Goal: Task Accomplishment & Management: Complete application form

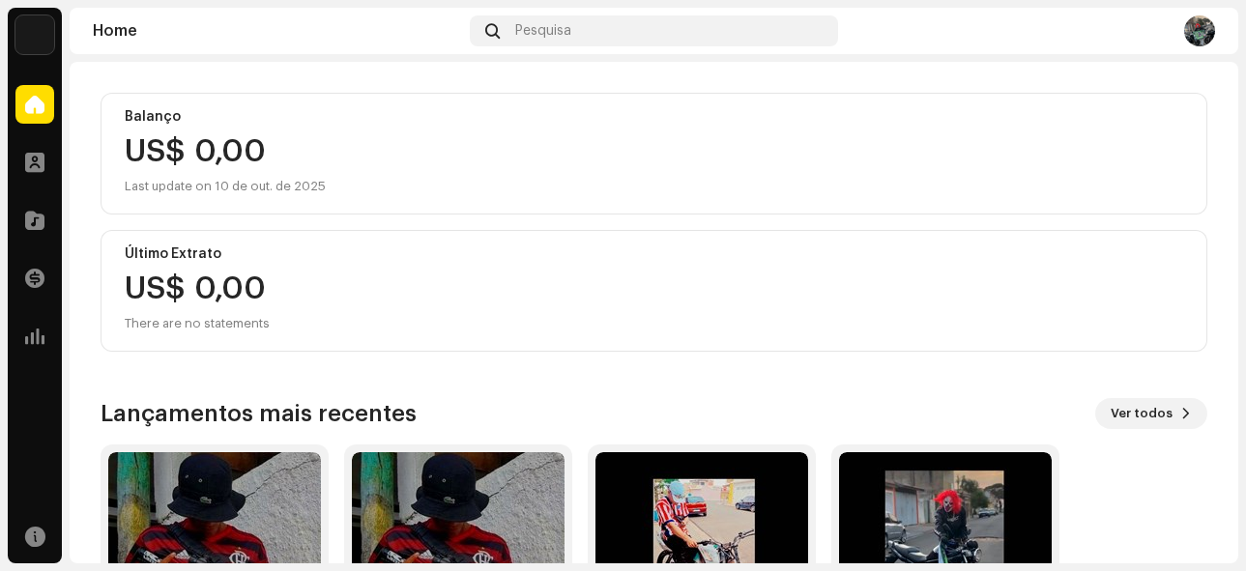
scroll to position [384, 0]
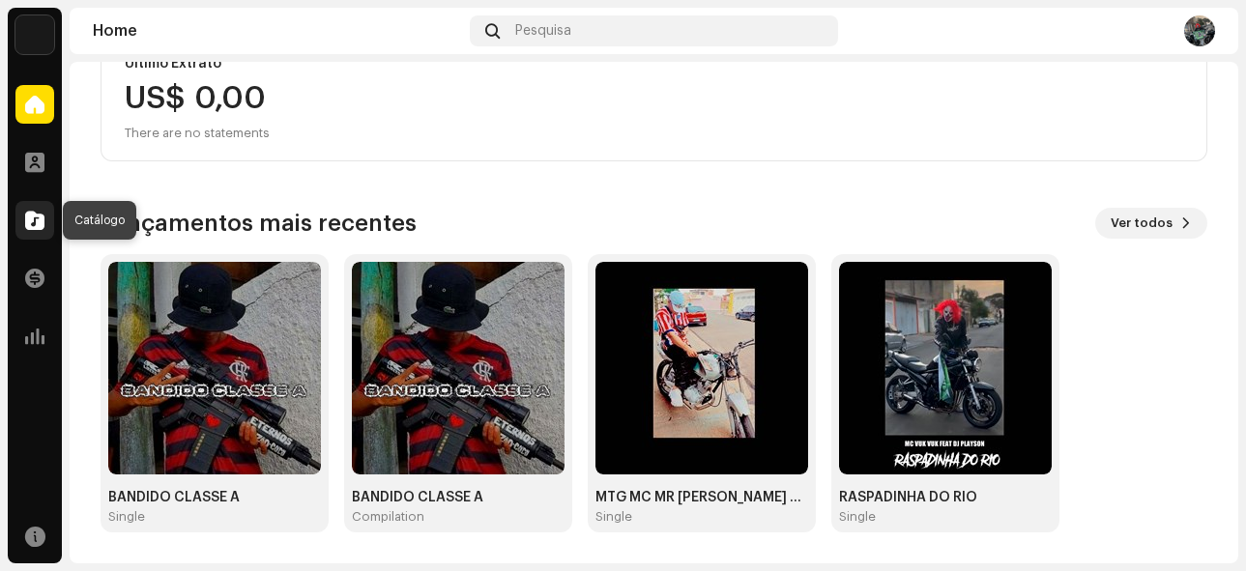
click at [30, 223] on span at bounding box center [34, 220] width 19 height 15
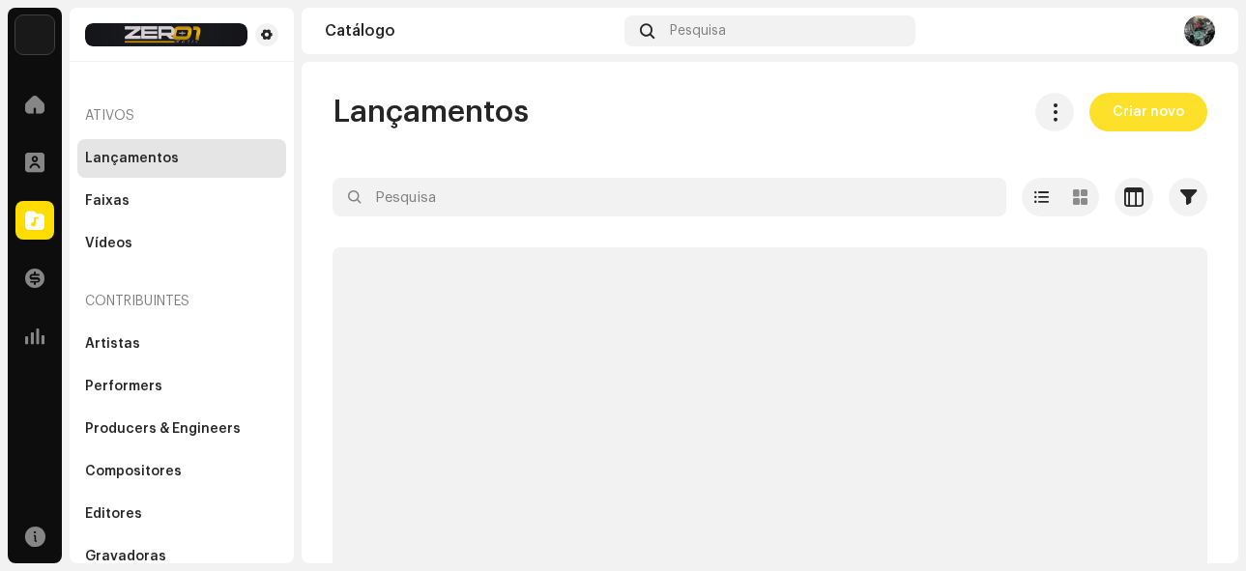
click at [1116, 115] on span "Criar novo" at bounding box center [1149, 112] width 72 height 39
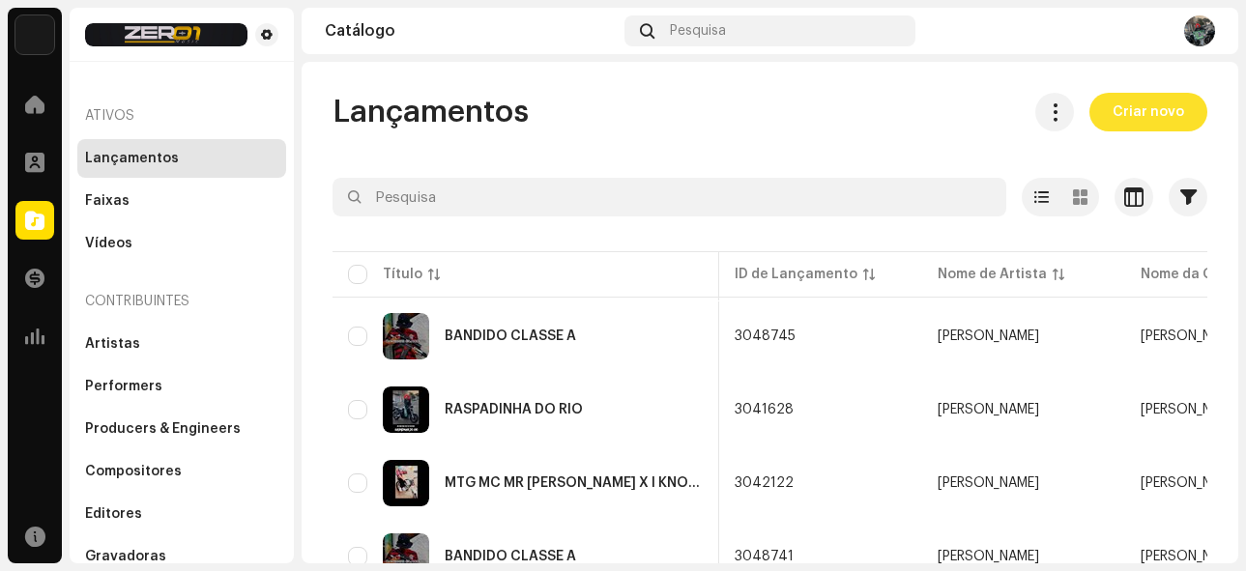
scroll to position [0, 411]
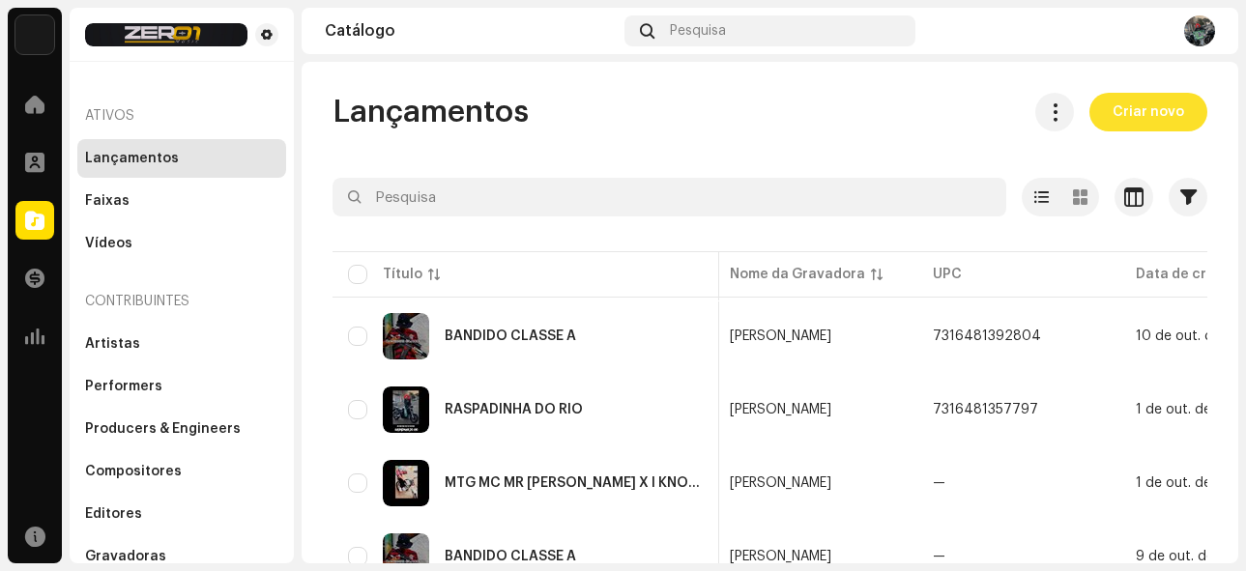
click at [1131, 115] on span "Criar novo" at bounding box center [1149, 112] width 72 height 39
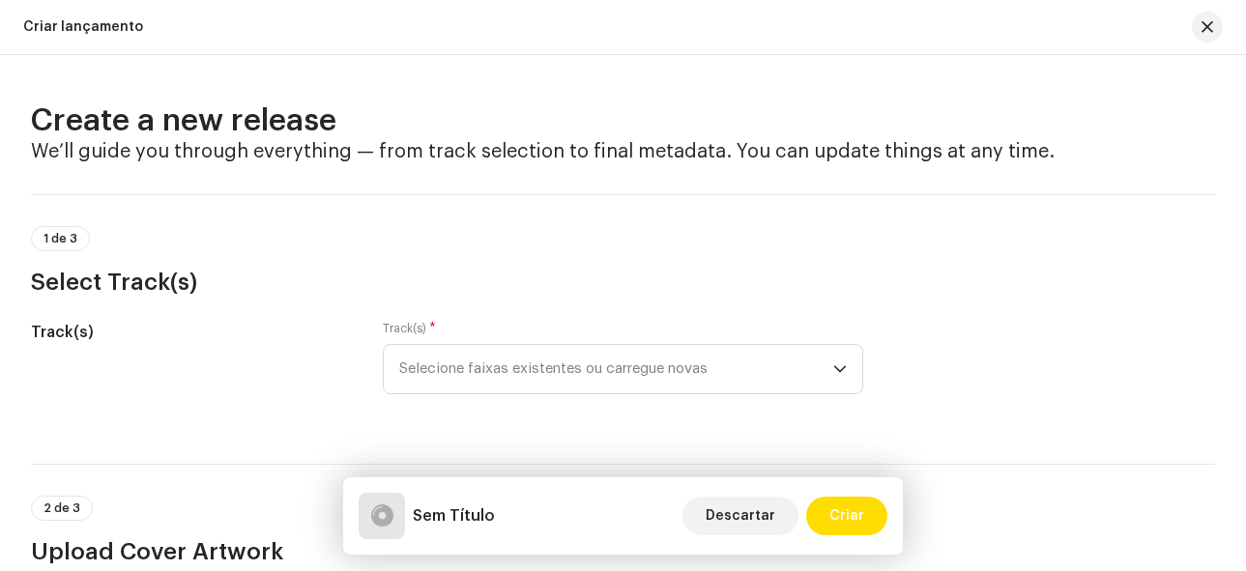
scroll to position [193, 0]
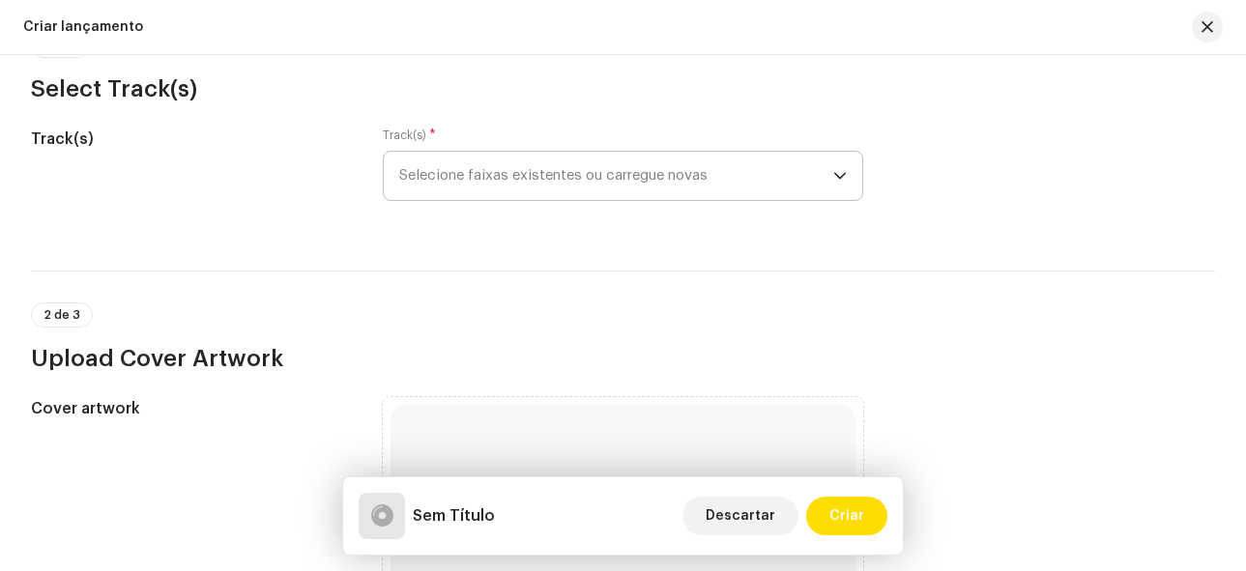
click at [635, 181] on span "Selecione faixas existentes ou carregue novas" at bounding box center [616, 176] width 435 height 48
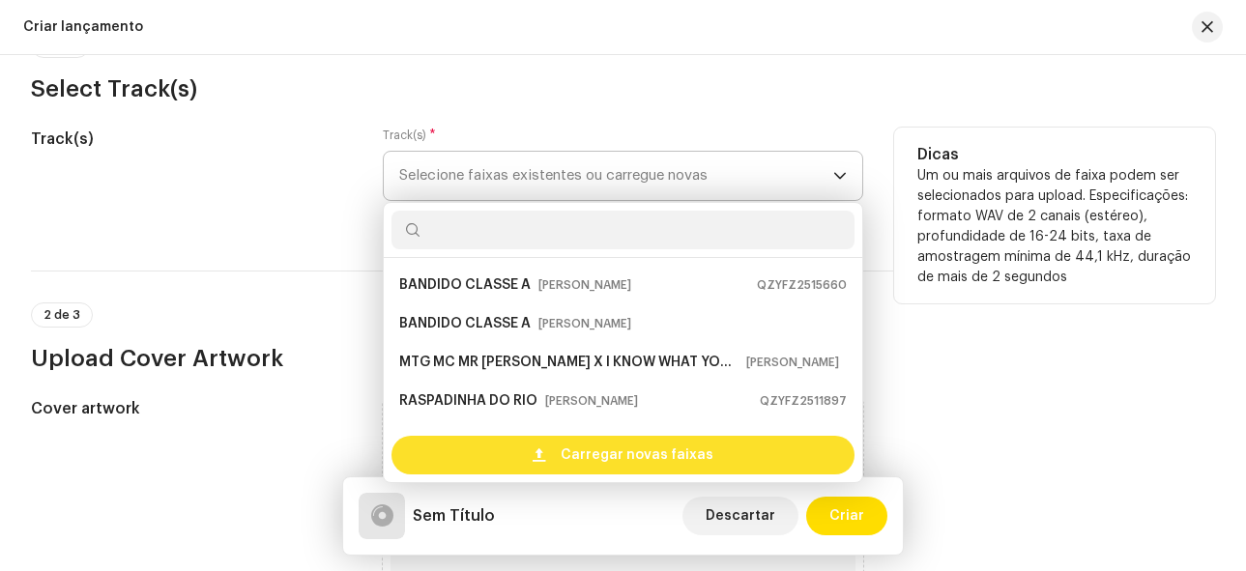
click at [637, 450] on span "Carregar novas faixas" at bounding box center [637, 455] width 153 height 39
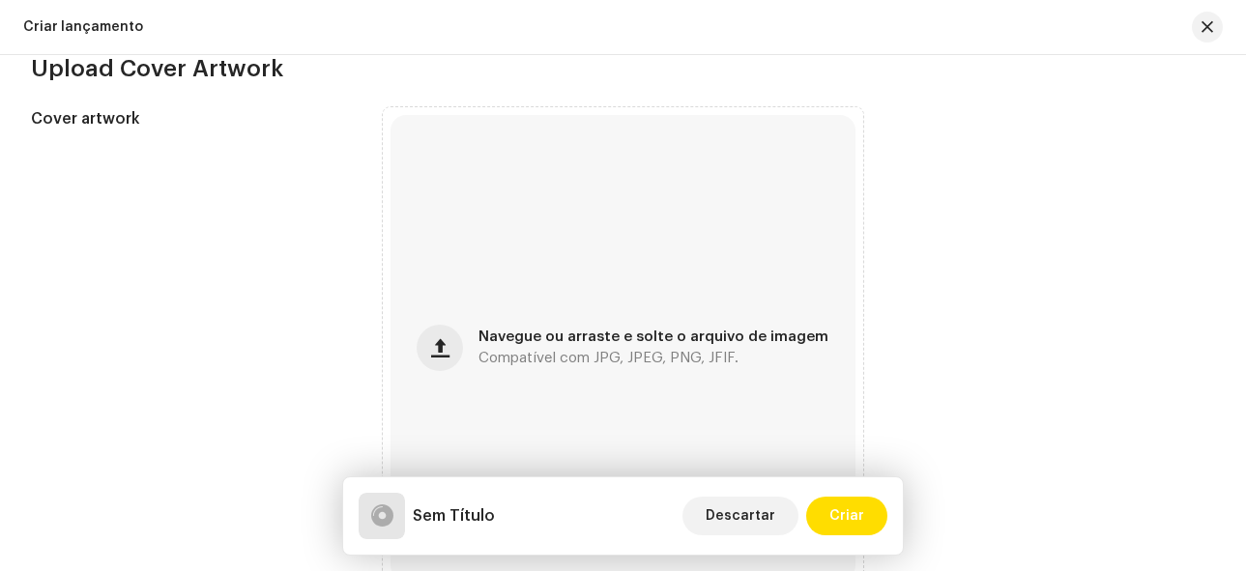
scroll to position [677, 0]
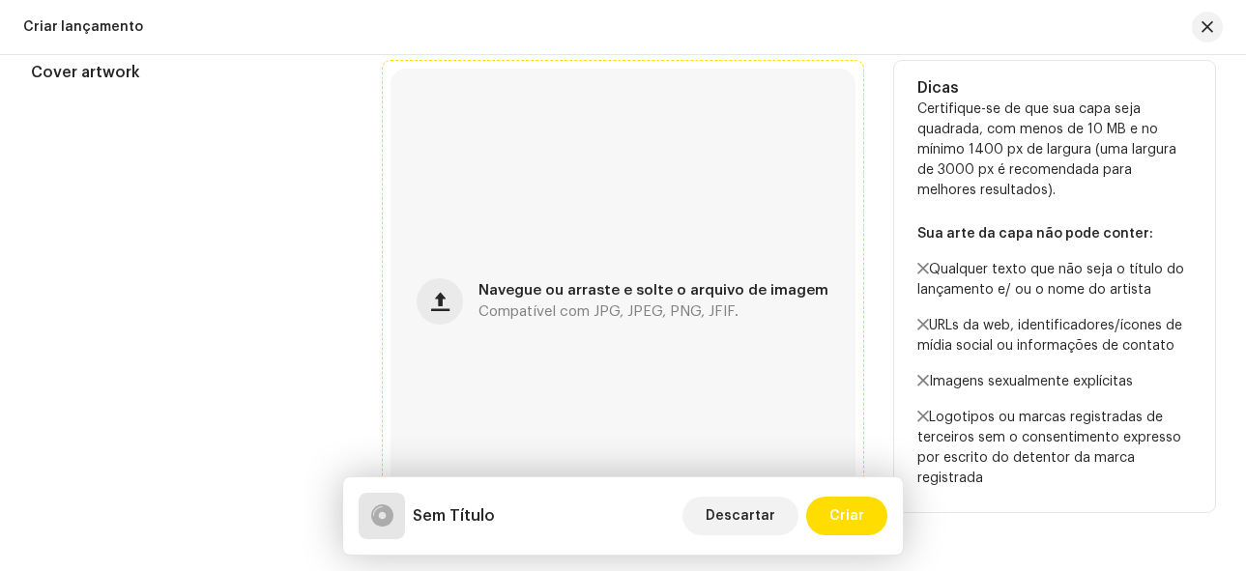
click at [476, 303] on div "Navegue ou arraste e solte o arquivo de imagem Compatível com JPG, JPEG, PNG, J…" at bounding box center [624, 302] width 466 height 466
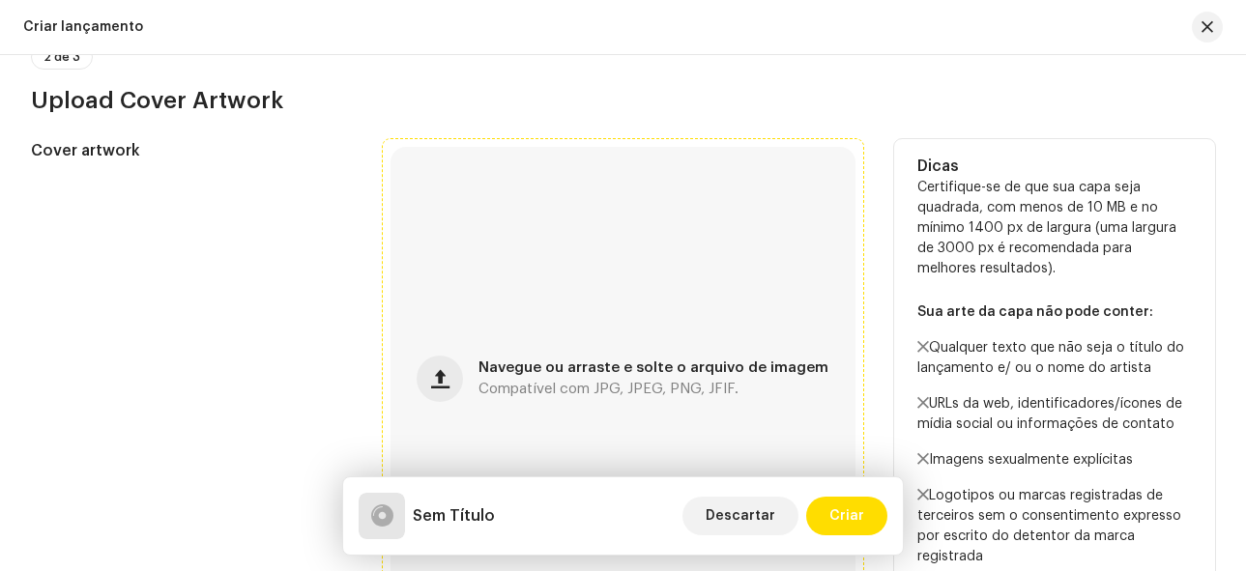
scroll to position [755, 0]
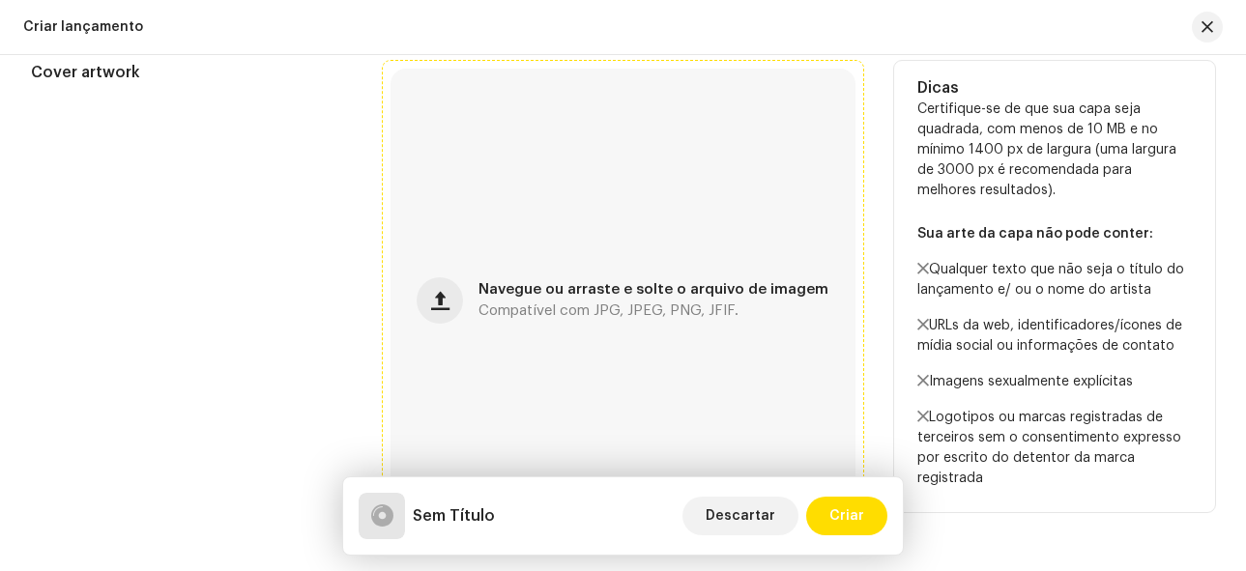
click at [610, 258] on div "Navegue ou arraste e solte o arquivo de imagem Compatível com JPG, JPEG, PNG, J…" at bounding box center [624, 302] width 466 height 466
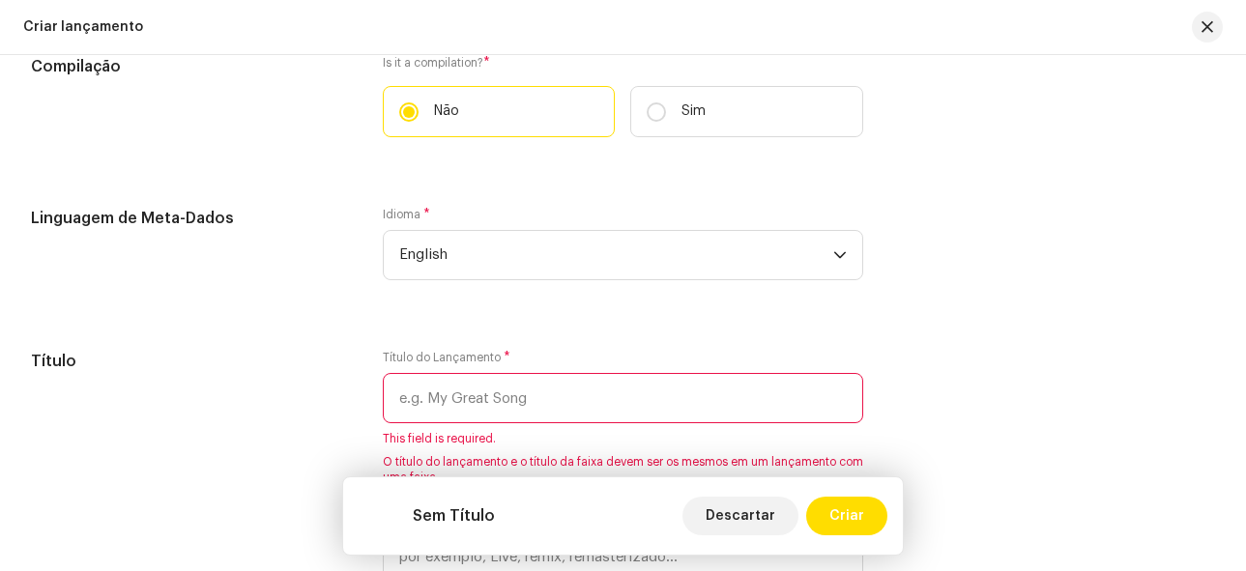
scroll to position [1625, 0]
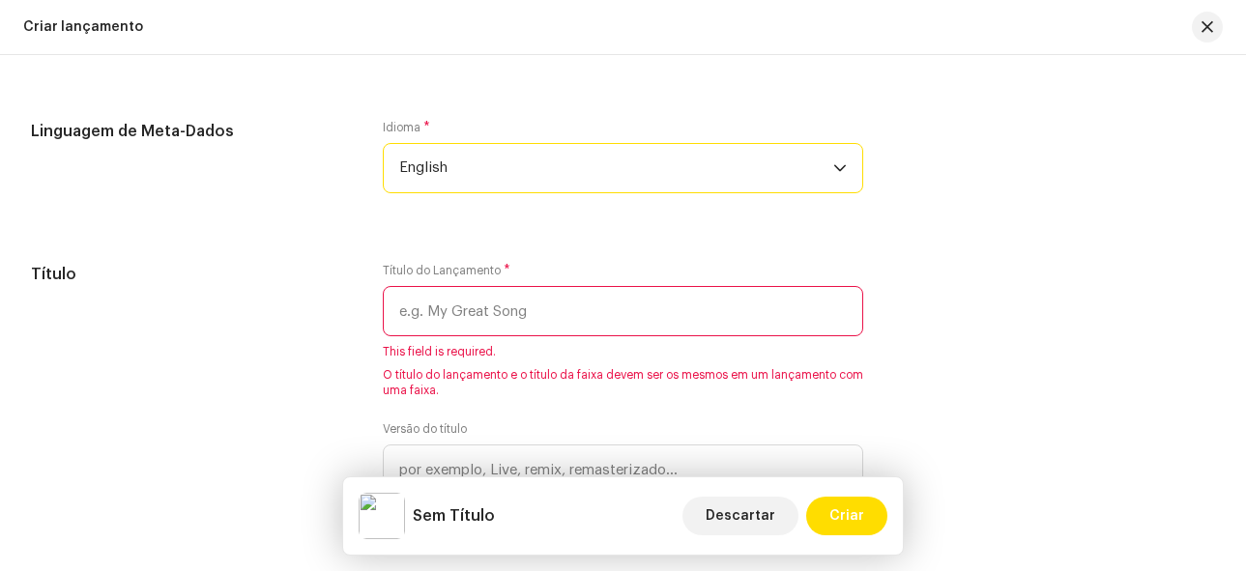
click at [576, 188] on span "English" at bounding box center [616, 168] width 435 height 48
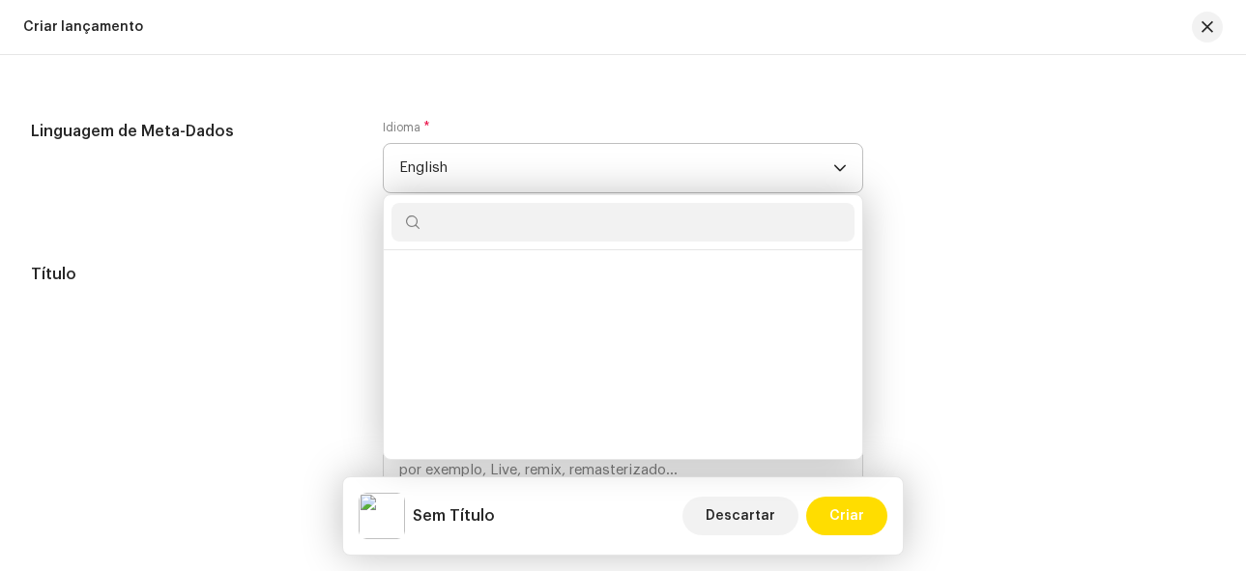
scroll to position [1786, 0]
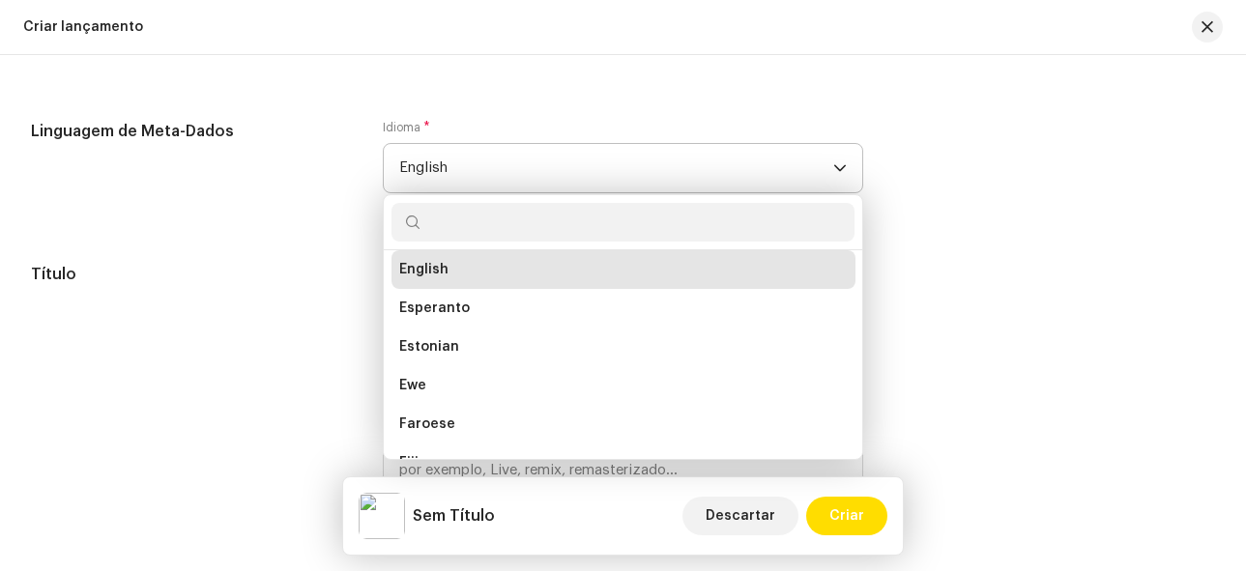
click at [565, 219] on input "text" at bounding box center [623, 222] width 464 height 39
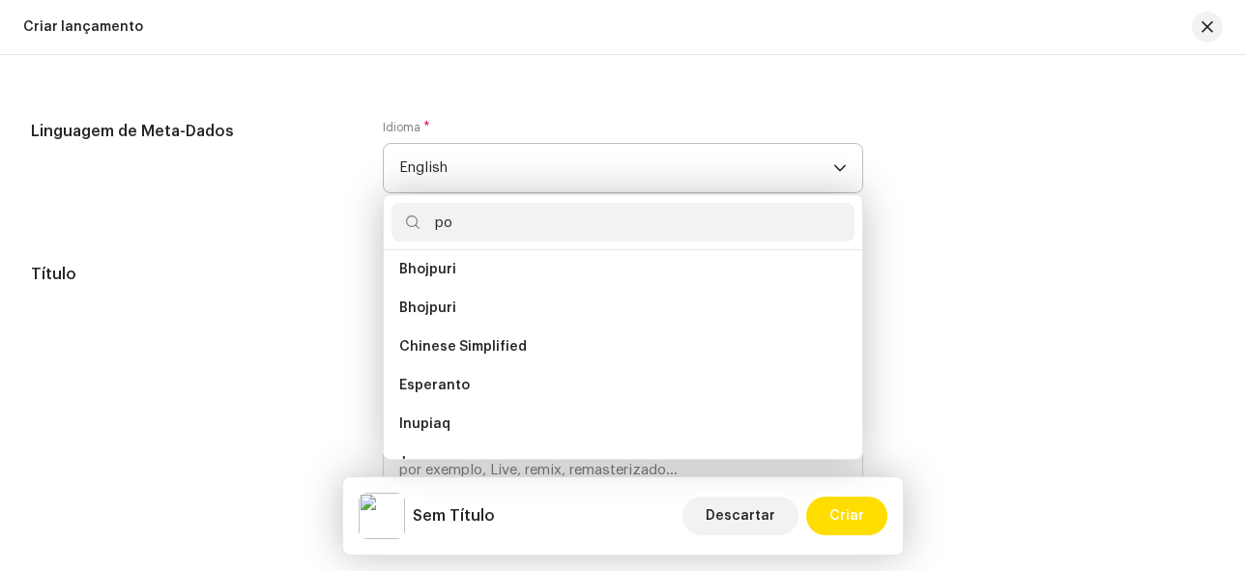
scroll to position [0, 0]
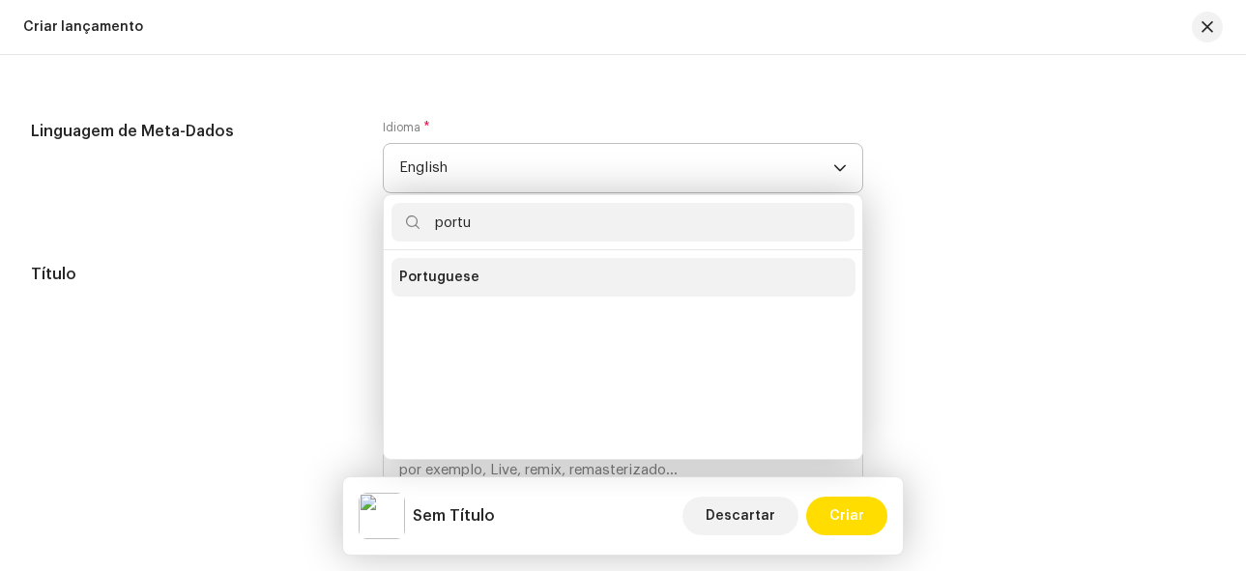
type input "portu"
click at [480, 294] on li "Portuguese" at bounding box center [623, 277] width 464 height 39
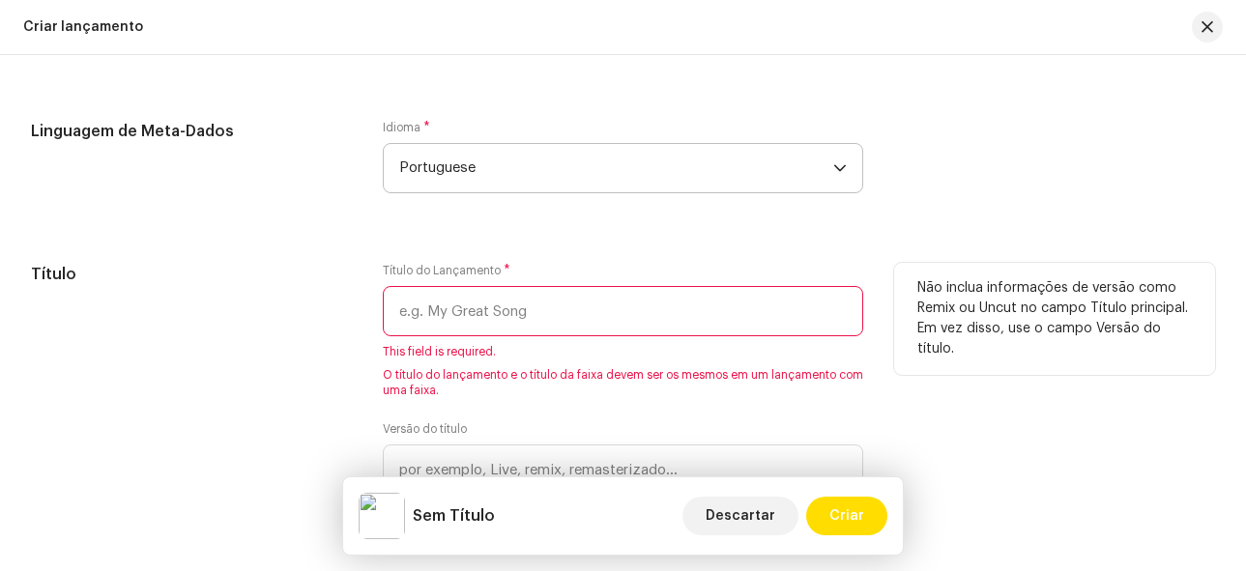
click at [593, 319] on input "text" at bounding box center [623, 311] width 481 height 50
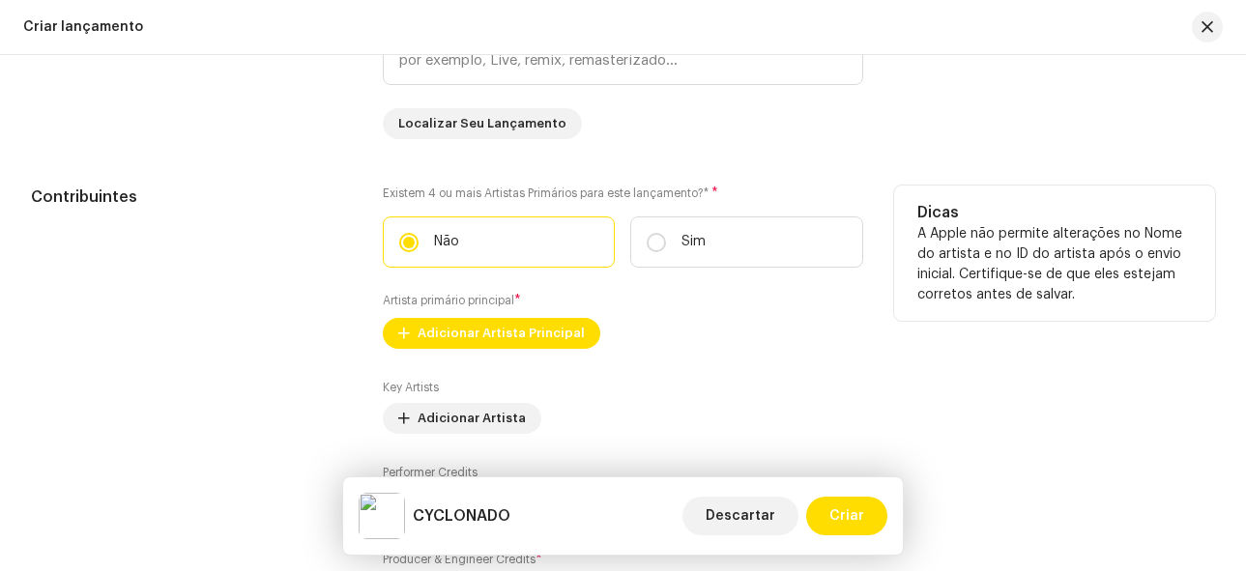
scroll to position [2108, 0]
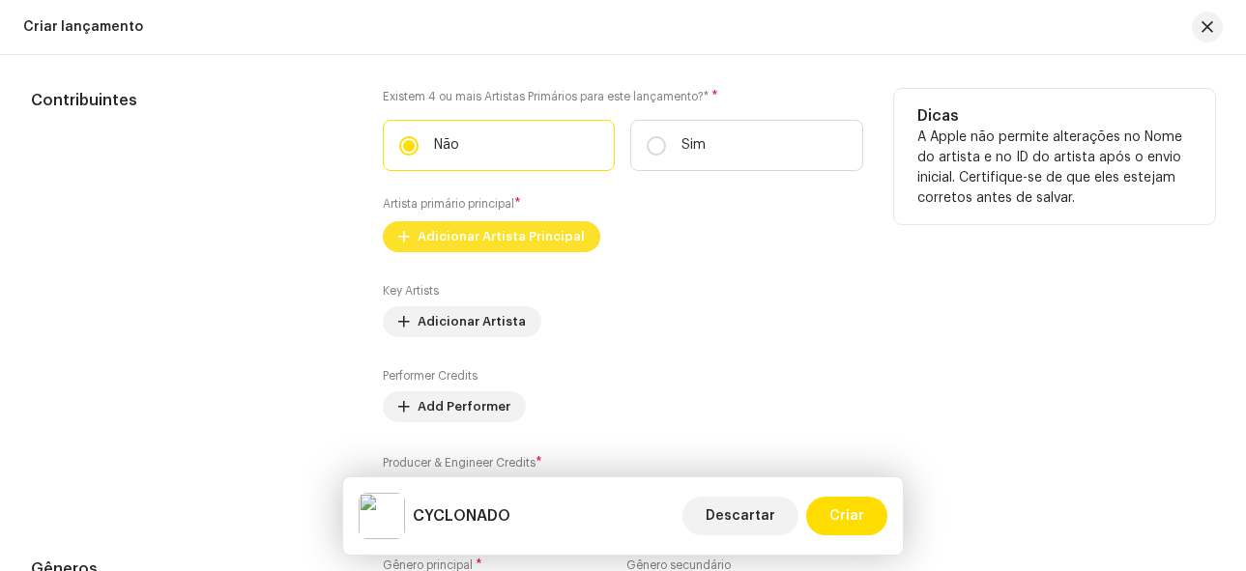
type input "CYCLONADO"
click at [494, 235] on span "Adicionar Artista Principal" at bounding box center [501, 236] width 167 height 39
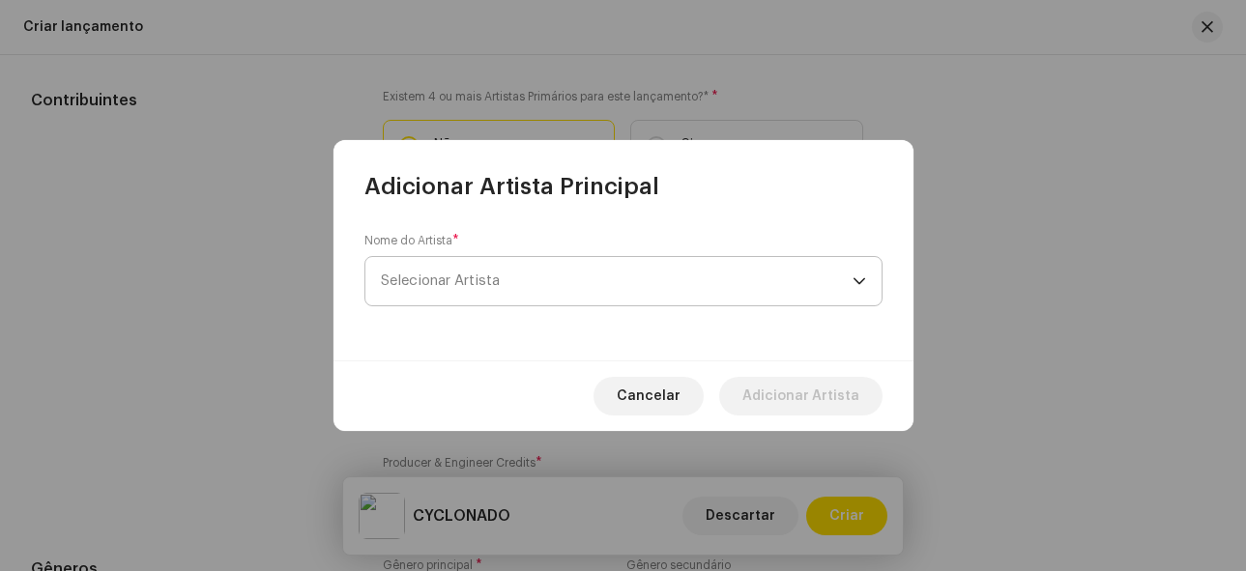
click at [510, 284] on span "Selecionar Artista" at bounding box center [617, 281] width 472 height 48
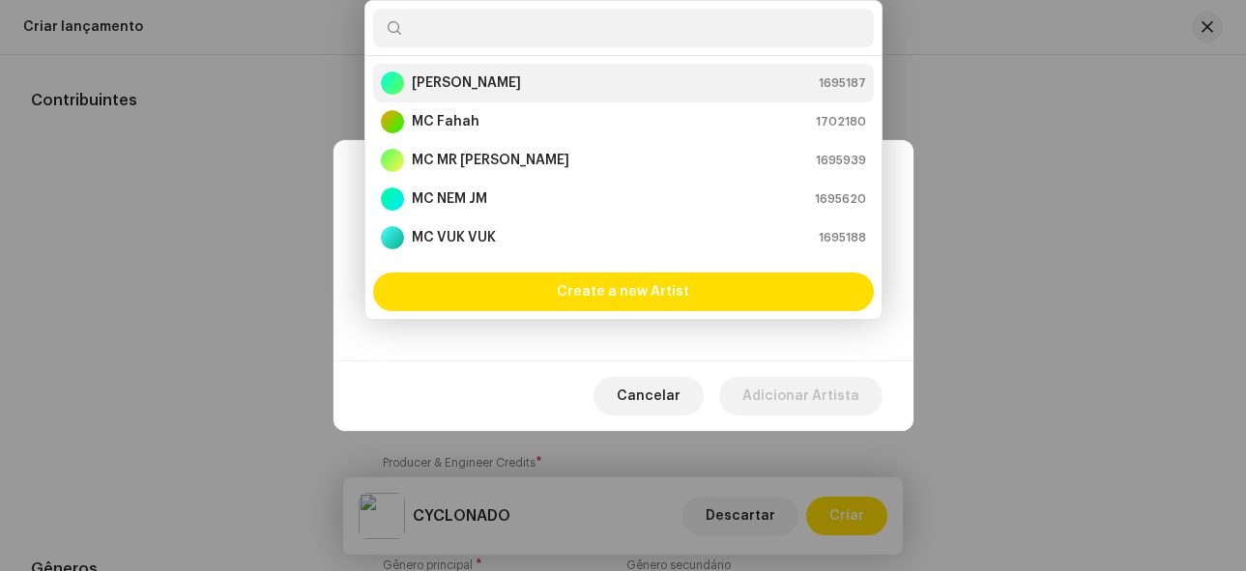
click at [452, 79] on strong "[PERSON_NAME]" at bounding box center [466, 82] width 109 height 19
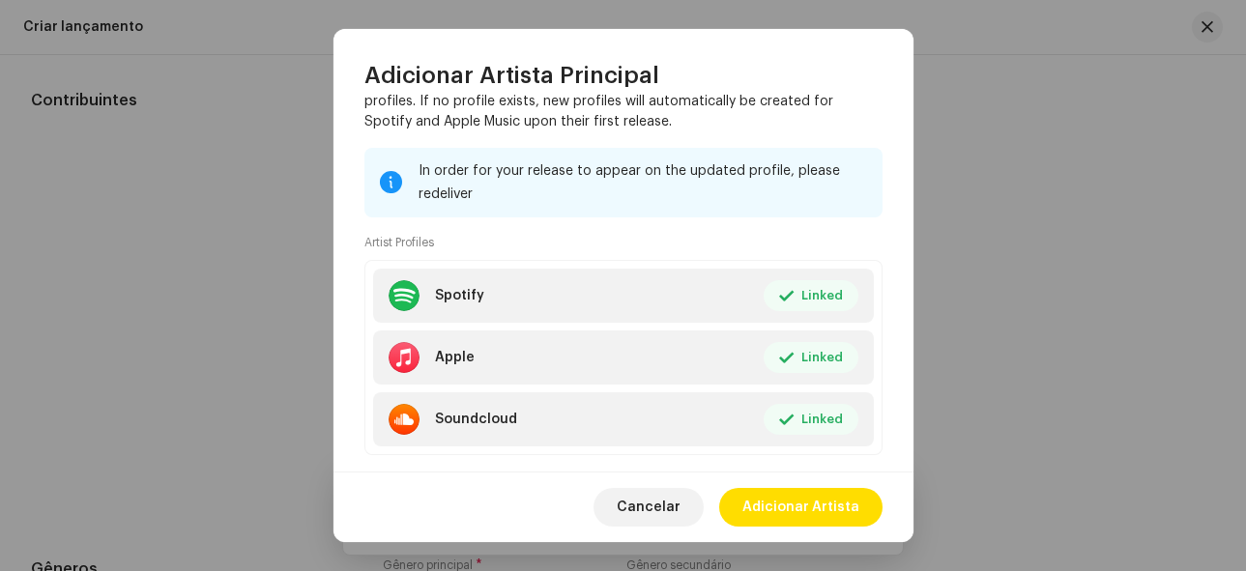
scroll to position [246, 0]
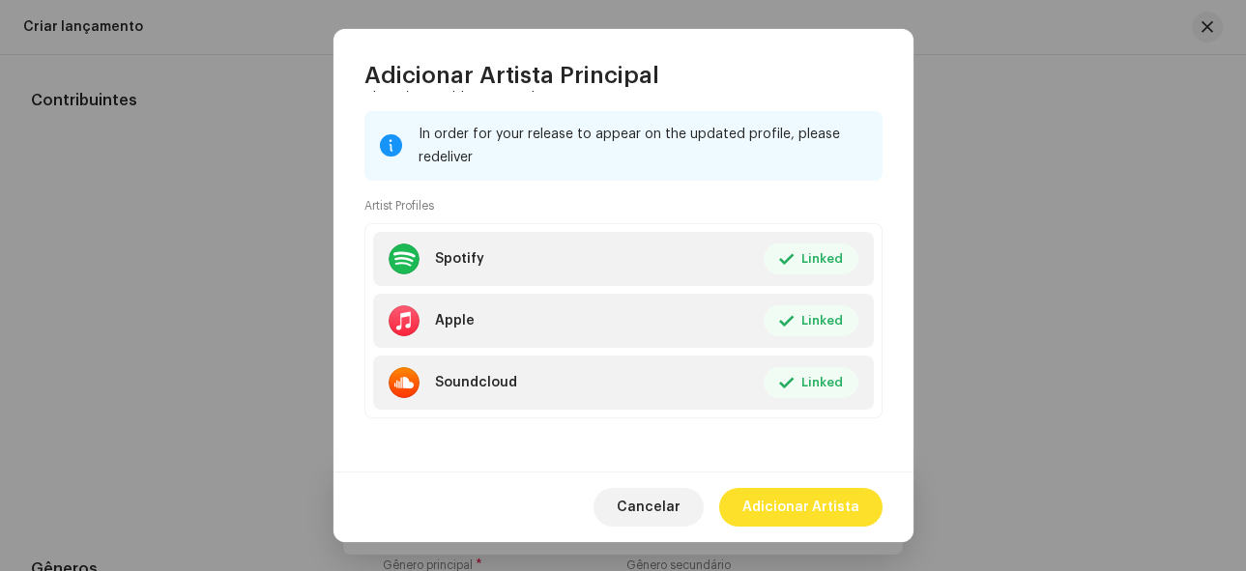
click at [845, 502] on span "Adicionar Artista" at bounding box center [800, 507] width 117 height 39
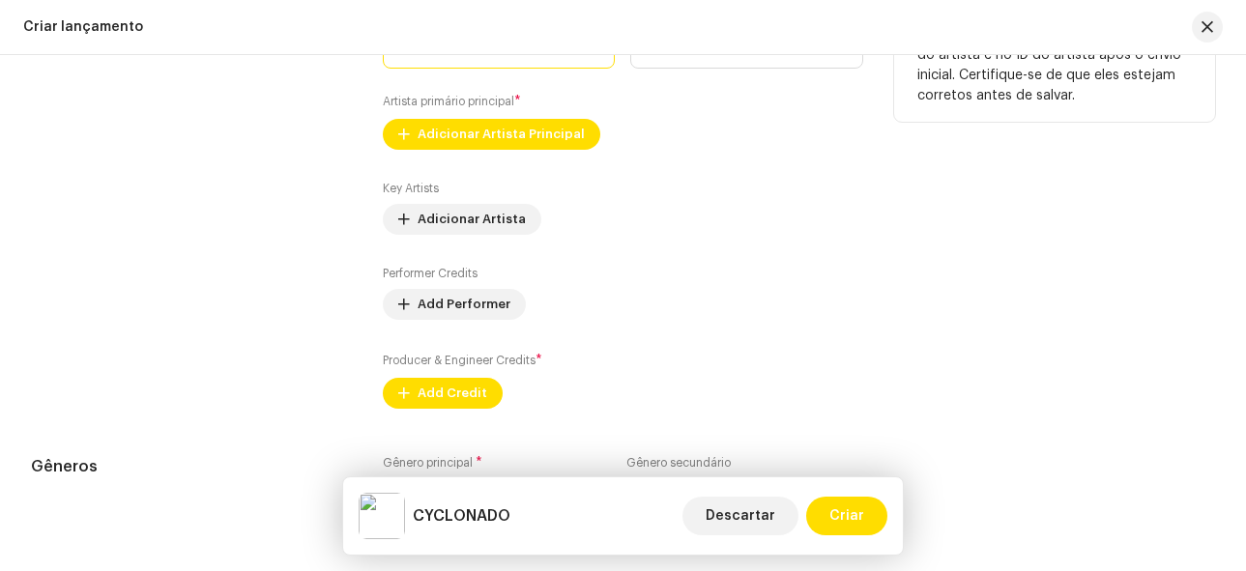
scroll to position [2302, 0]
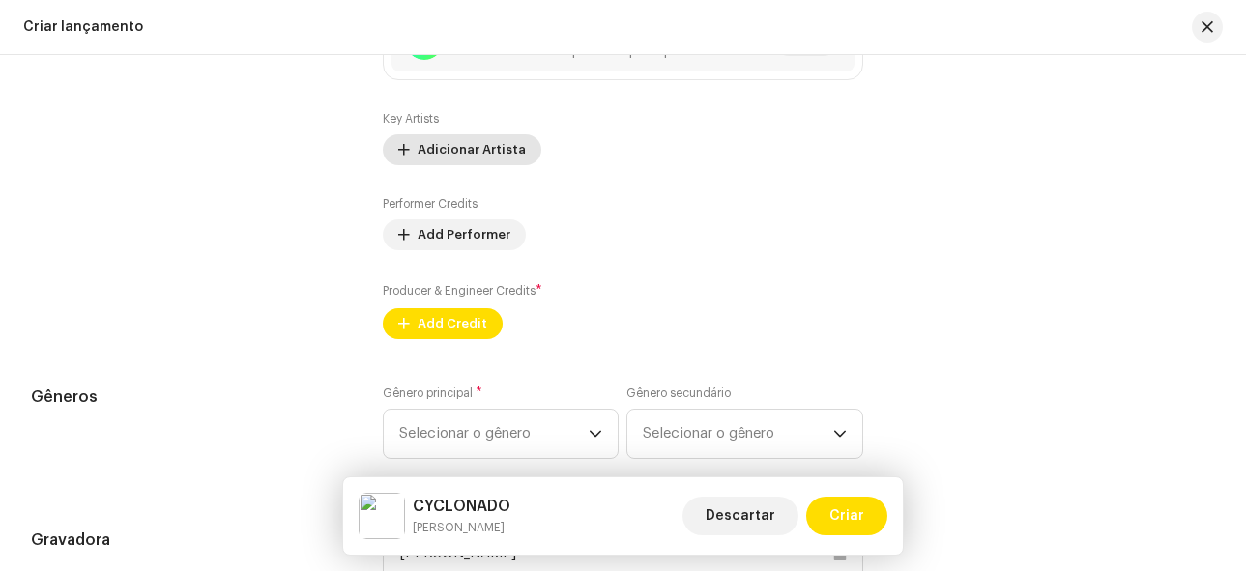
click at [480, 164] on span "Adicionar Artista" at bounding box center [472, 149] width 108 height 39
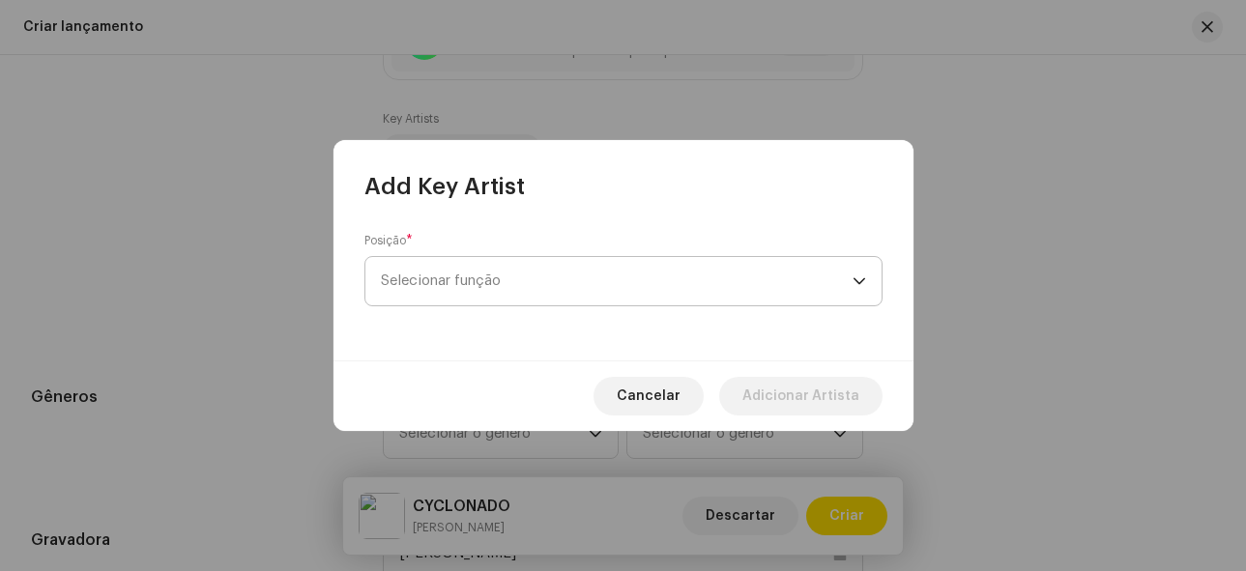
click at [559, 285] on span "Selecionar função" at bounding box center [617, 281] width 472 height 48
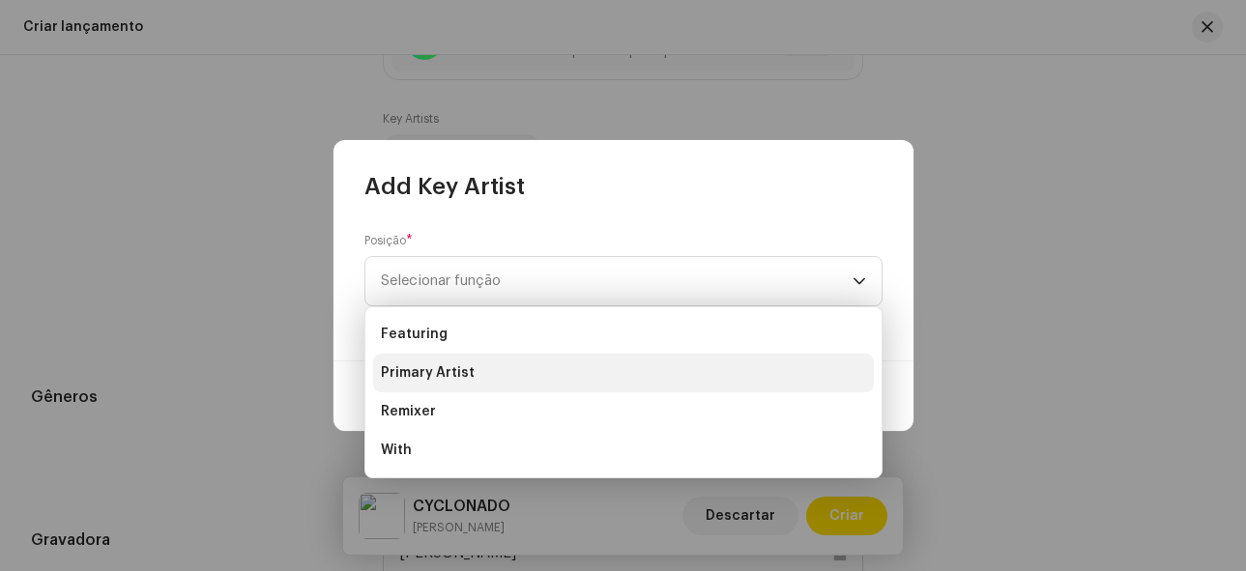
click at [449, 372] on span "Primary Artist" at bounding box center [428, 372] width 94 height 19
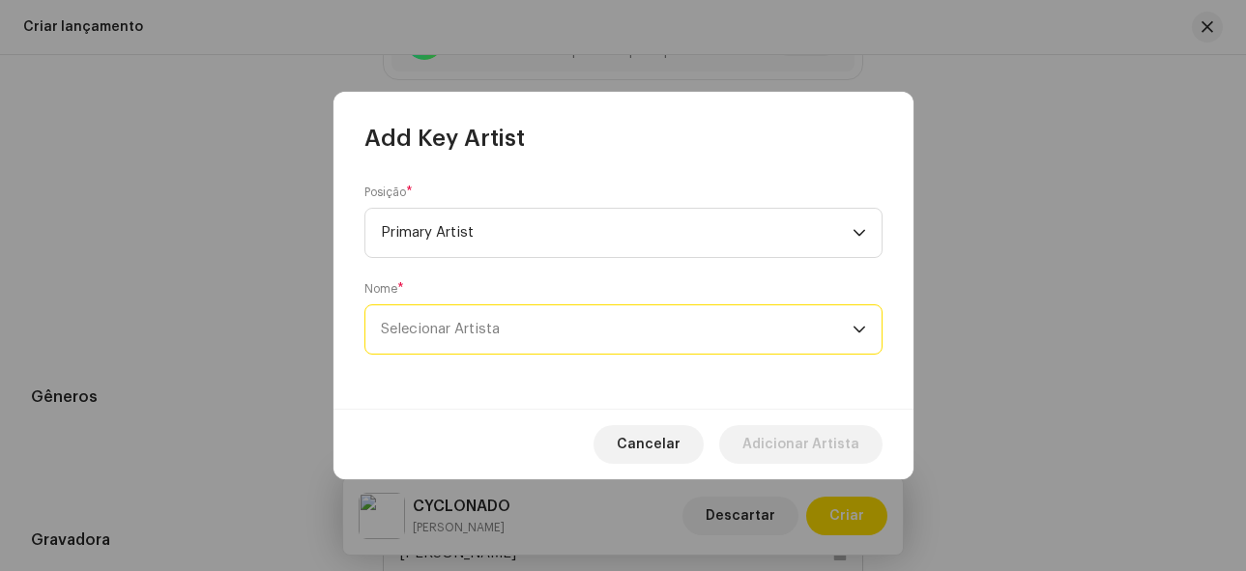
click at [532, 327] on span "Selecionar Artista" at bounding box center [617, 329] width 472 height 48
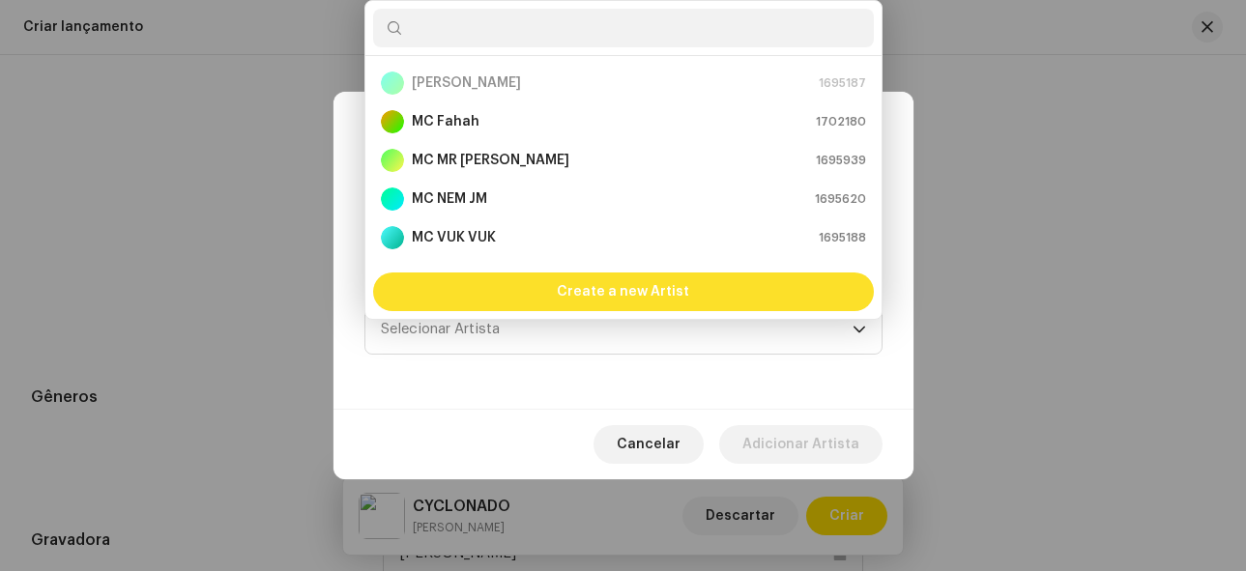
click at [588, 286] on span "Create a new Artist" at bounding box center [623, 292] width 132 height 39
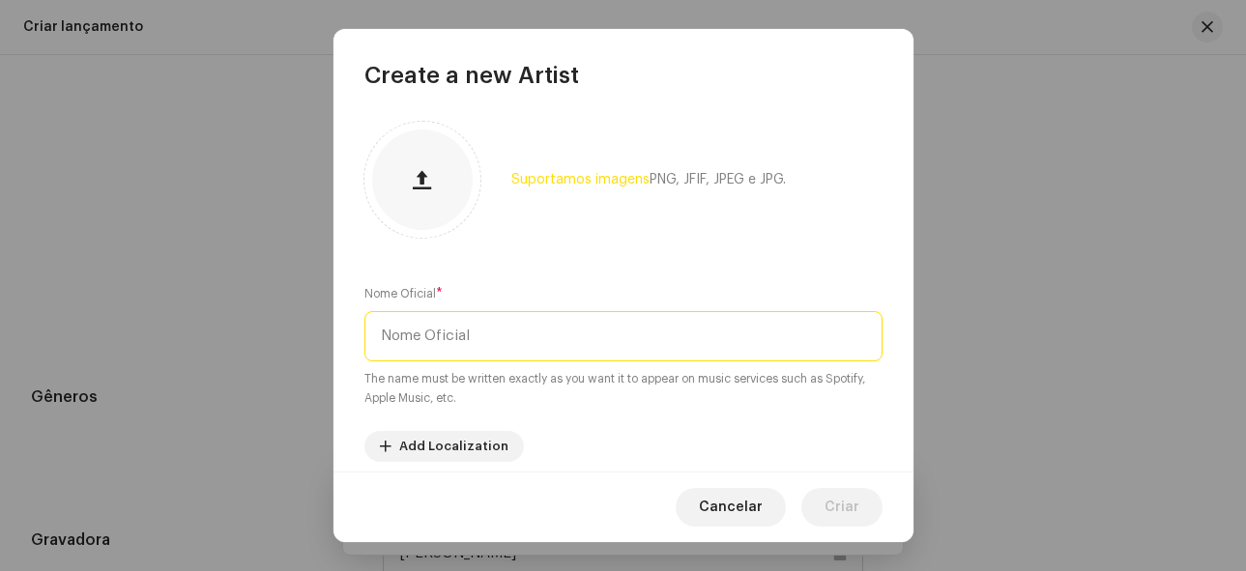
click at [536, 357] on input "text" at bounding box center [623, 336] width 518 height 50
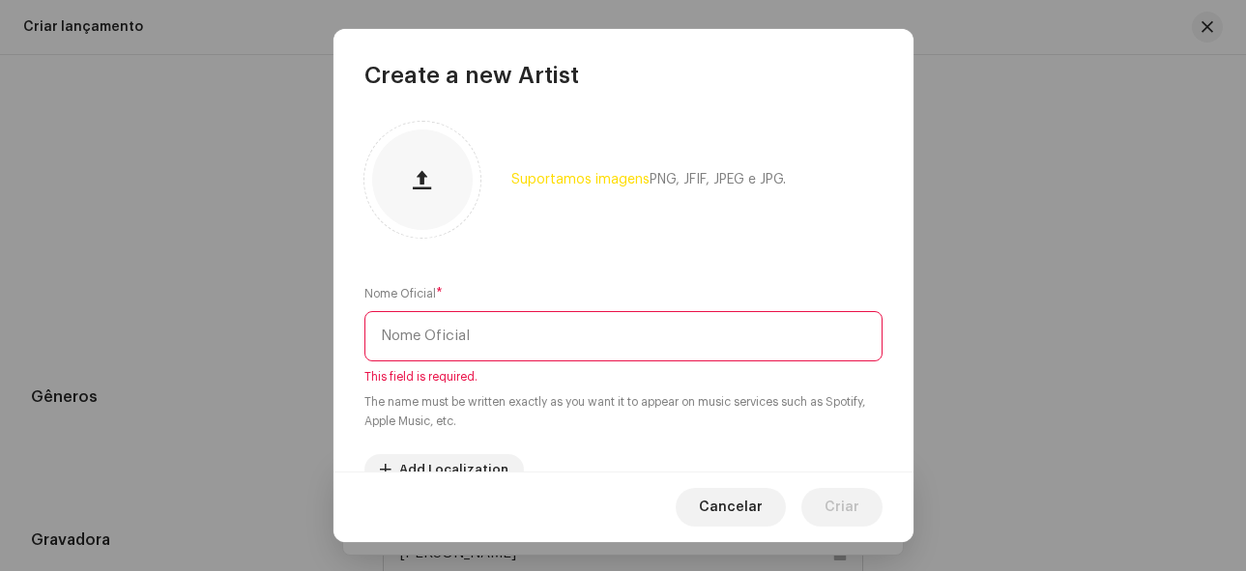
click at [447, 331] on input "text" at bounding box center [623, 336] width 518 height 50
click at [486, 333] on input "text" at bounding box center [623, 336] width 518 height 50
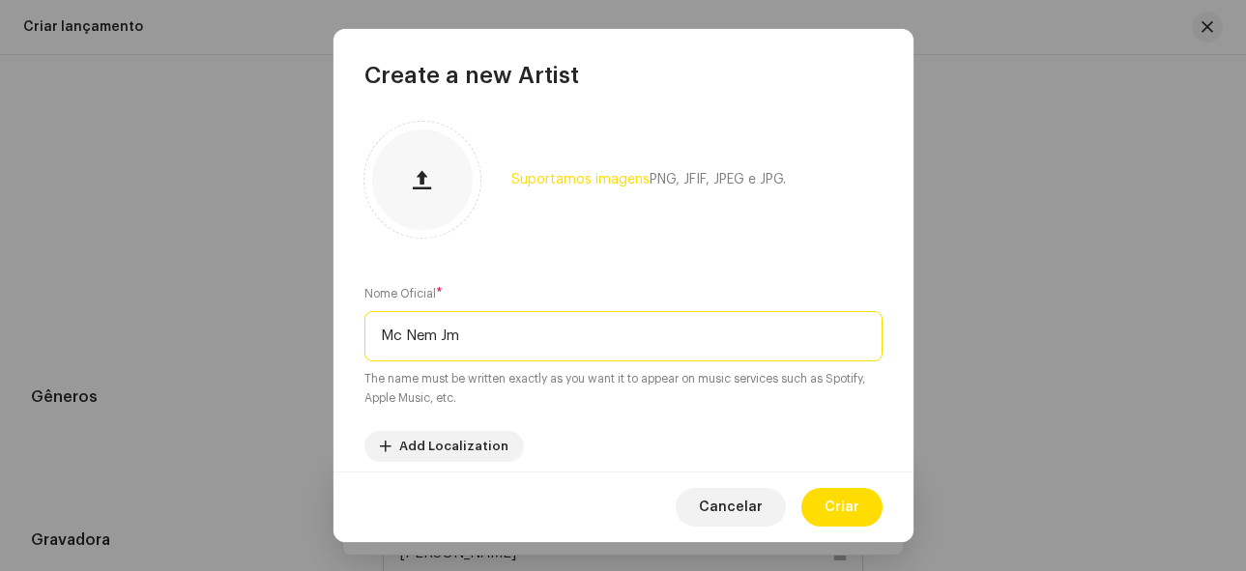
type input "Mc Nem Jm"
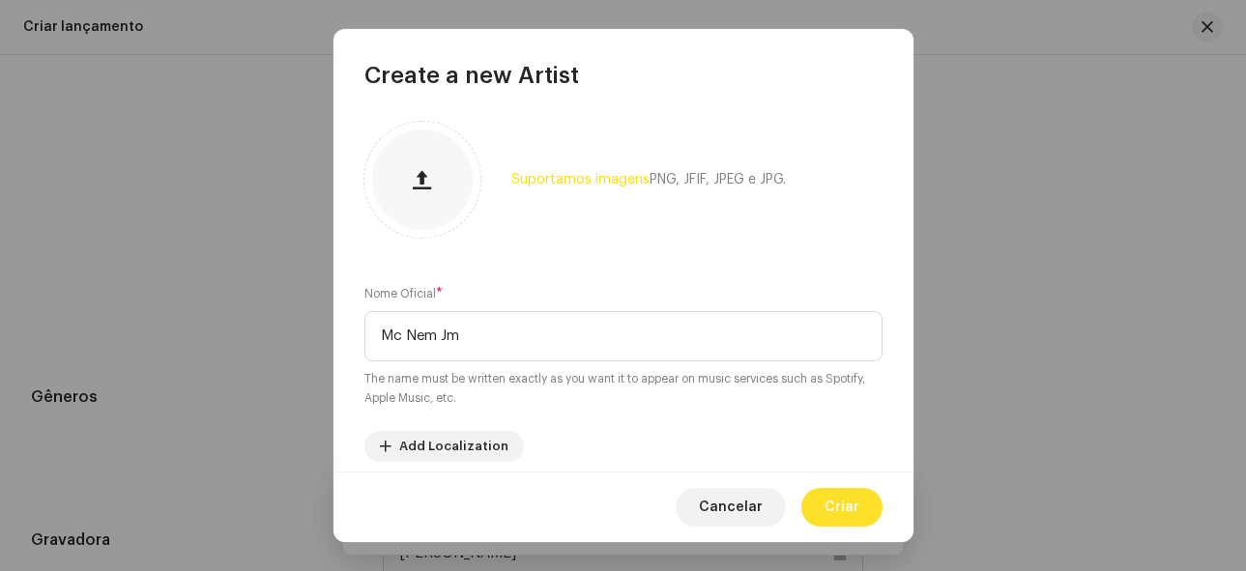
click at [838, 504] on span "Criar" at bounding box center [842, 507] width 35 height 39
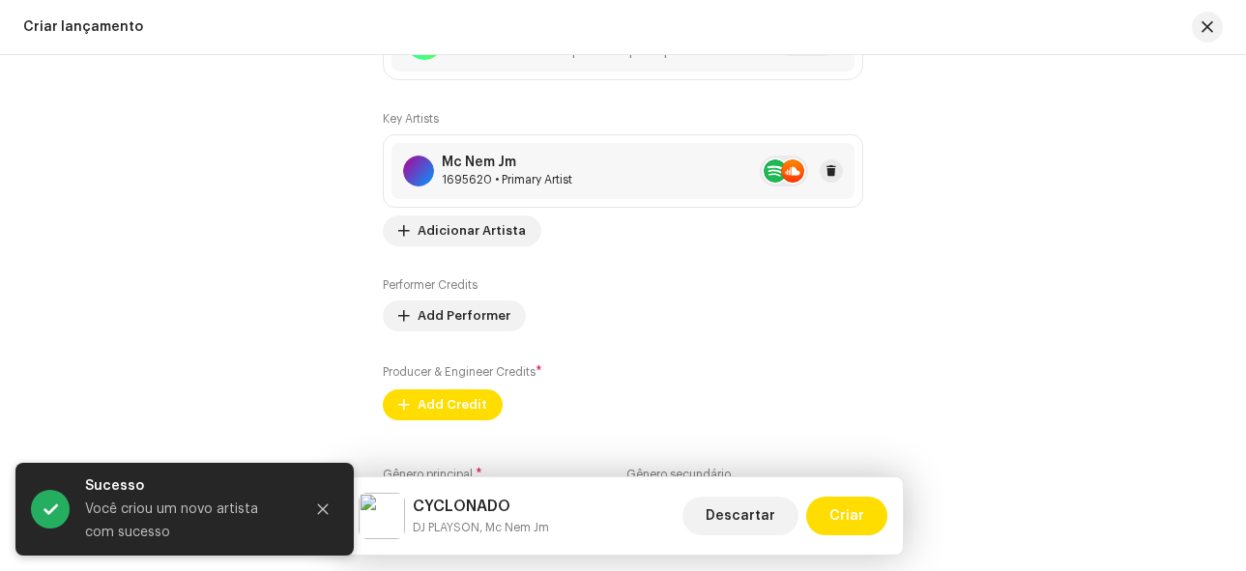
click at [625, 186] on div "Mc Nem Jm 1695620 • Primary Artist" at bounding box center [623, 171] width 464 height 56
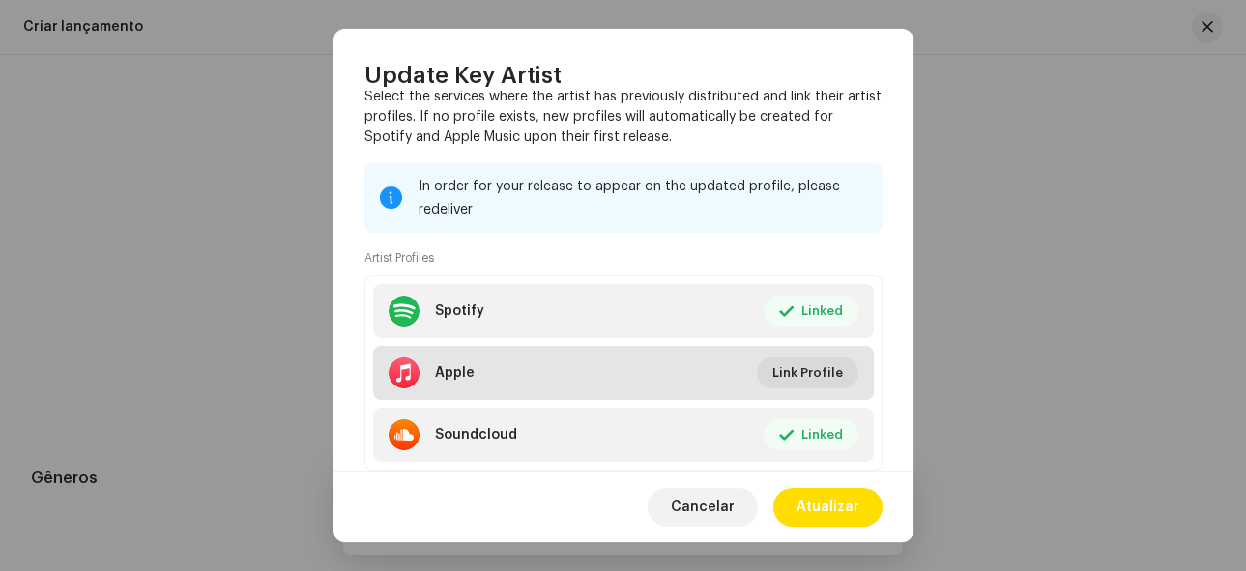
scroll to position [342, 0]
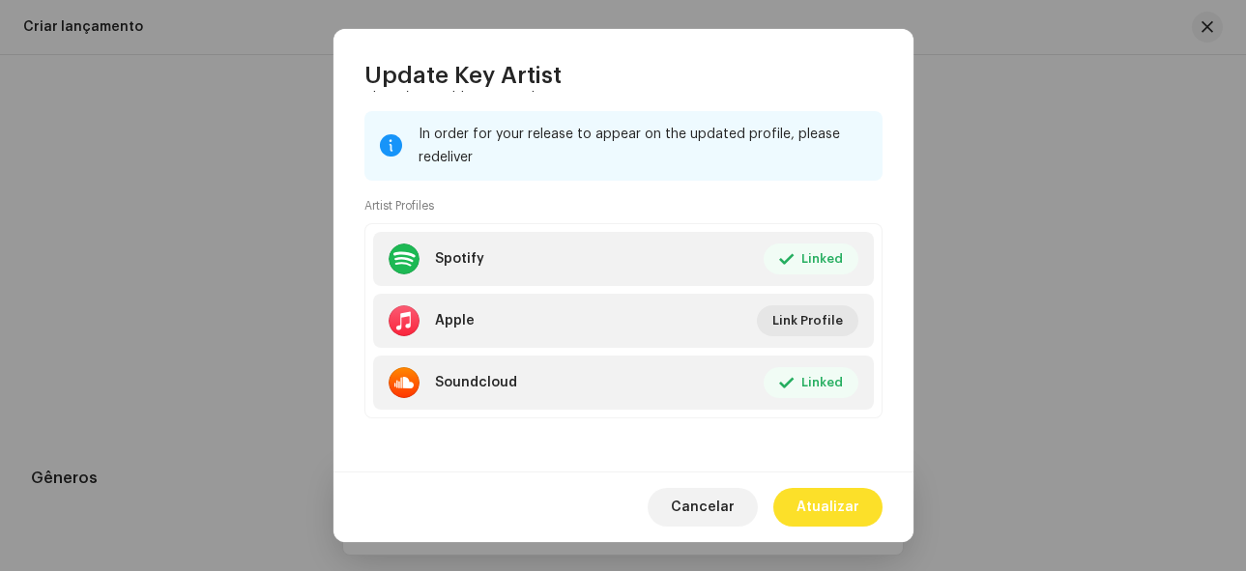
click at [842, 510] on span "Atualizar" at bounding box center [828, 507] width 63 height 39
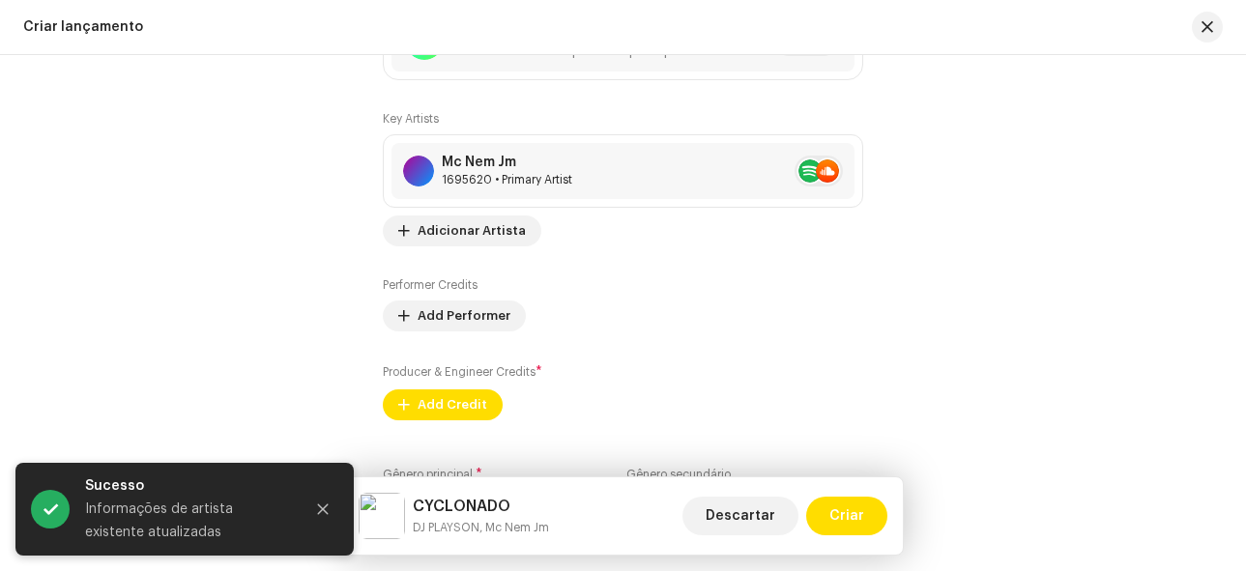
scroll to position [2398, 0]
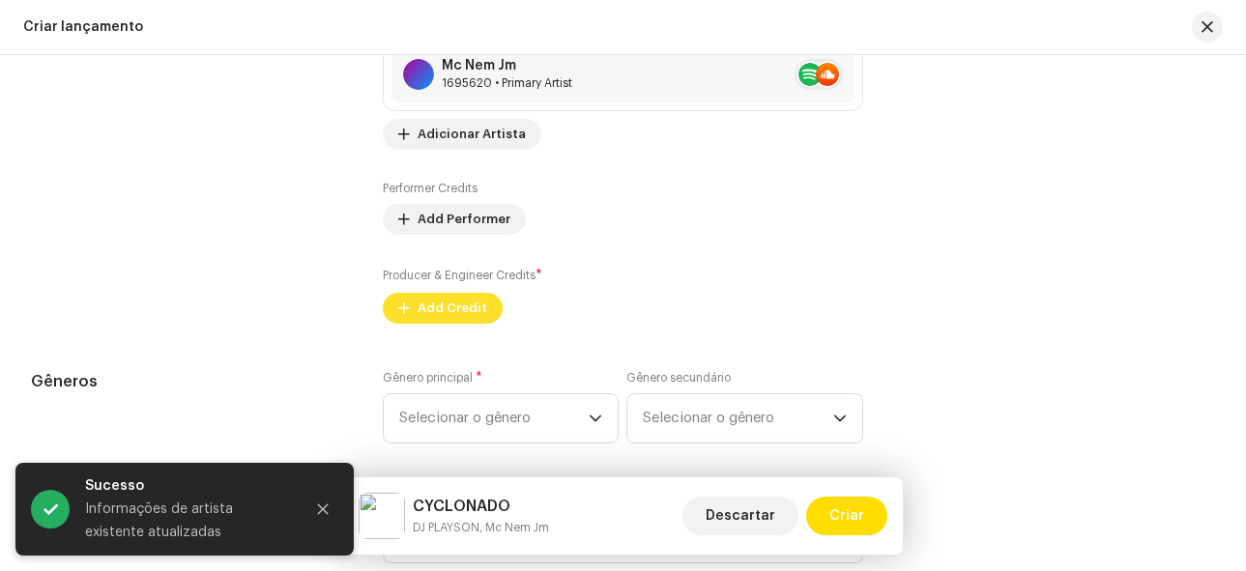
click at [443, 314] on span "Add Credit" at bounding box center [453, 308] width 70 height 39
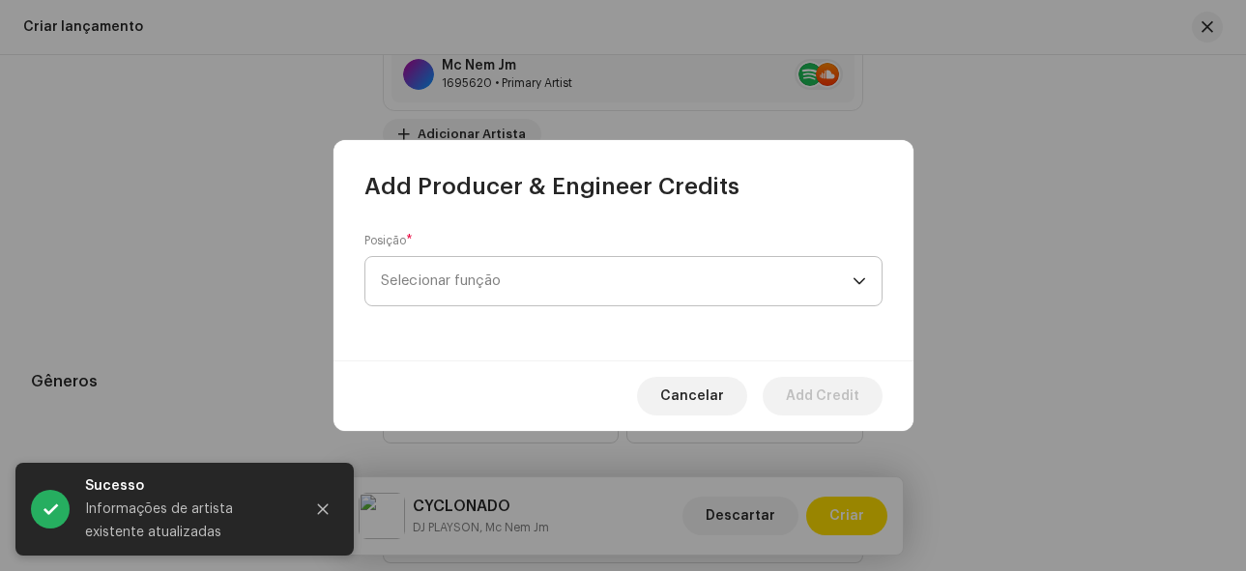
click at [498, 288] on span "Selecionar função" at bounding box center [617, 281] width 472 height 48
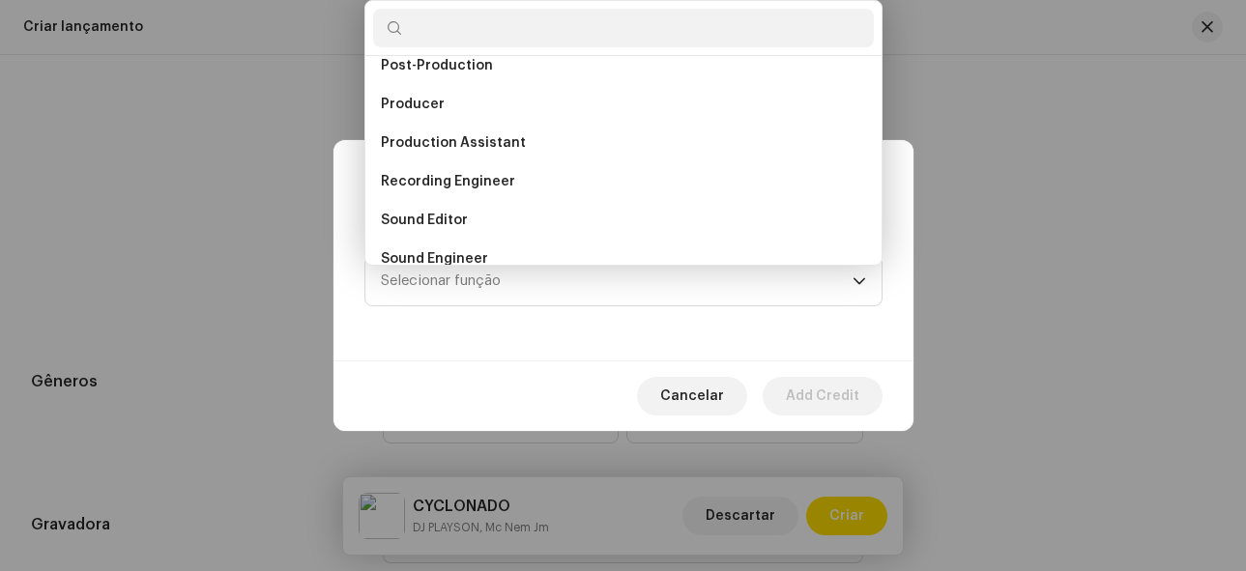
scroll to position [754, 0]
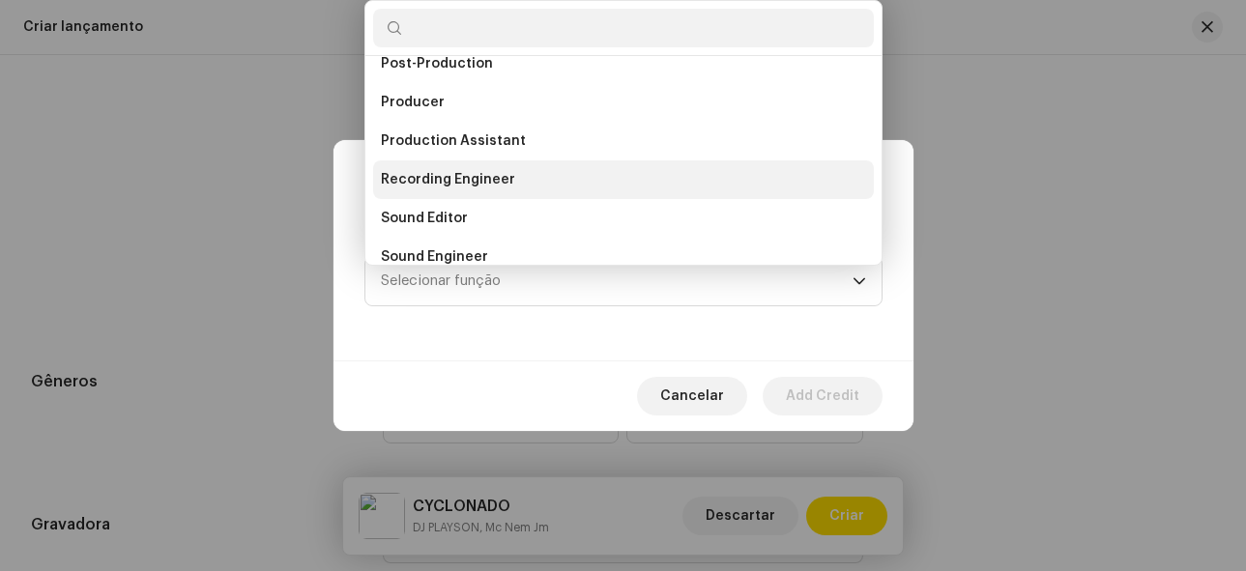
click at [487, 195] on li "Recording Engineer" at bounding box center [623, 179] width 501 height 39
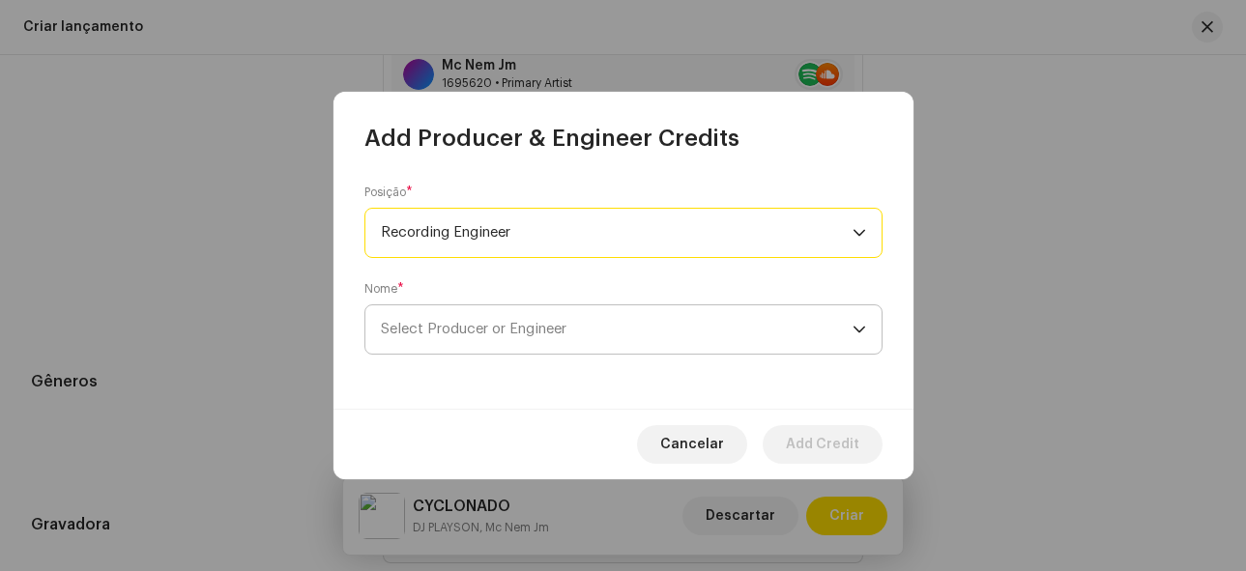
click at [577, 330] on span "Select Producer or Engineer" at bounding box center [617, 329] width 472 height 48
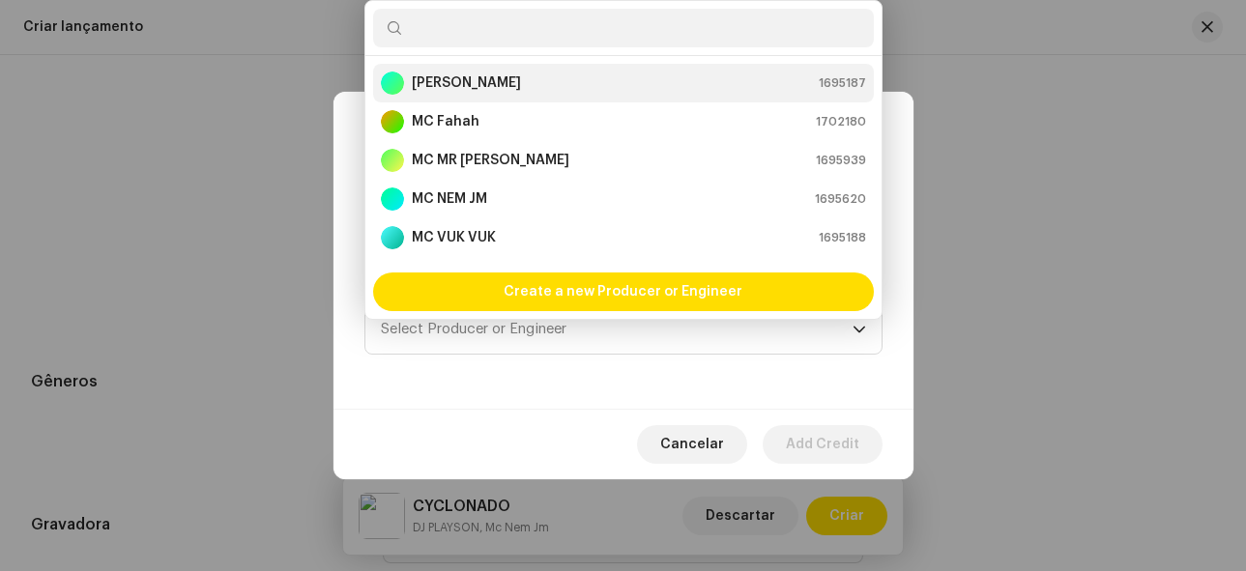
click at [446, 87] on strong "[PERSON_NAME]" at bounding box center [466, 82] width 109 height 19
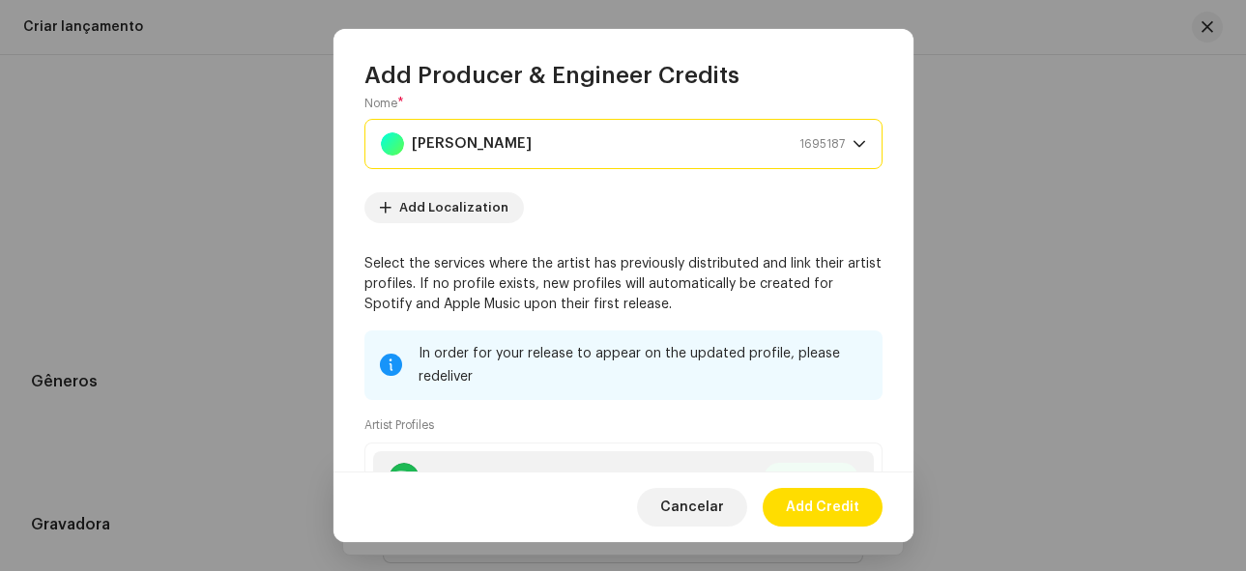
scroll to position [342, 0]
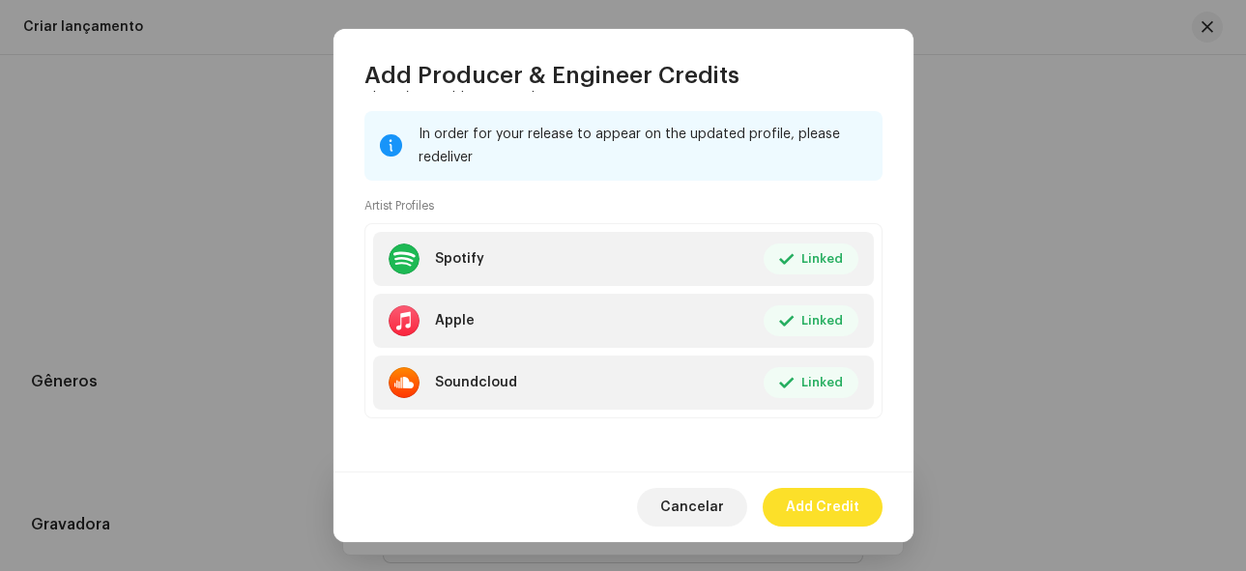
click at [855, 497] on span "Add Credit" at bounding box center [822, 507] width 73 height 39
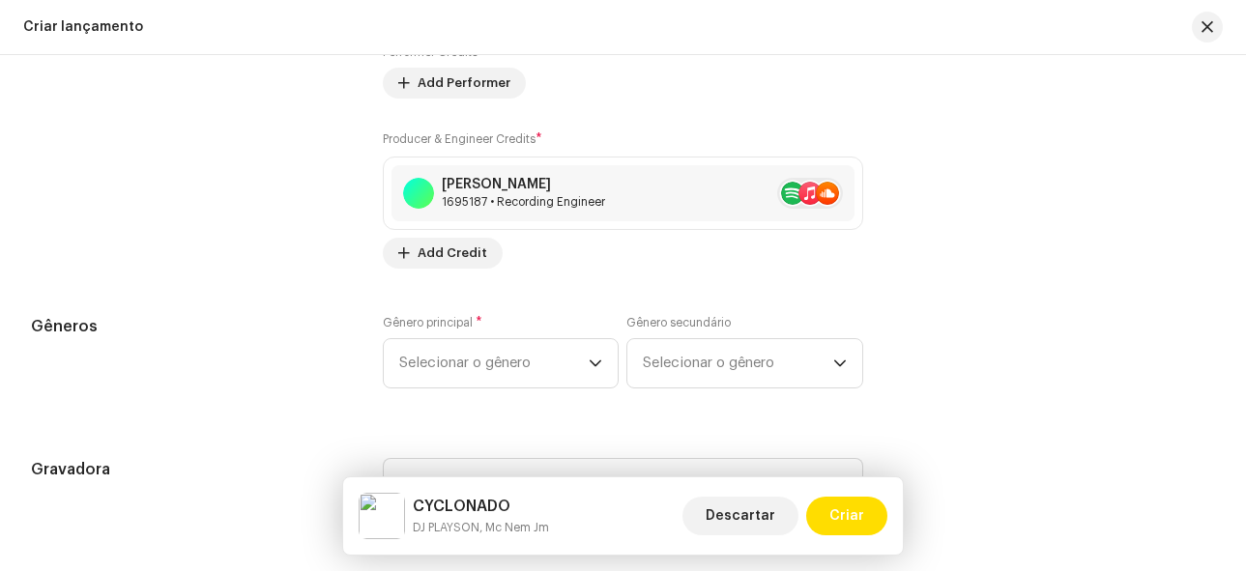
scroll to position [2785, 0]
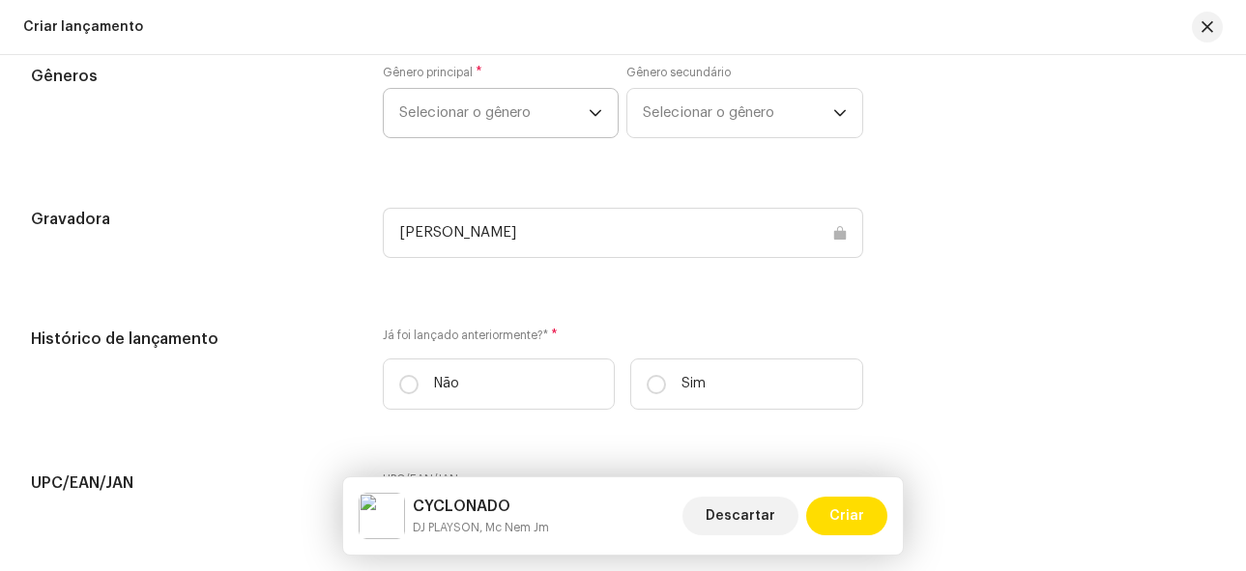
click at [504, 118] on span "Selecionar o gênero" at bounding box center [494, 113] width 190 height 48
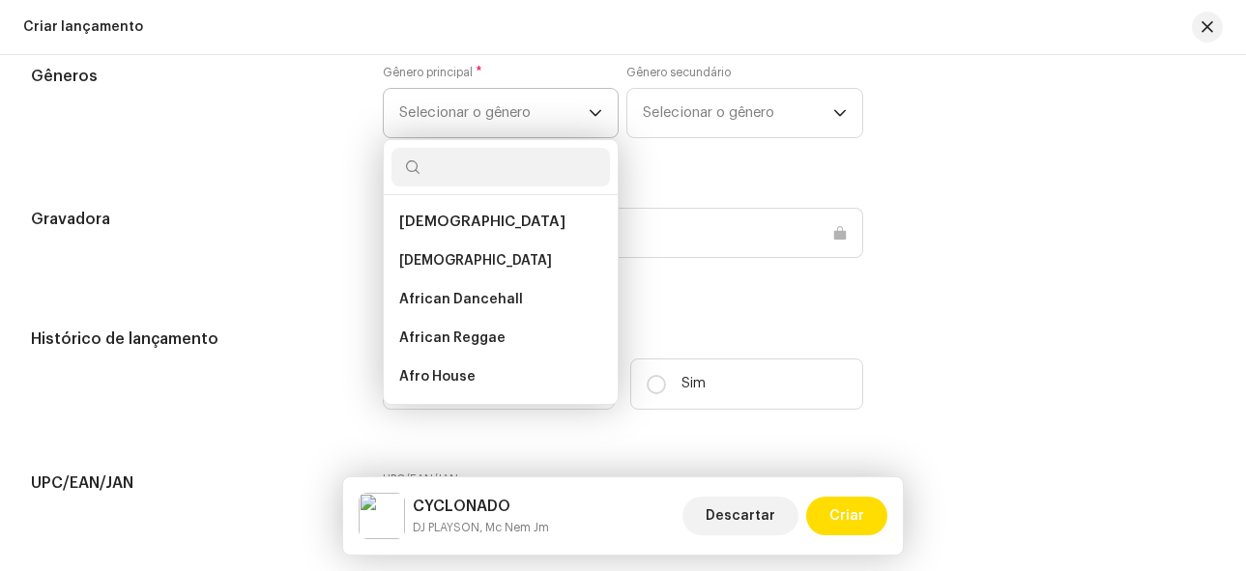
click at [485, 179] on input "text" at bounding box center [500, 167] width 219 height 39
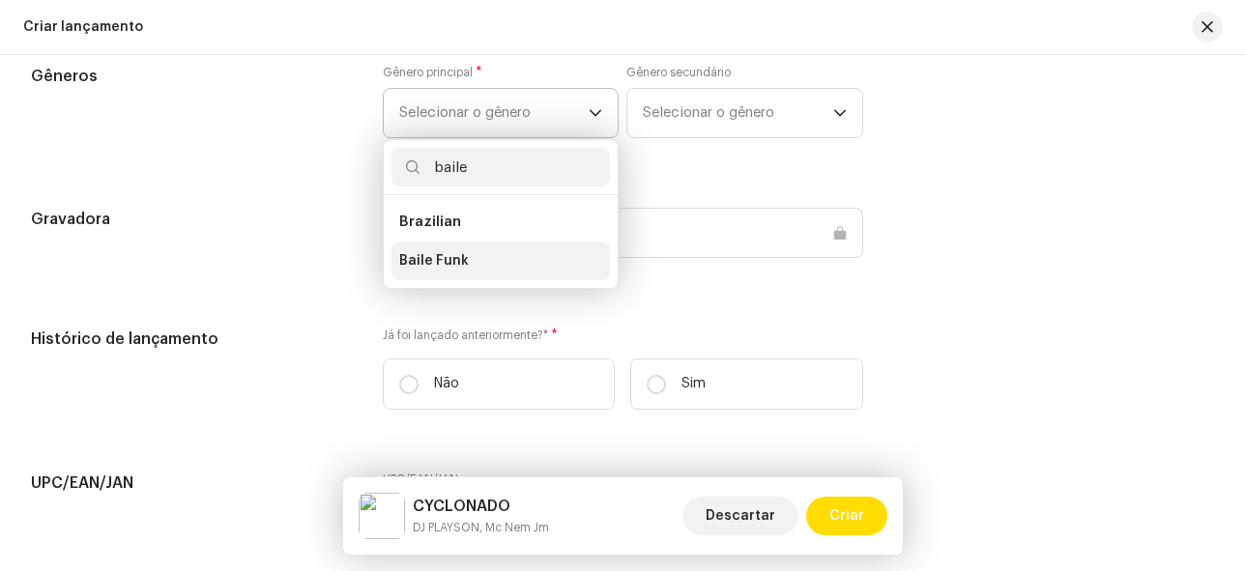
type input "baile"
click at [444, 259] on span "Baile Funk" at bounding box center [434, 260] width 70 height 19
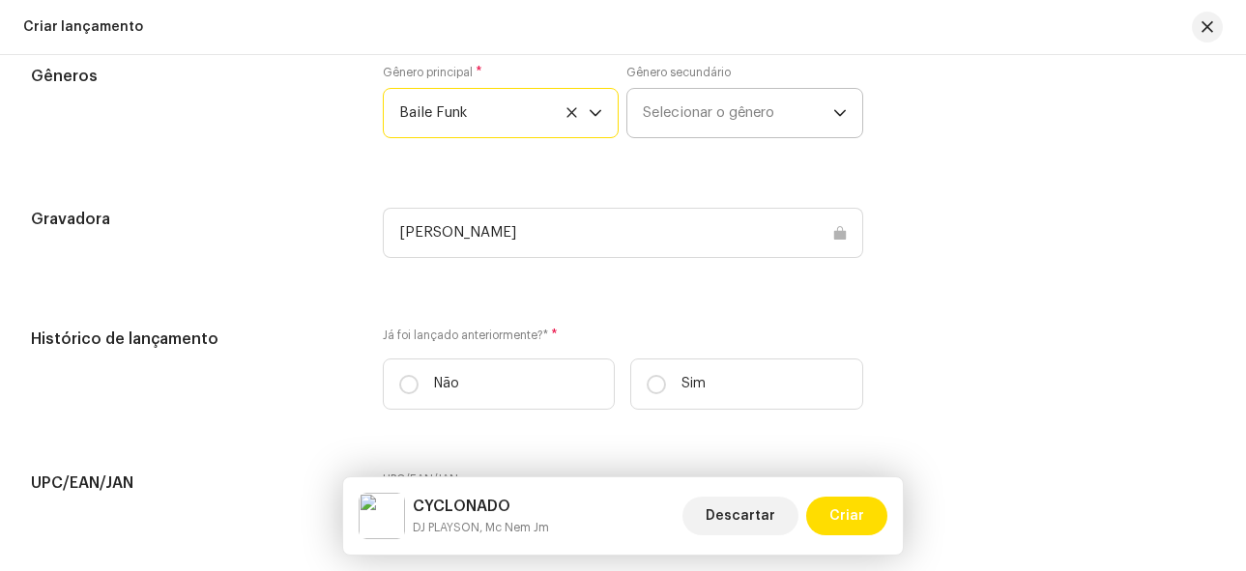
click at [732, 109] on span "Selecionar o gênero" at bounding box center [738, 113] width 190 height 48
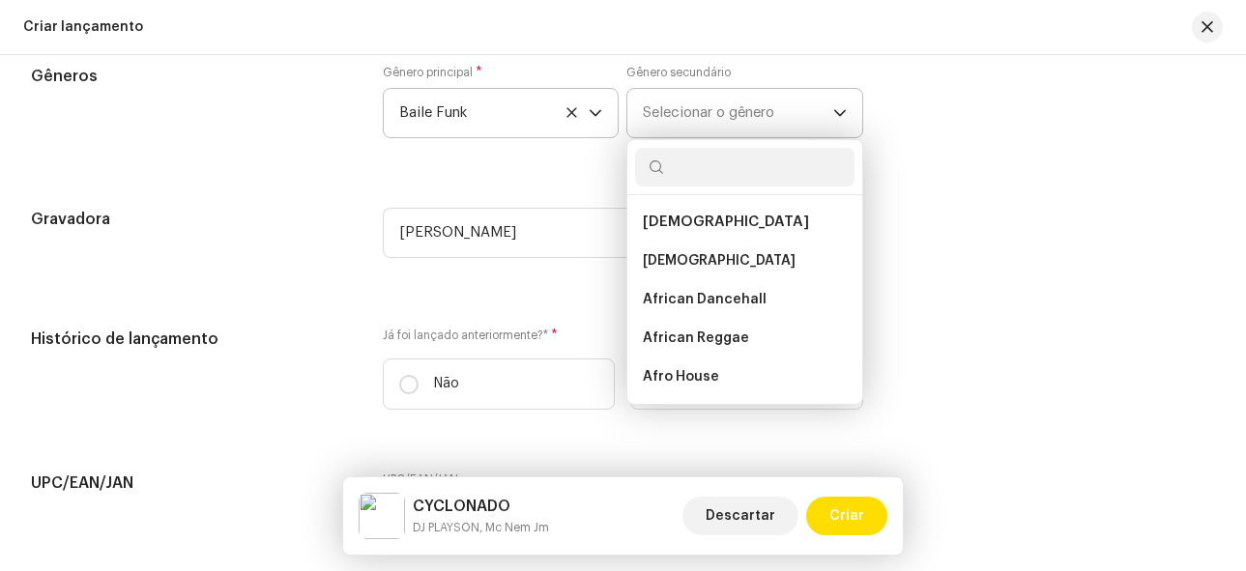
click at [801, 122] on span "Selecionar o gênero" at bounding box center [738, 113] width 190 height 48
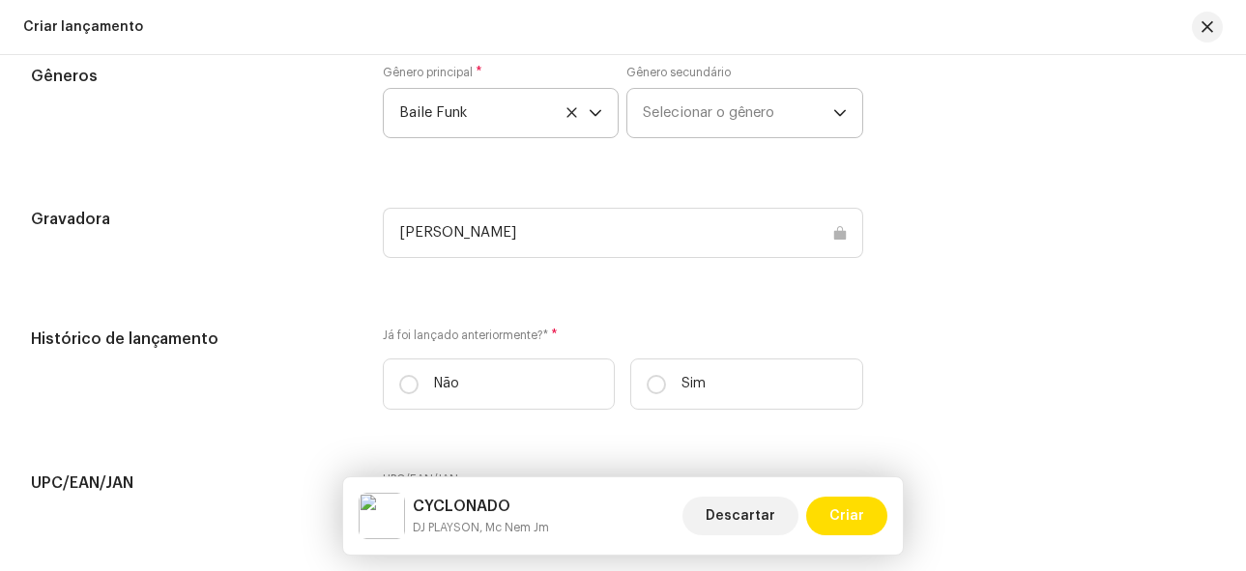
click at [740, 129] on span "Selecionar o gênero" at bounding box center [738, 113] width 190 height 48
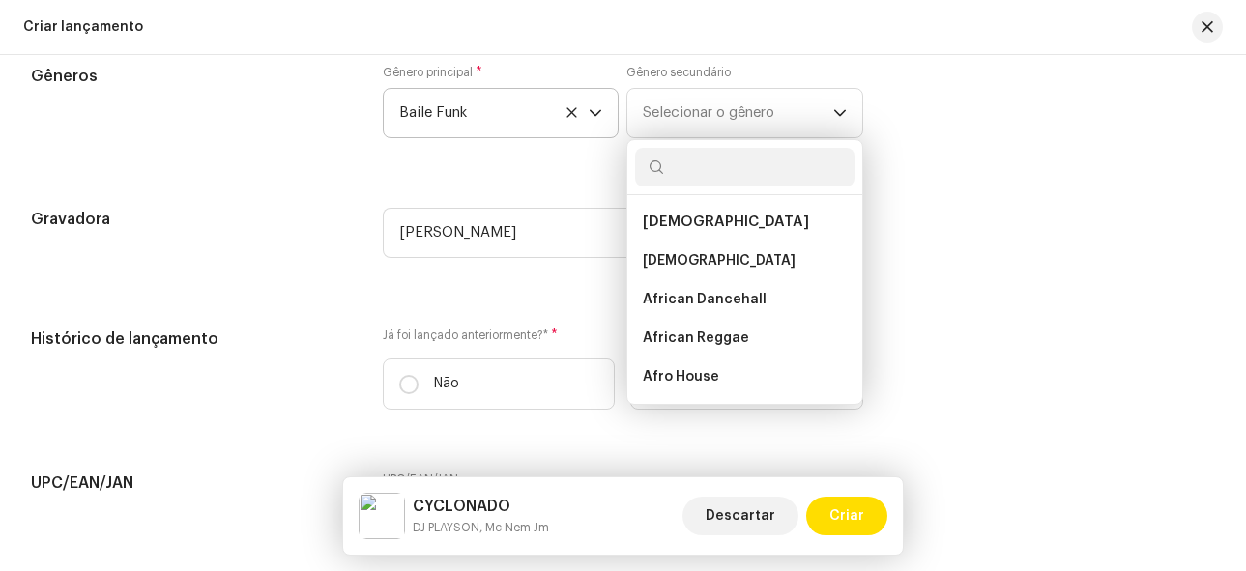
click at [725, 180] on input "text" at bounding box center [744, 167] width 219 height 39
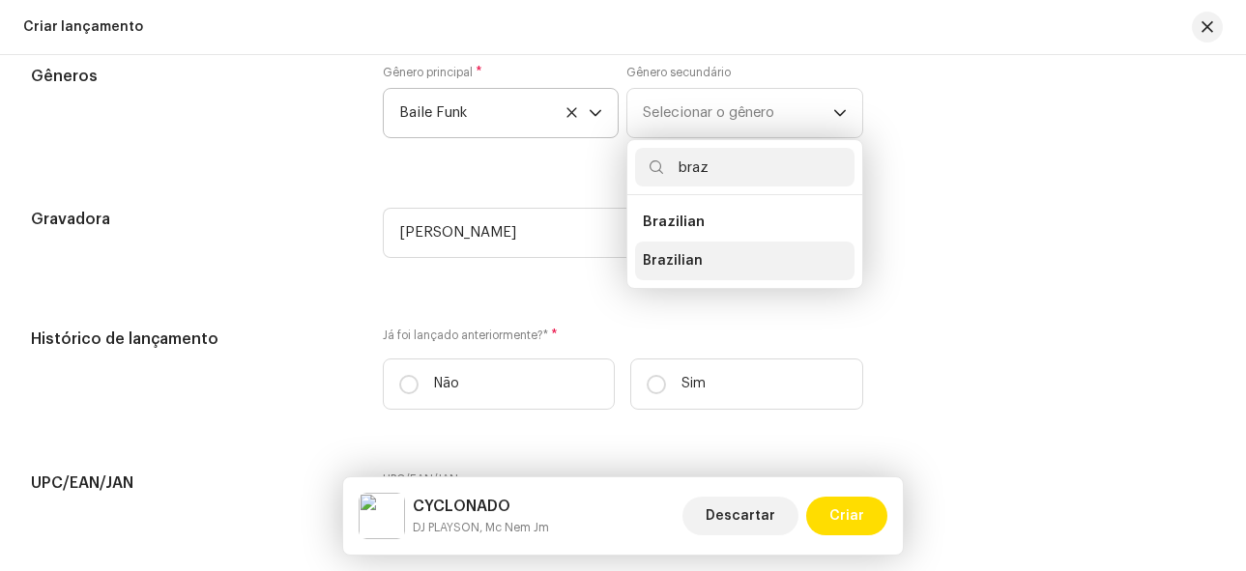
type input "braz"
click at [694, 259] on span "Brazilian" at bounding box center [673, 260] width 60 height 19
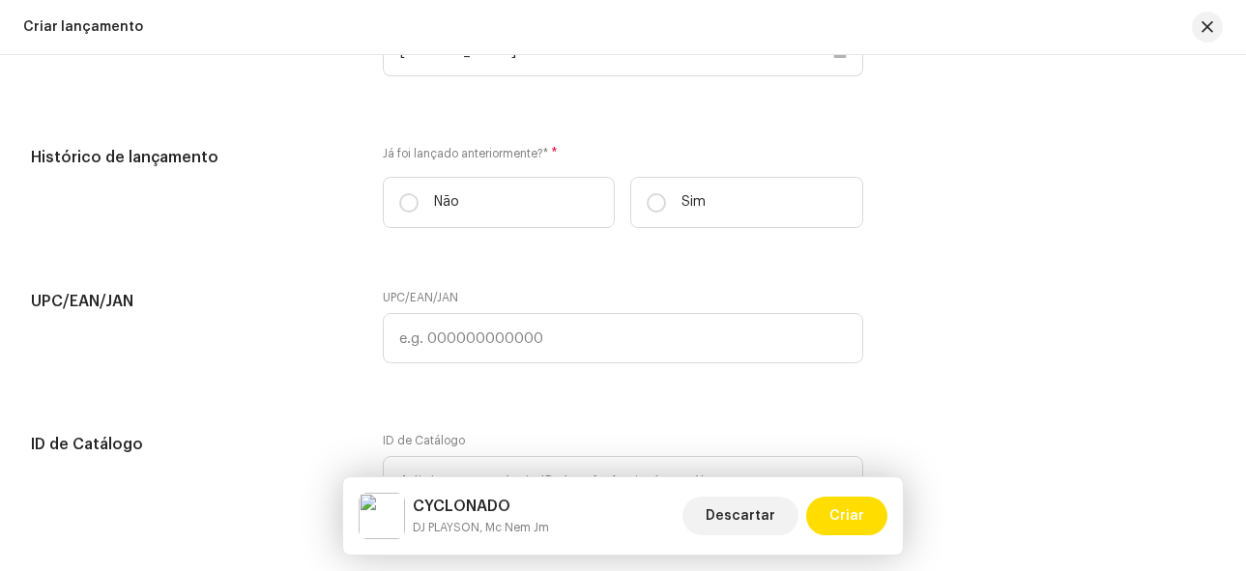
scroll to position [2978, 0]
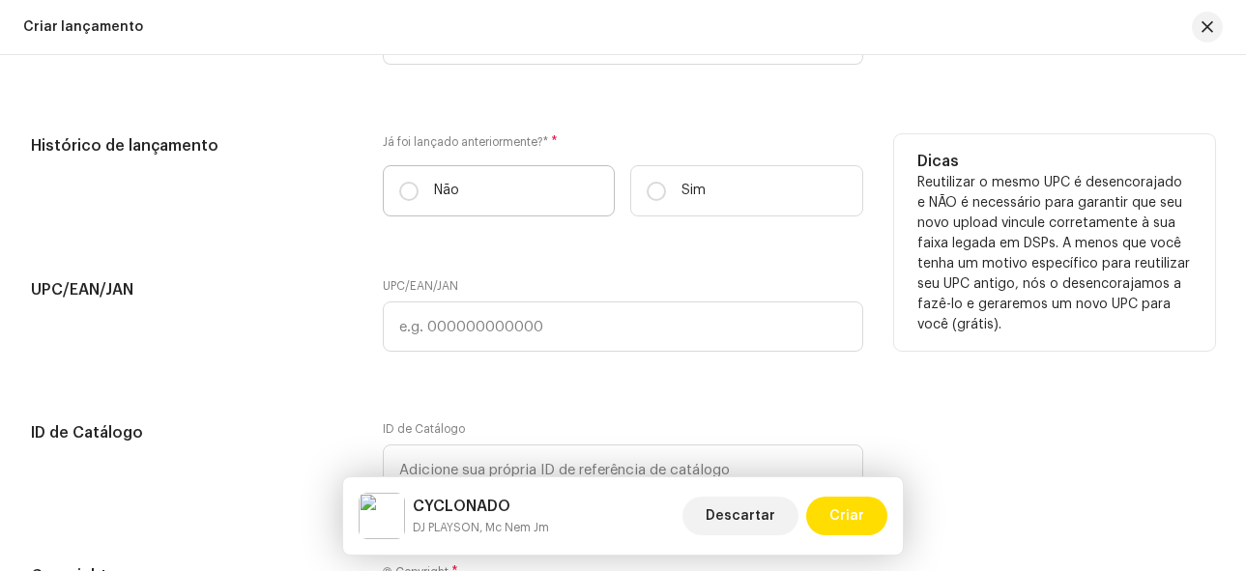
click at [476, 200] on label "Não" at bounding box center [499, 190] width 233 height 51
click at [419, 200] on input "Não" at bounding box center [408, 191] width 19 height 19
radio input "true"
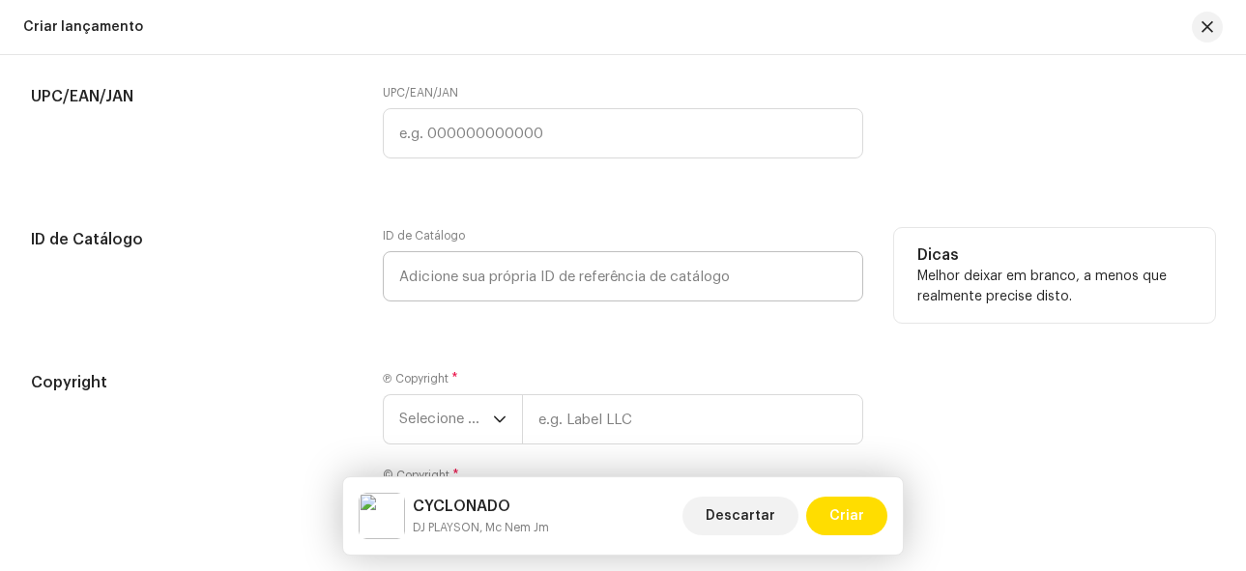
scroll to position [3268, 0]
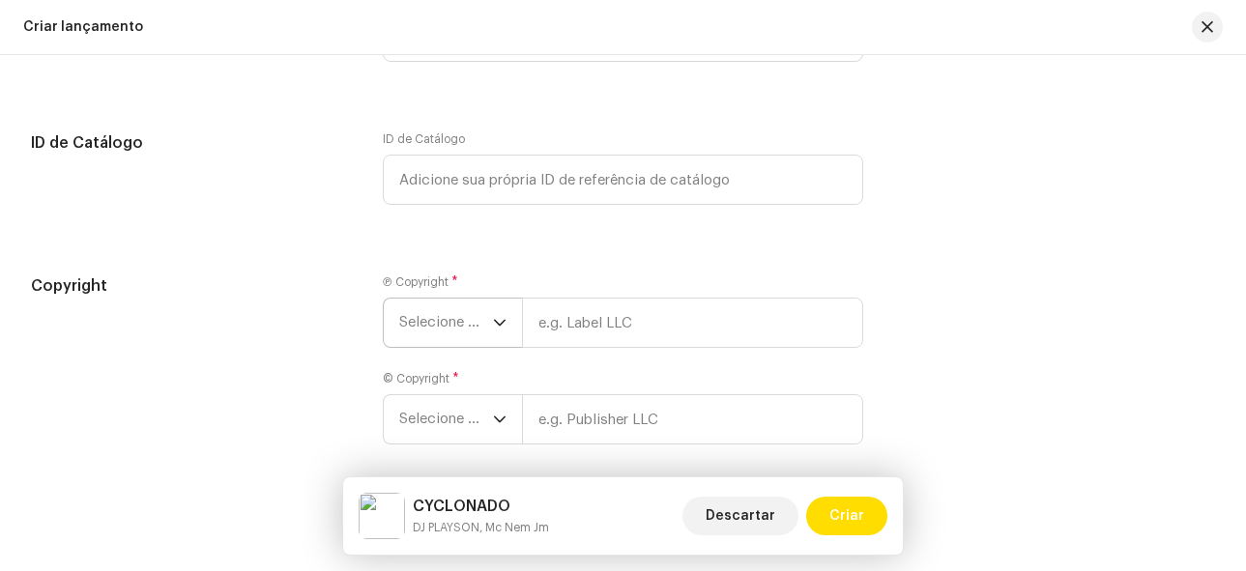
click at [462, 328] on span "Selecione o ano" at bounding box center [446, 323] width 94 height 48
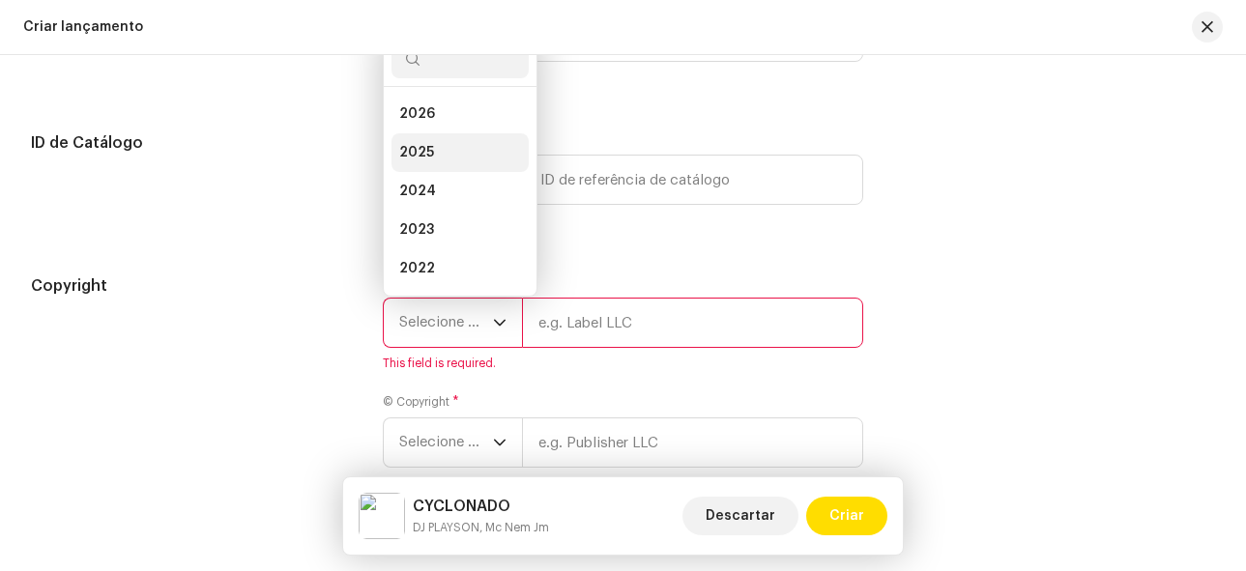
click at [431, 162] on li "2025" at bounding box center [459, 152] width 137 height 39
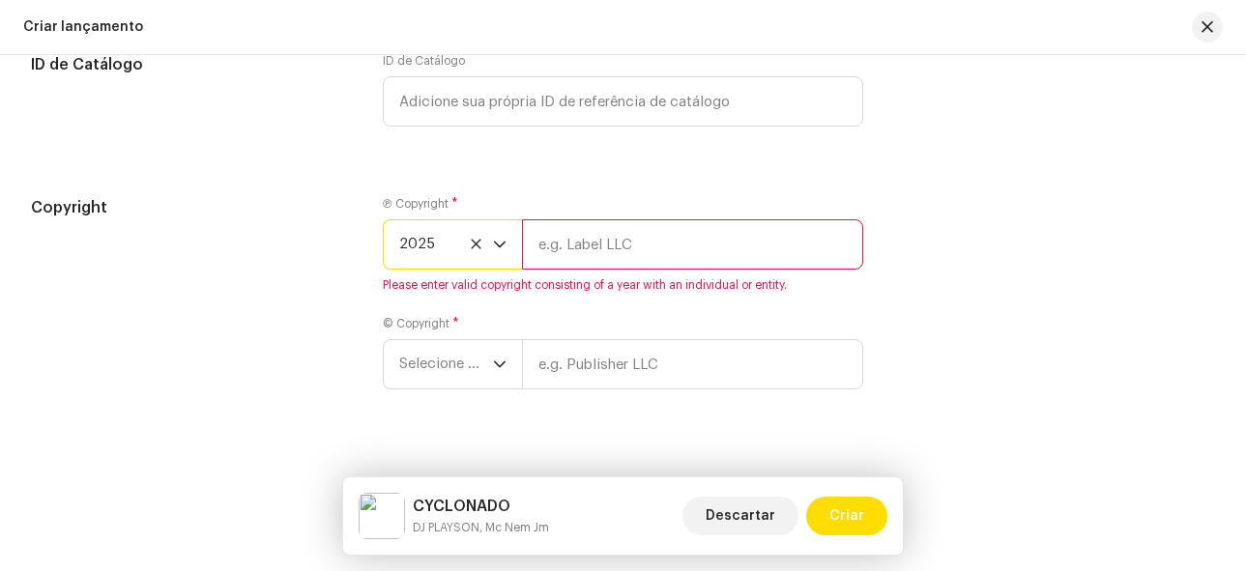
scroll to position [3378, 0]
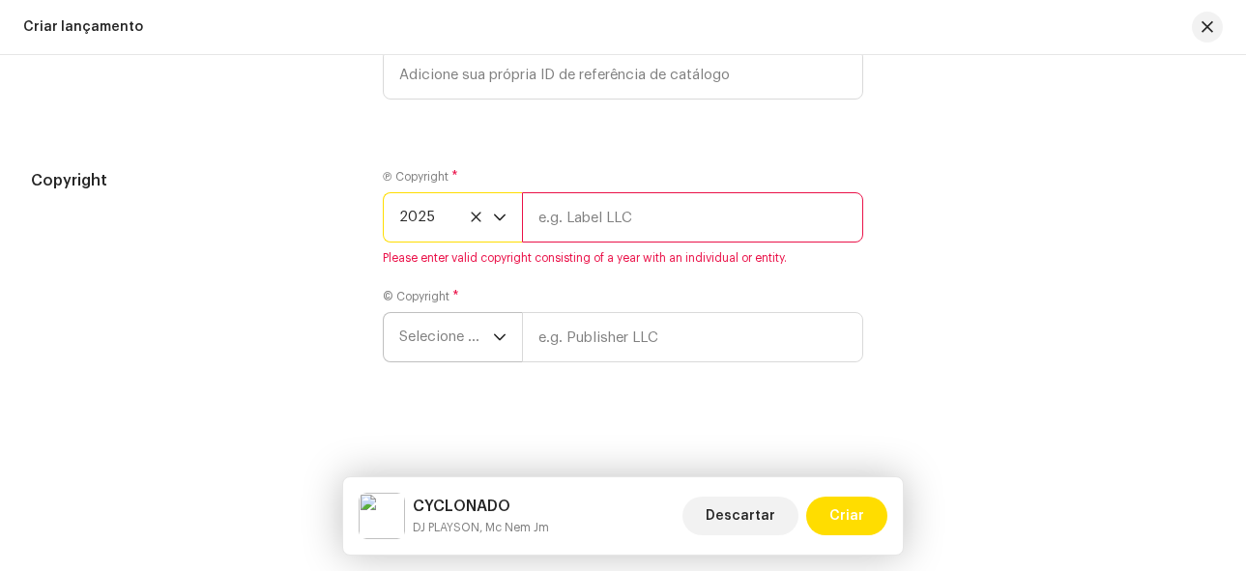
click at [453, 333] on span "Selecione o ano" at bounding box center [446, 337] width 94 height 48
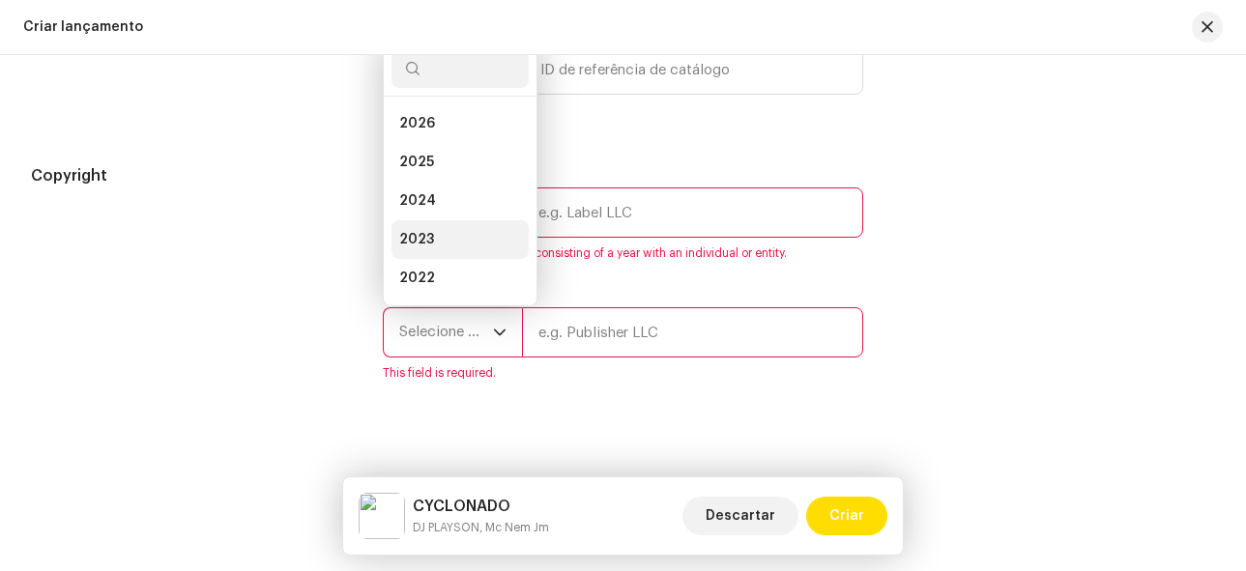
scroll to position [31, 0]
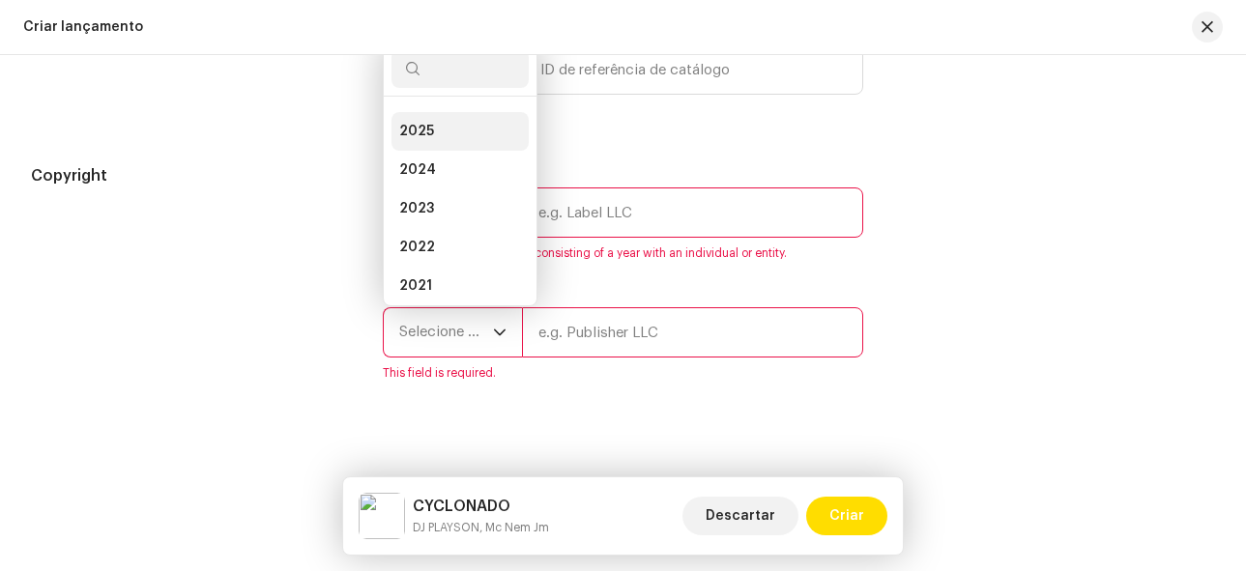
click at [422, 137] on span "2025" at bounding box center [416, 131] width 35 height 19
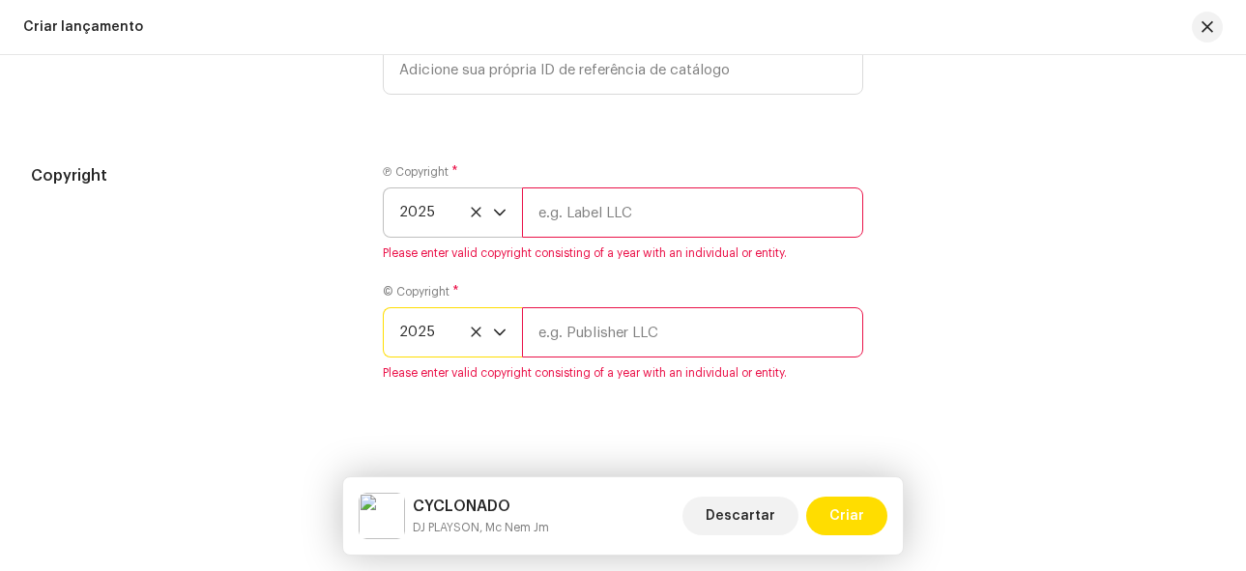
click at [562, 232] on input "text" at bounding box center [693, 213] width 342 height 50
type input "[PERSON_NAME]"
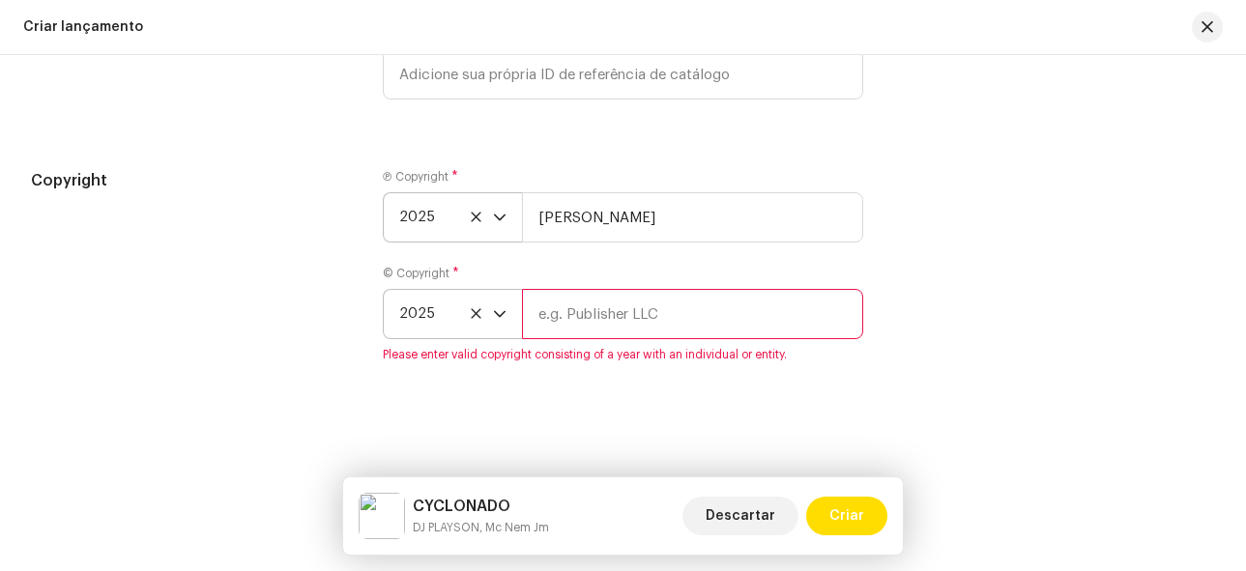
click at [660, 340] on div "© Copyright * 2025 Please enter valid copyright consisting of a year with an in…" at bounding box center [623, 314] width 481 height 97
click at [657, 331] on input "text" at bounding box center [693, 314] width 342 height 50
type input "[PERSON_NAME]"
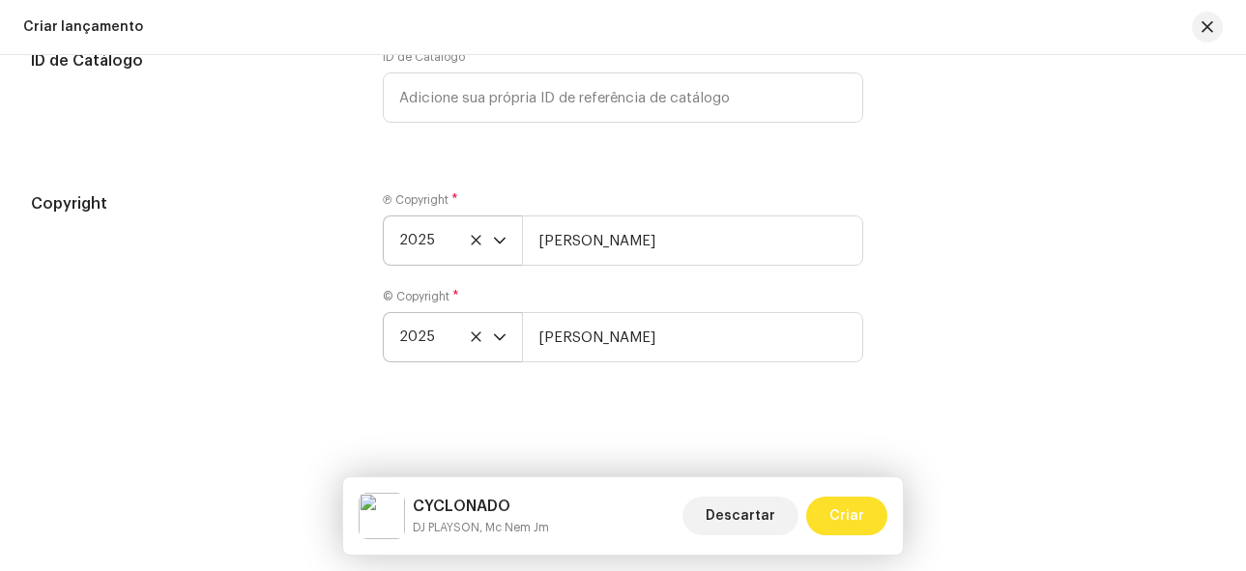
click at [861, 509] on span "Criar" at bounding box center [846, 516] width 35 height 39
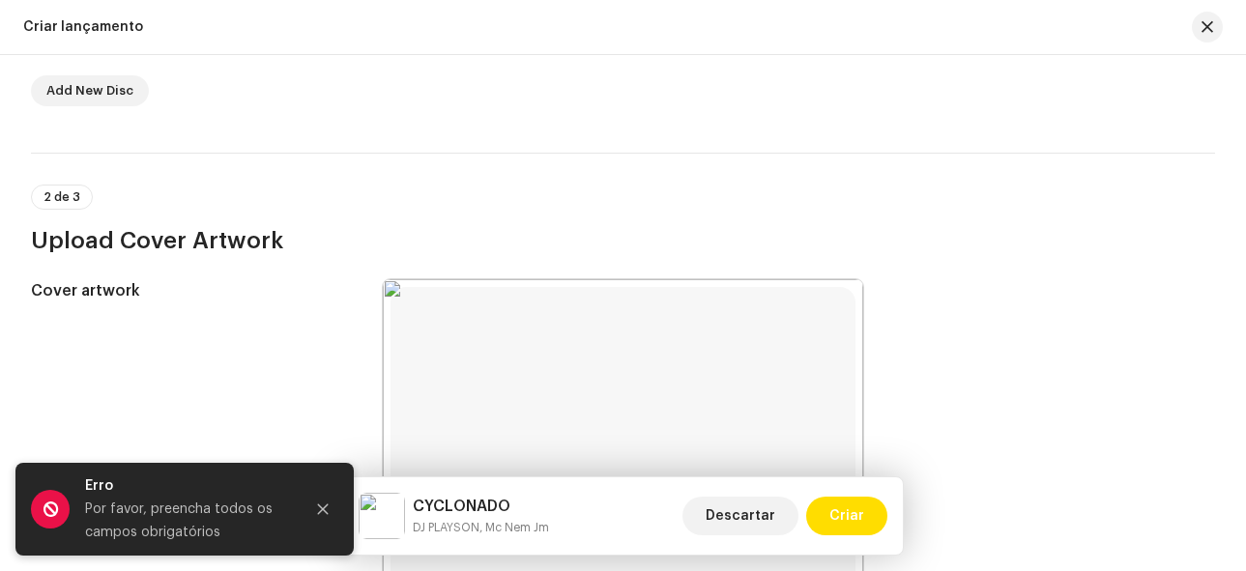
scroll to position [262, 0]
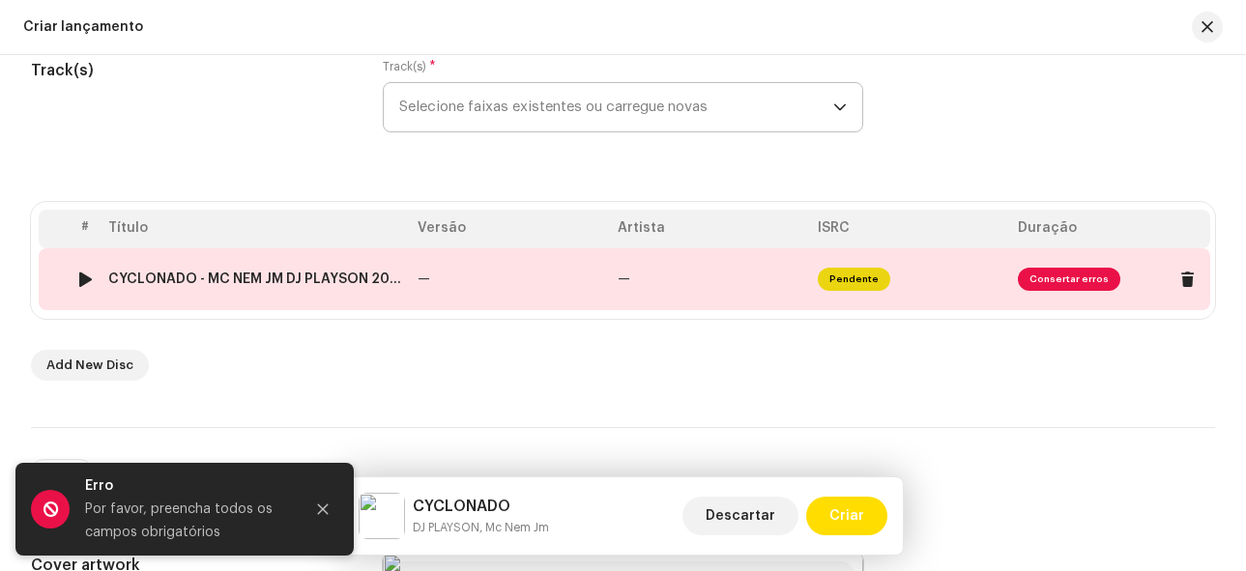
click at [1069, 281] on span "Consertar erros" at bounding box center [1069, 279] width 102 height 23
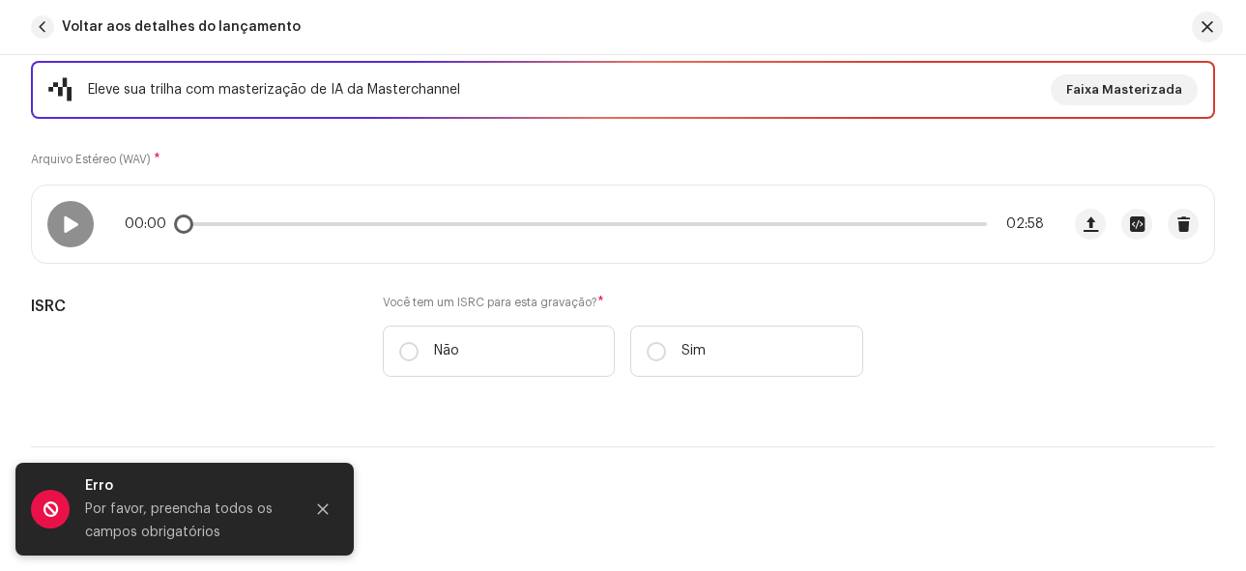
scroll to position [290, 0]
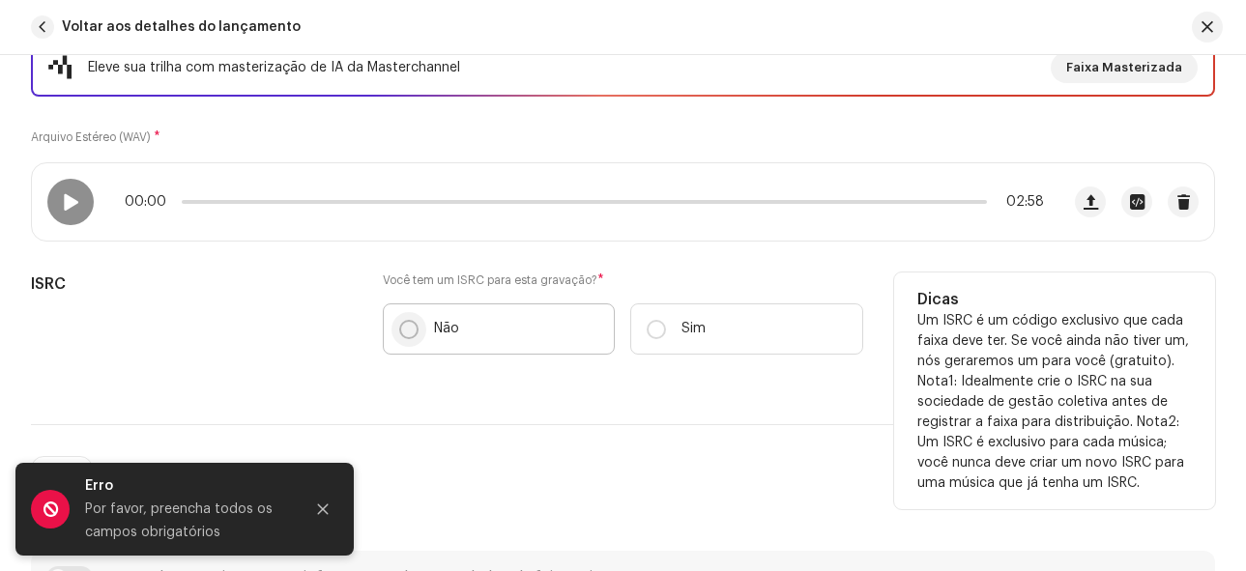
click at [405, 322] on input "Não" at bounding box center [408, 329] width 19 height 19
radio input "true"
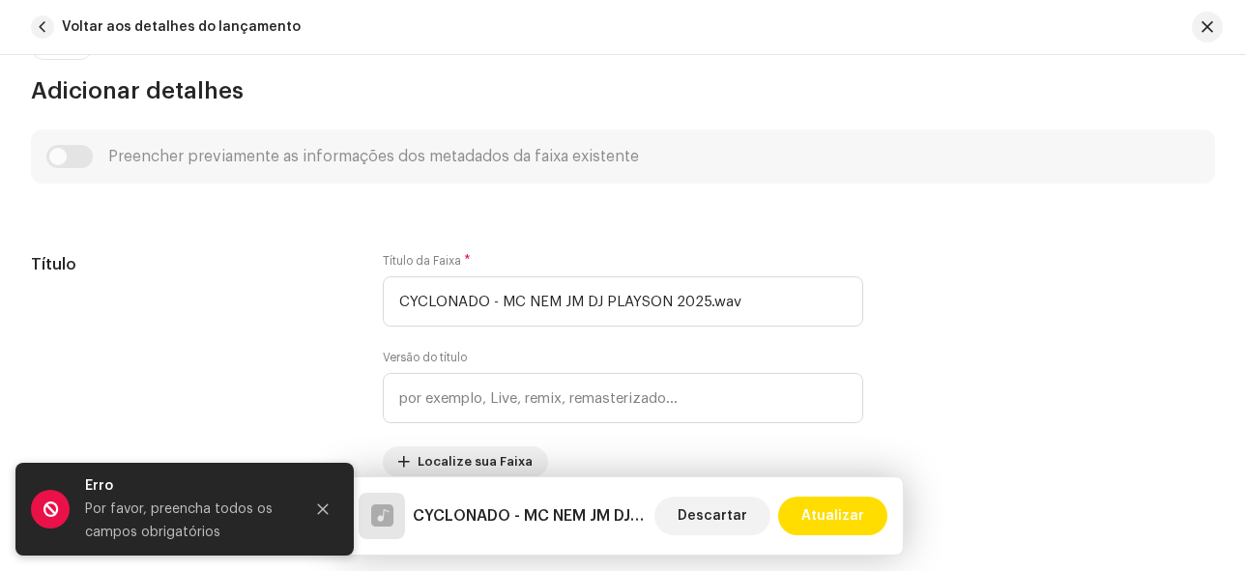
scroll to position [773, 0]
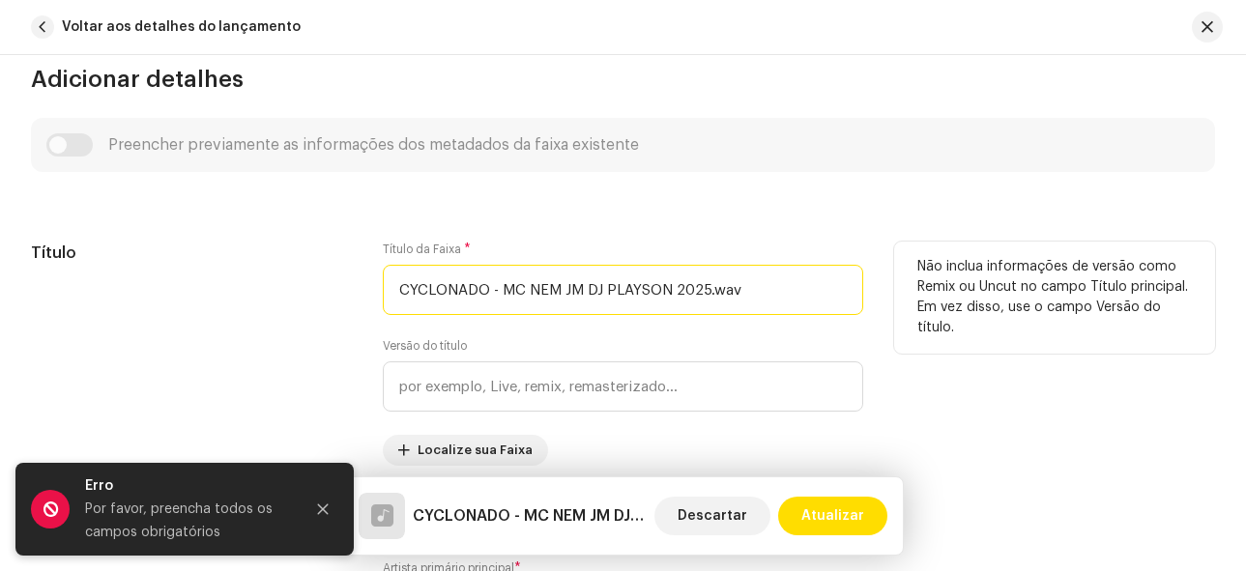
drag, startPoint x: 781, startPoint y: 299, endPoint x: 491, endPoint y: 279, distance: 290.6
click at [491, 279] on input "CYCLONADO - MC NEM JM DJ PLAYSON 2025.wav" at bounding box center [623, 290] width 481 height 50
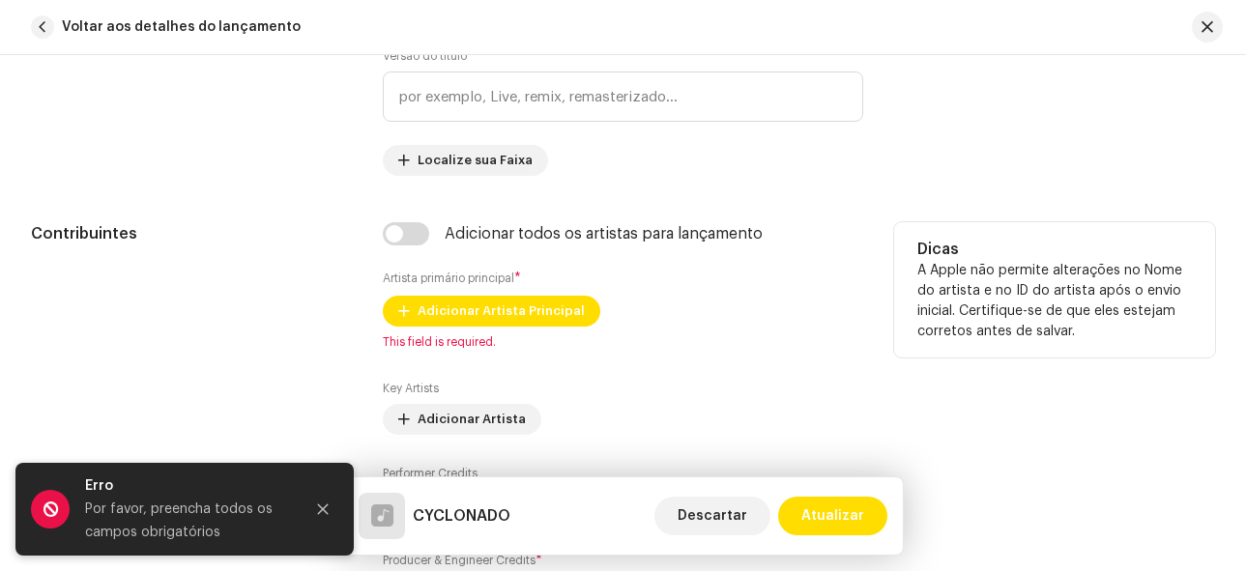
scroll to position [1160, 0]
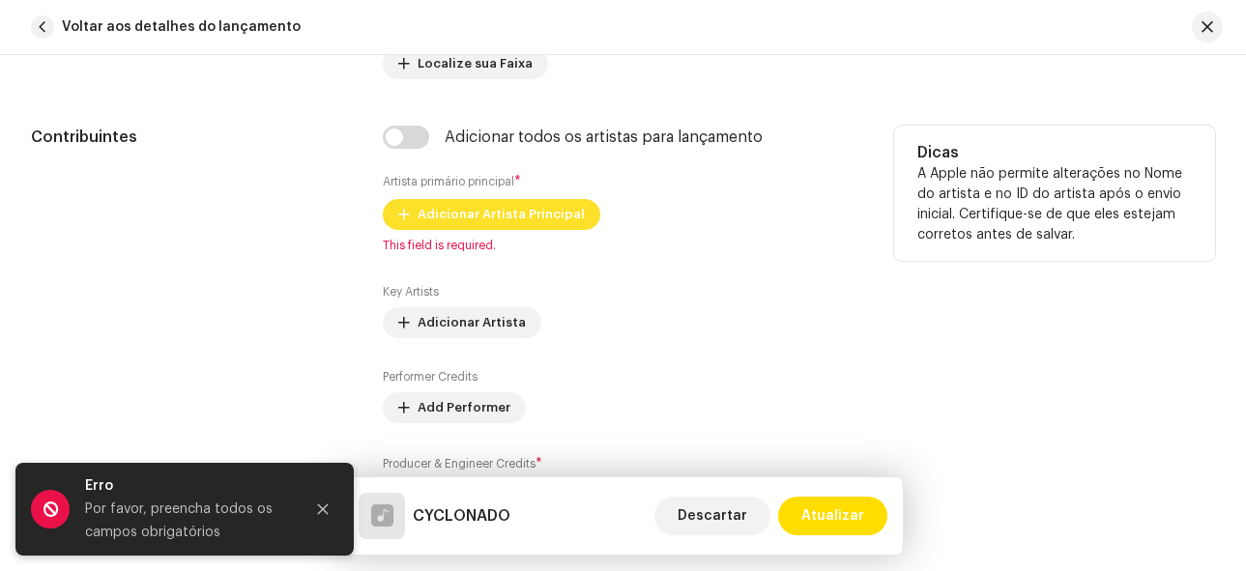
type input "CYCLONADO"
click at [501, 227] on span "Adicionar Artista Principal" at bounding box center [501, 214] width 167 height 39
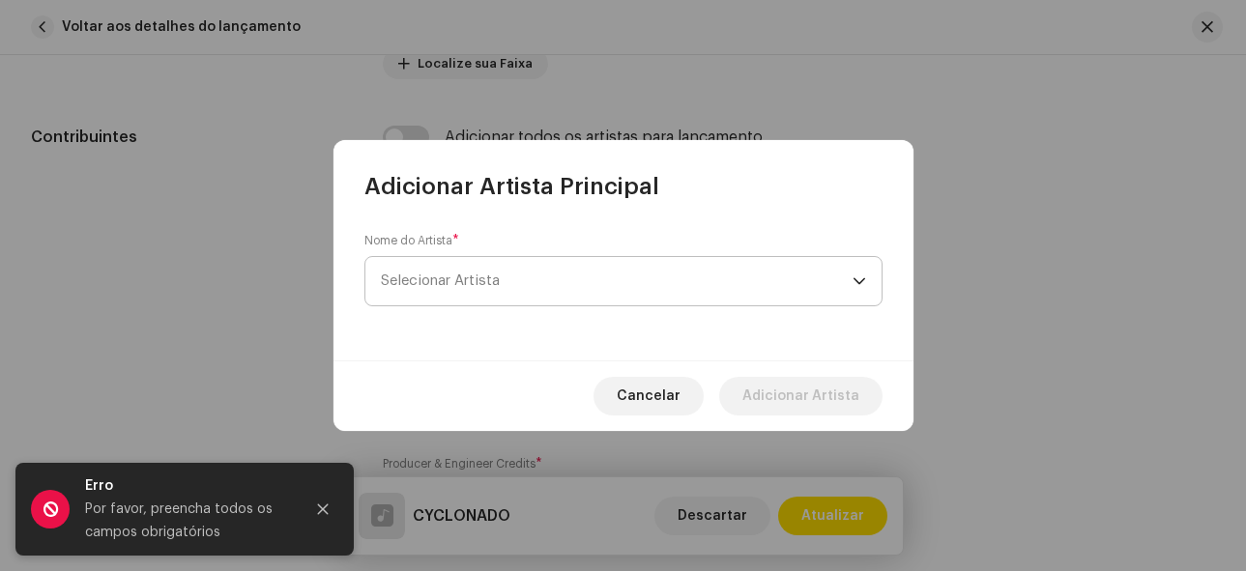
click at [563, 293] on span "Selecionar Artista" at bounding box center [617, 281] width 472 height 48
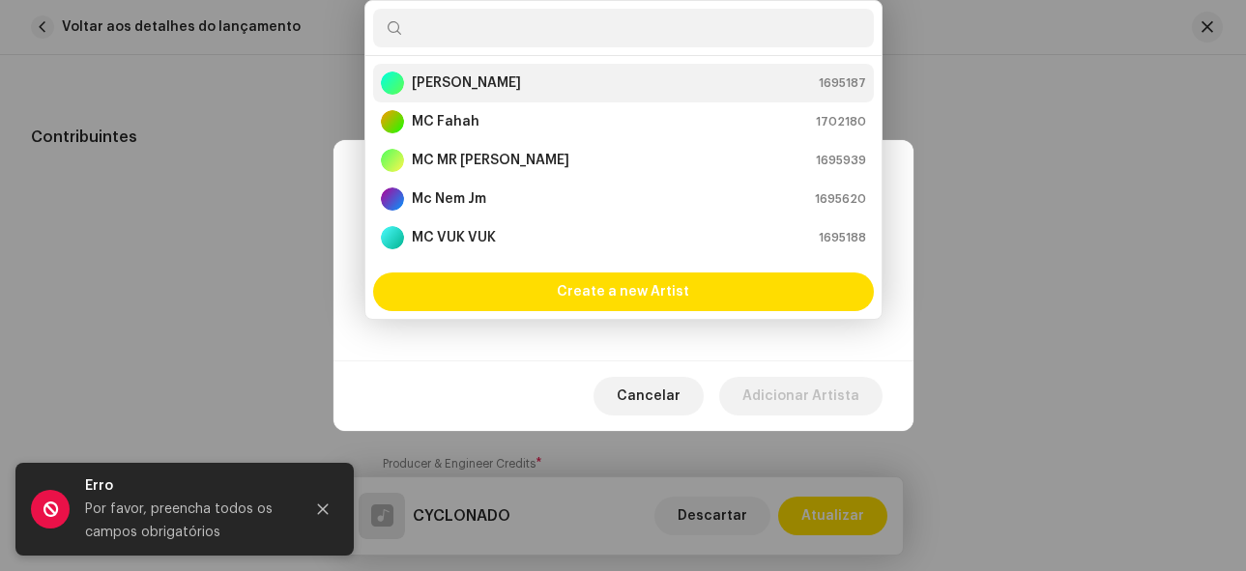
click at [451, 82] on strong "[PERSON_NAME]" at bounding box center [466, 82] width 109 height 19
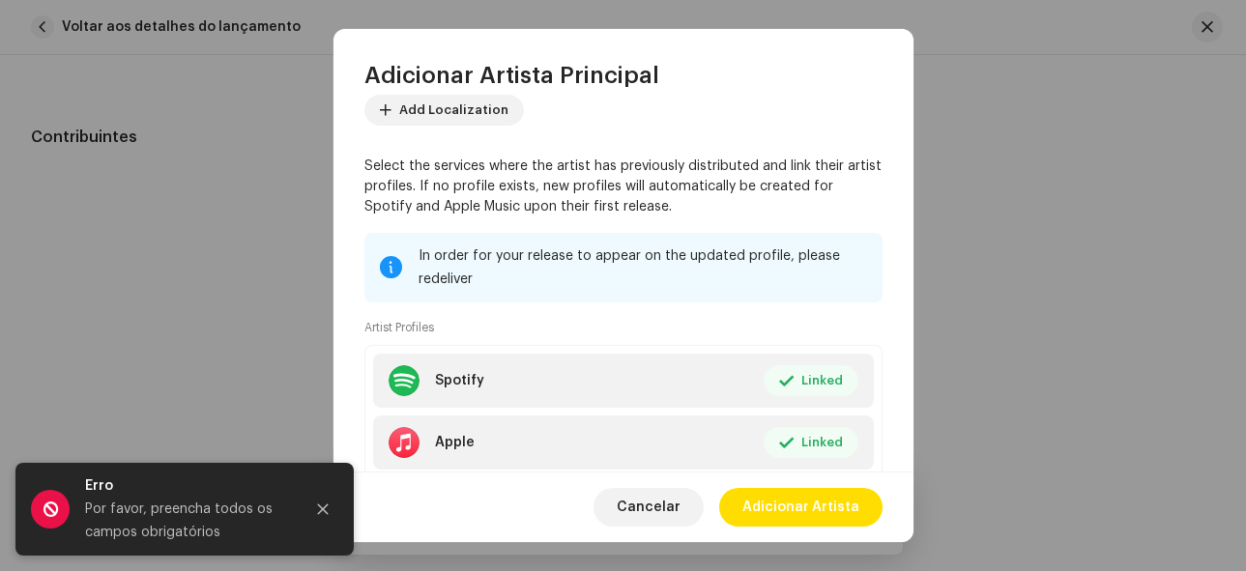
scroll to position [246, 0]
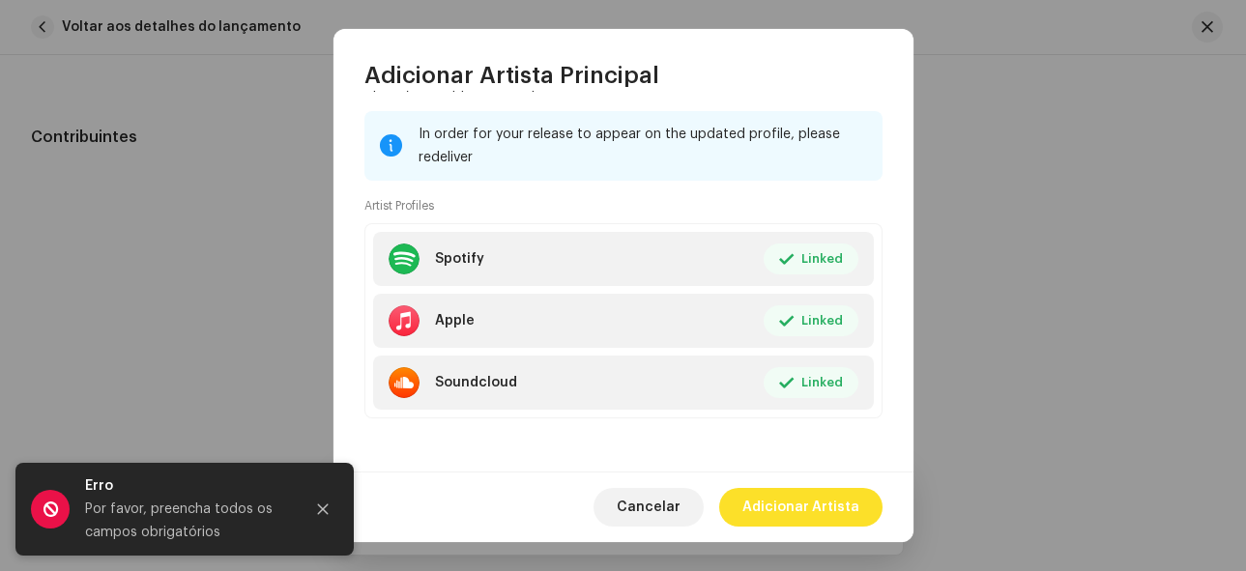
click at [851, 500] on span "Adicionar Artista" at bounding box center [800, 507] width 117 height 39
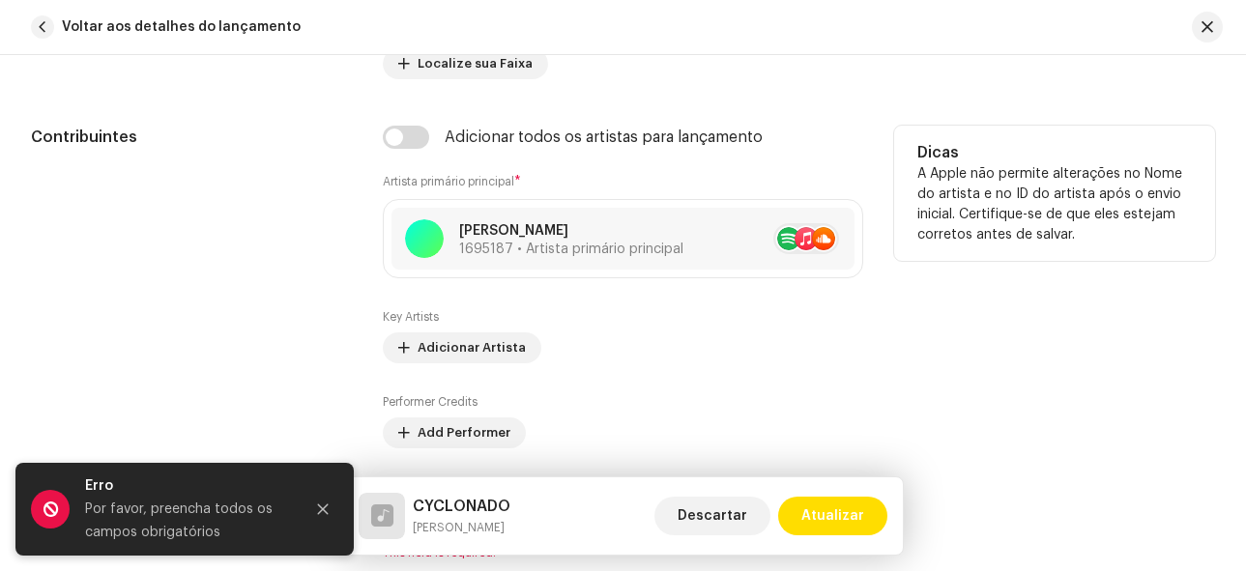
scroll to position [1257, 0]
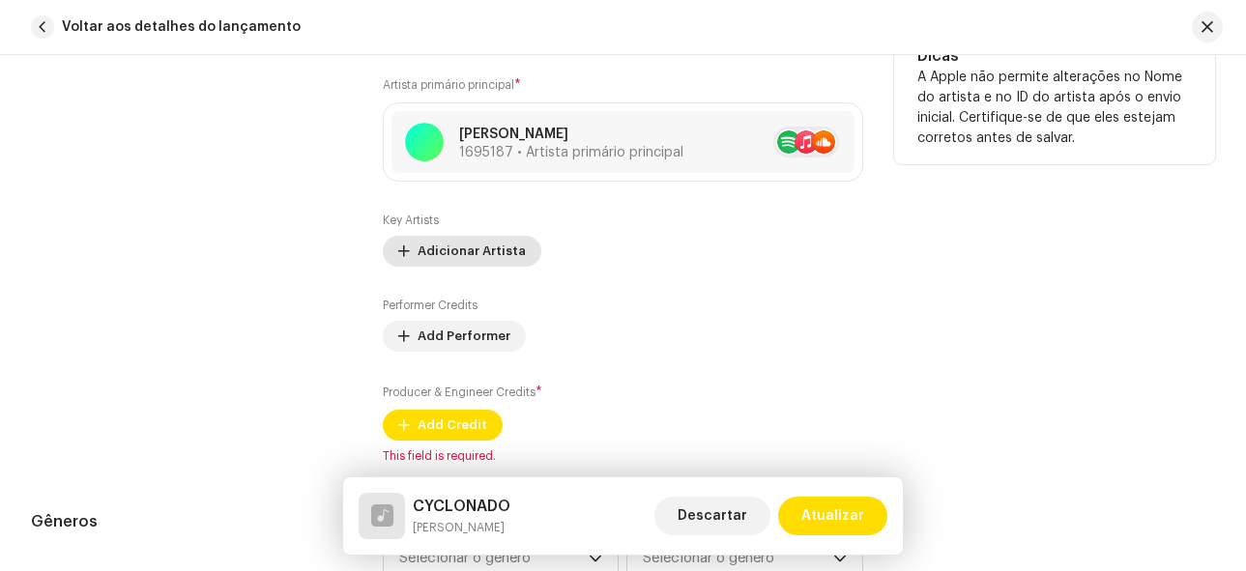
click at [492, 252] on span "Adicionar Artista" at bounding box center [472, 251] width 108 height 39
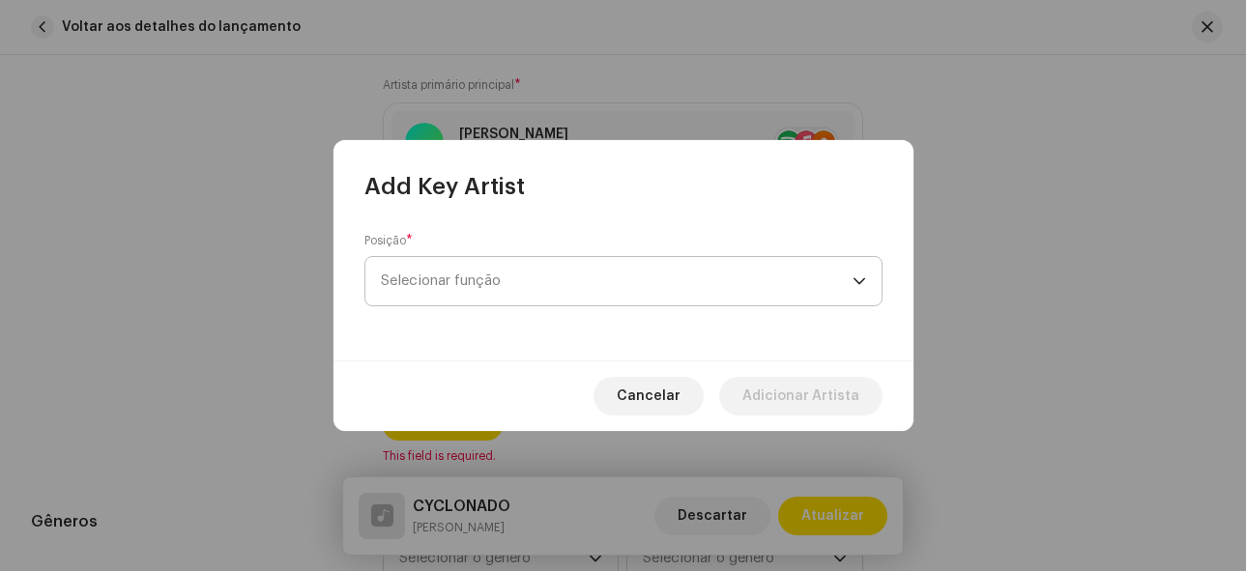
click at [712, 278] on span "Selecionar função" at bounding box center [617, 281] width 472 height 48
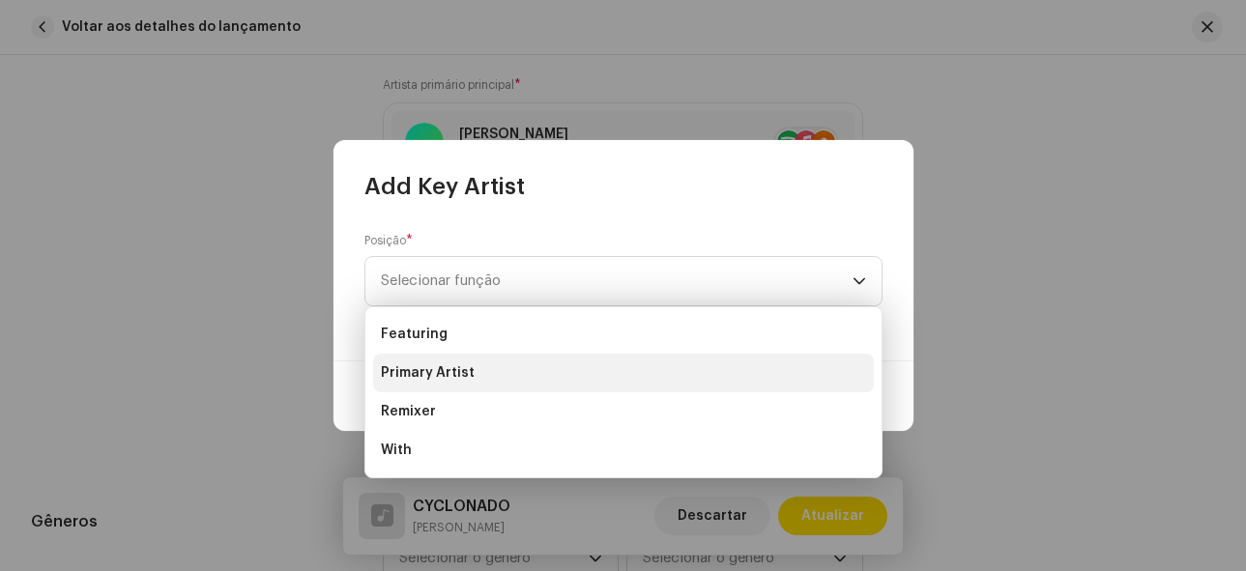
click at [502, 380] on li "Primary Artist" at bounding box center [623, 373] width 501 height 39
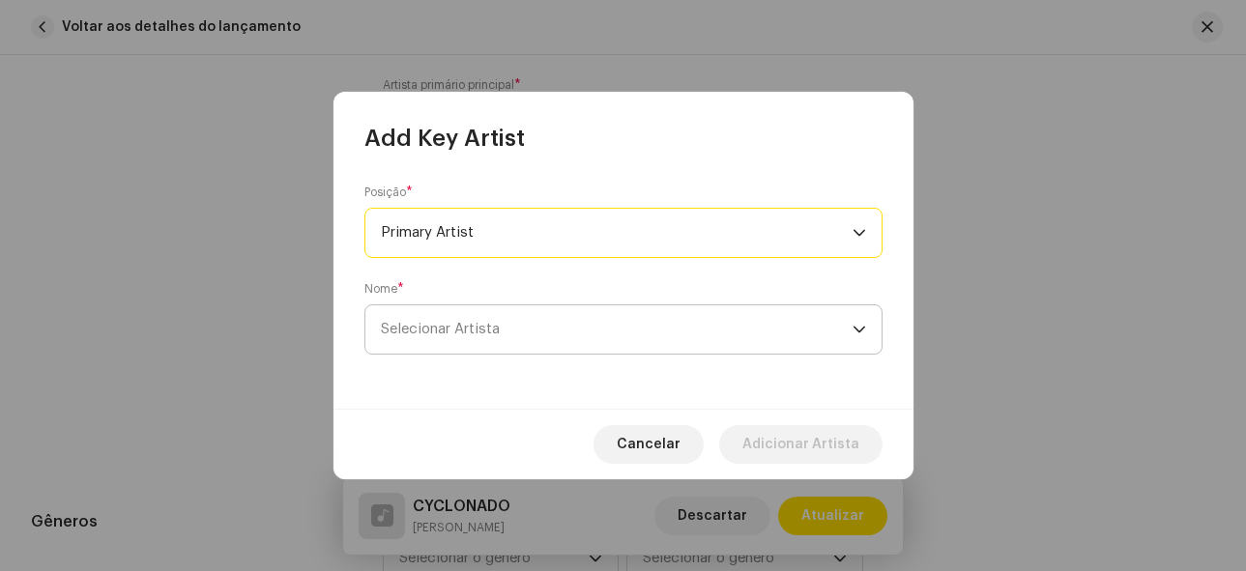
click at [561, 329] on span "Selecionar Artista" at bounding box center [617, 329] width 472 height 48
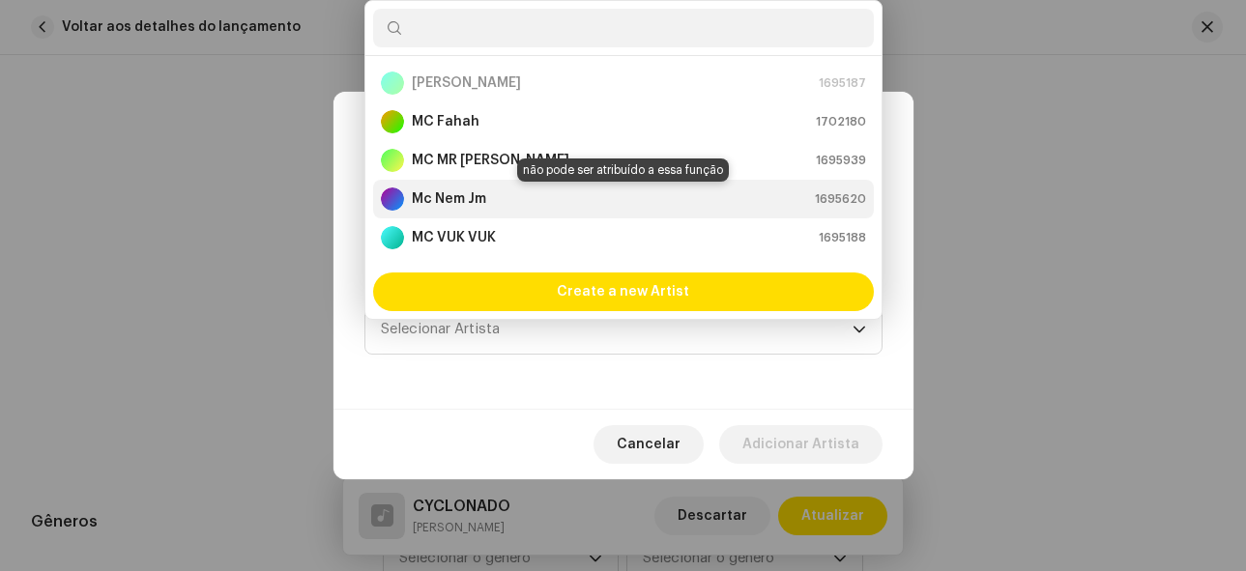
click at [492, 197] on div "Mc Nem Jm 1695620" at bounding box center [623, 199] width 485 height 23
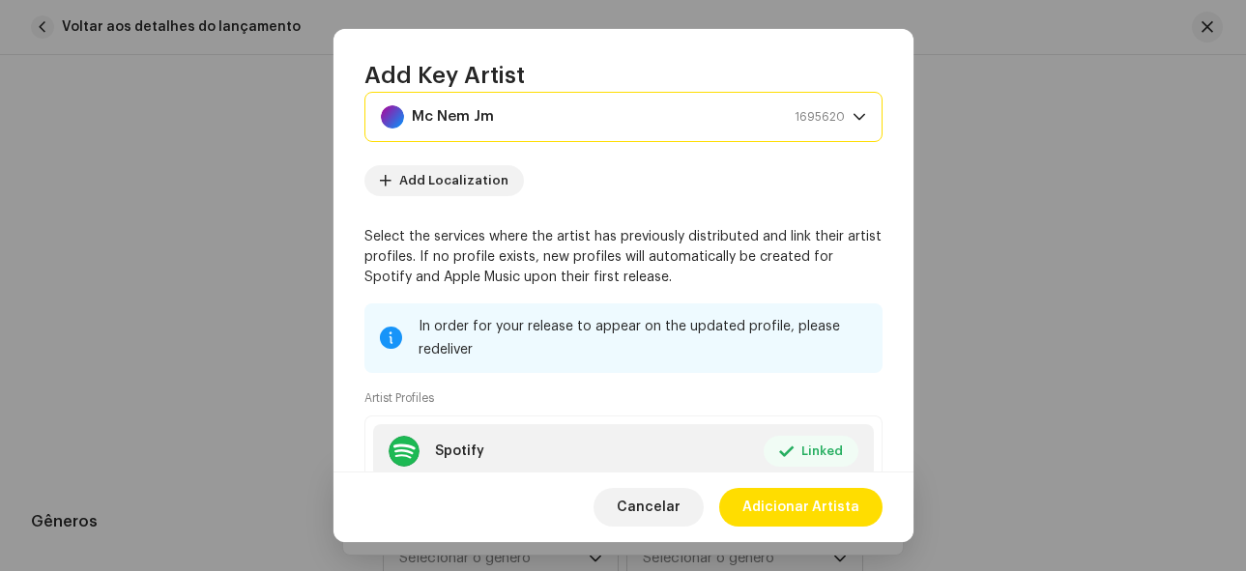
scroll to position [342, 0]
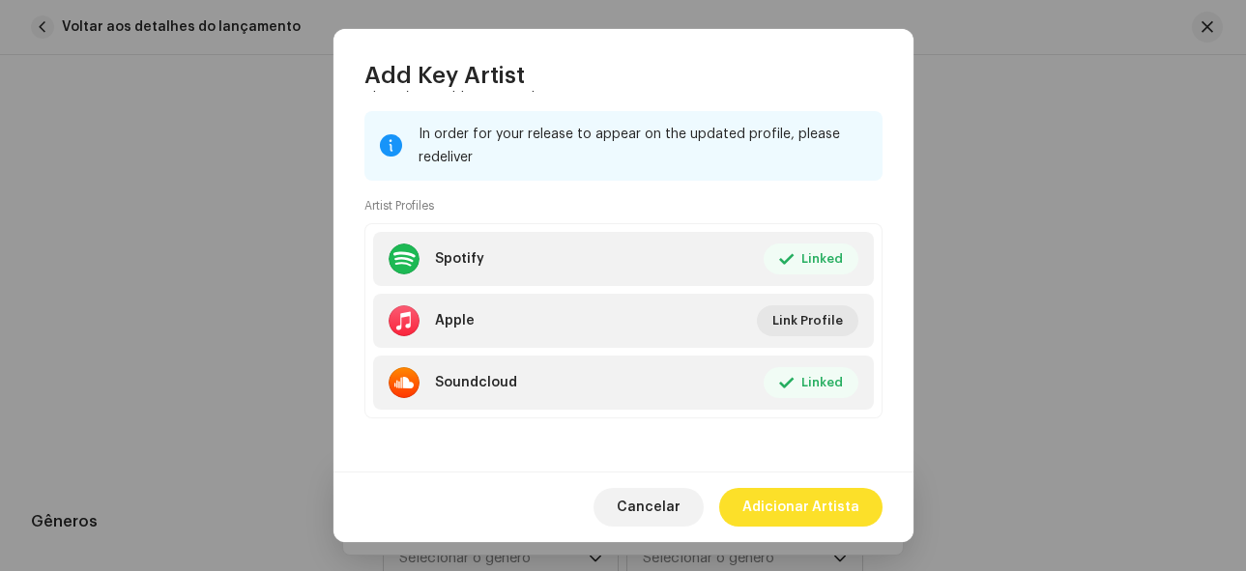
click at [813, 491] on span "Adicionar Artista" at bounding box center [800, 507] width 117 height 39
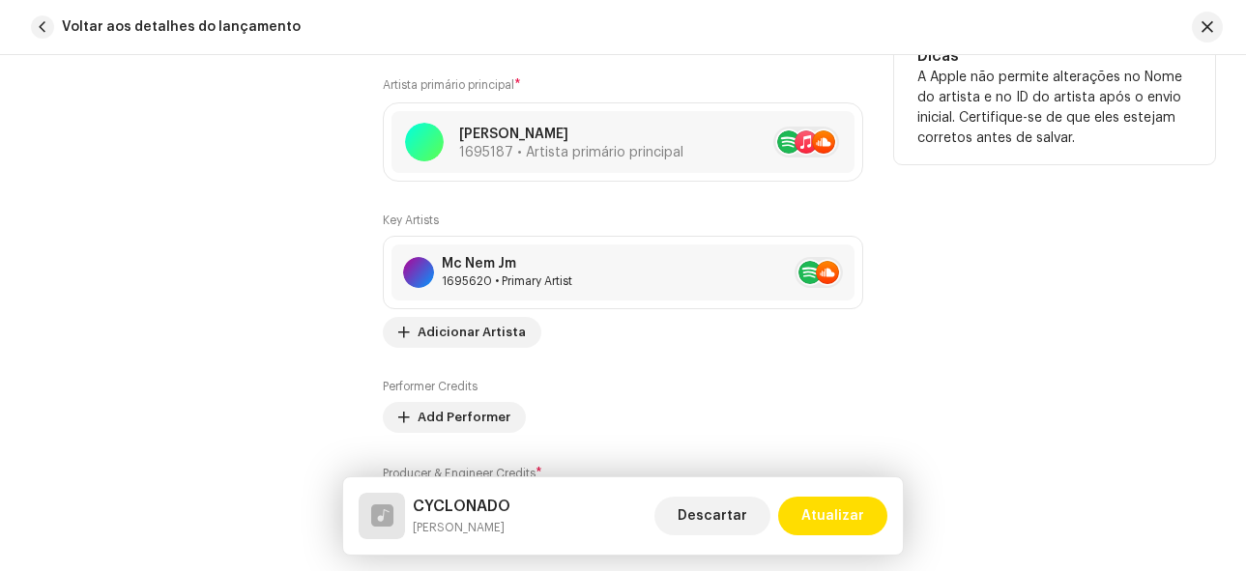
scroll to position [1450, 0]
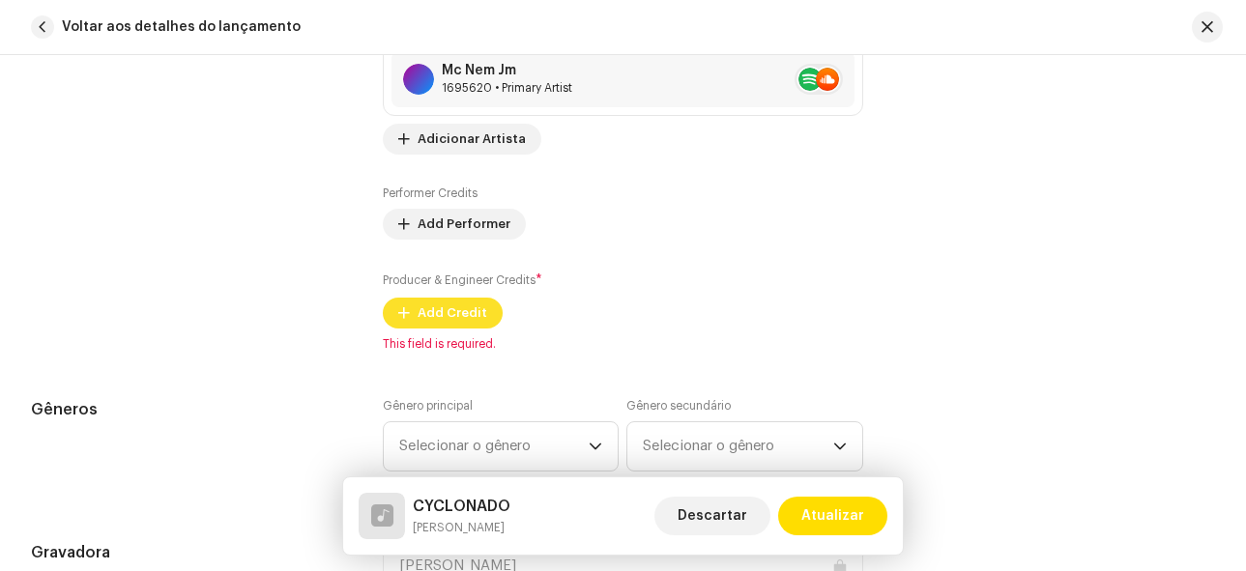
click at [447, 319] on span "Add Credit" at bounding box center [453, 313] width 70 height 39
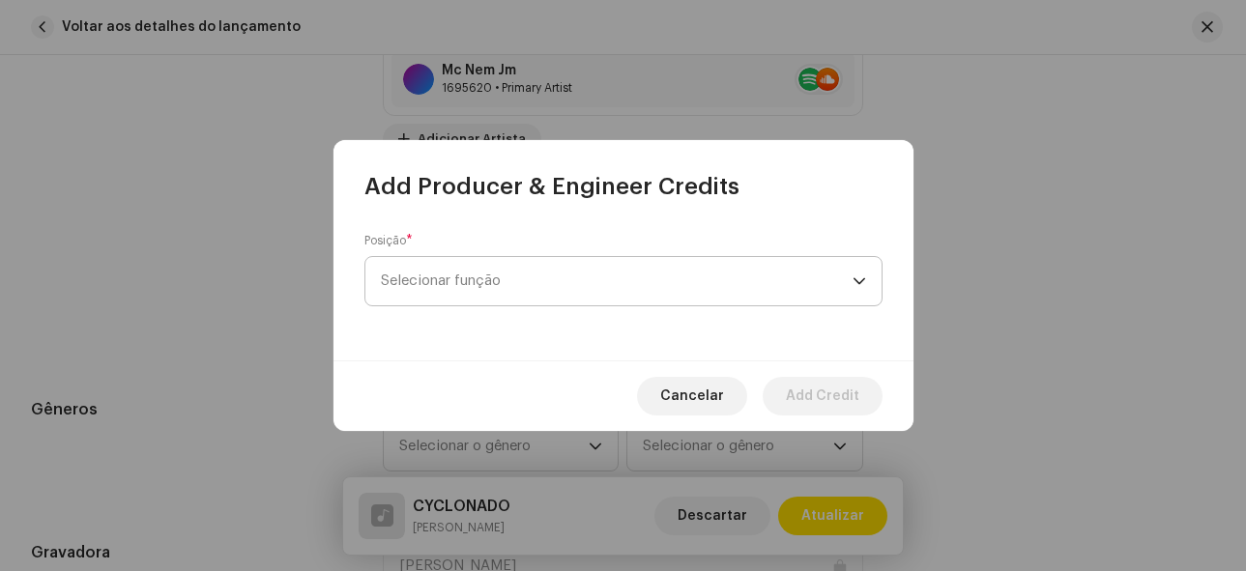
click at [524, 268] on span "Selecionar função" at bounding box center [617, 281] width 472 height 48
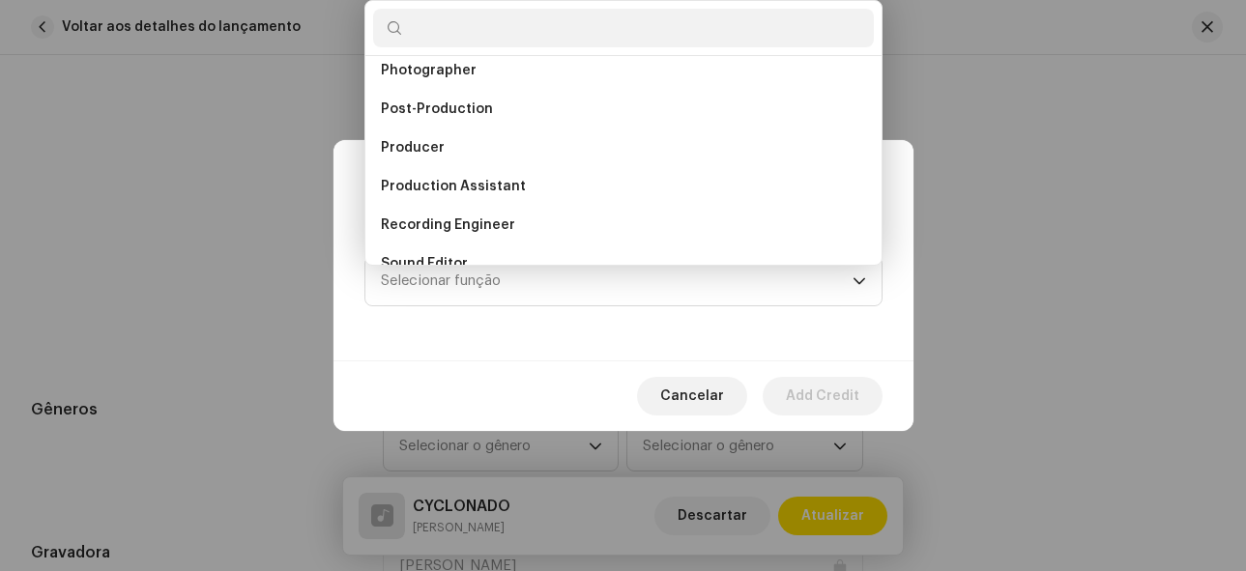
scroll to position [851, 0]
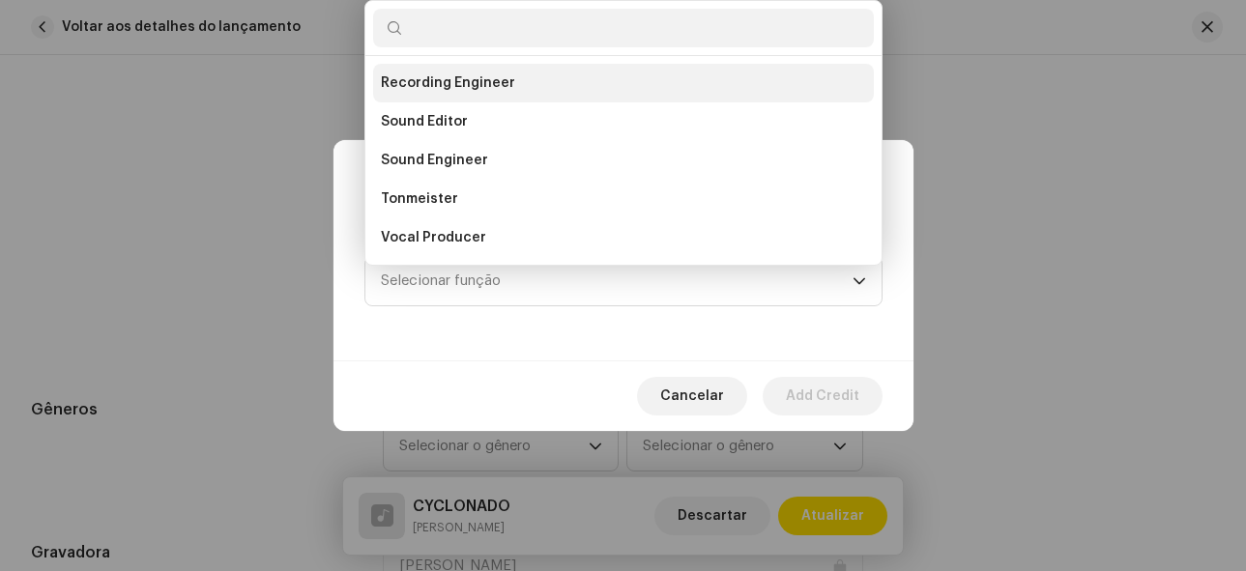
click at [465, 84] on span "Recording Engineer" at bounding box center [448, 82] width 134 height 19
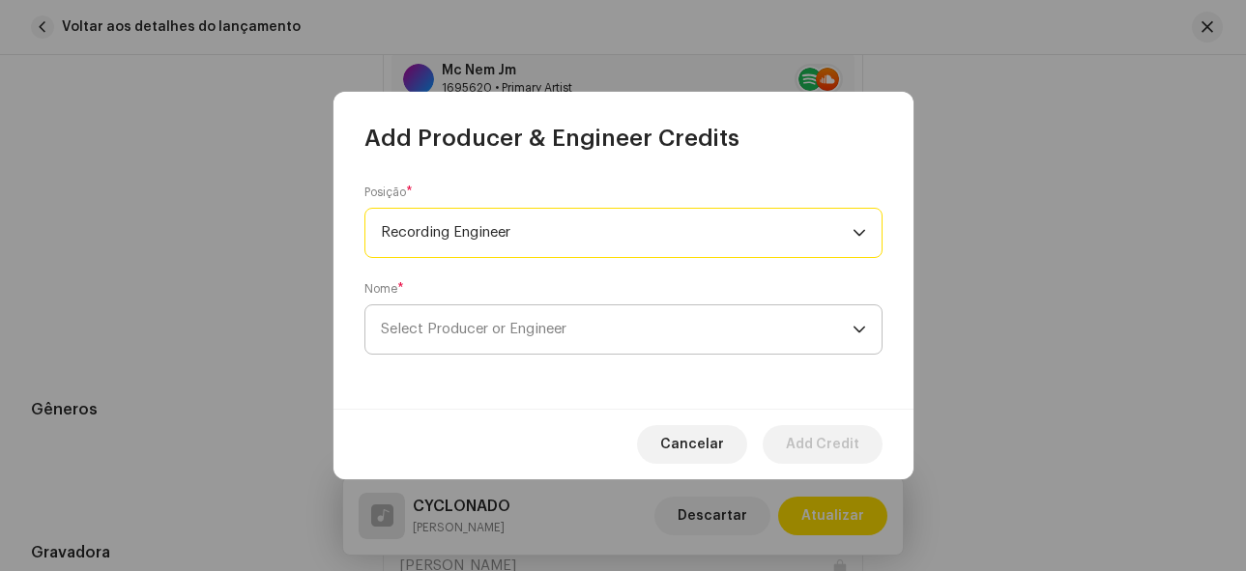
click at [637, 337] on span "Select Producer or Engineer" at bounding box center [617, 329] width 472 height 48
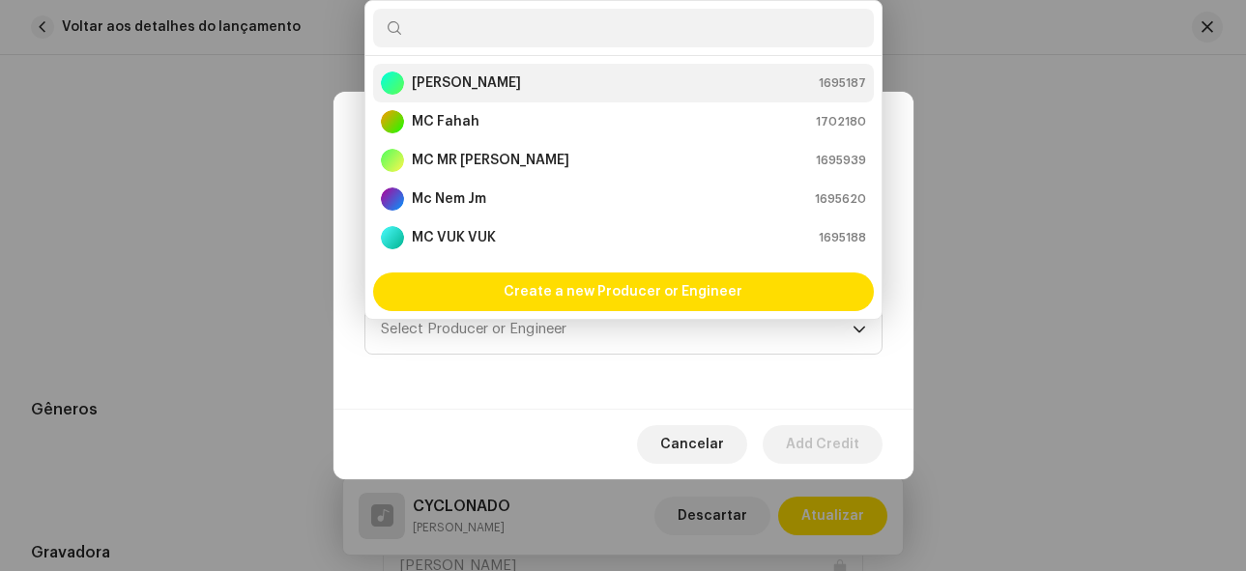
click at [457, 75] on strong "[PERSON_NAME]" at bounding box center [466, 82] width 109 height 19
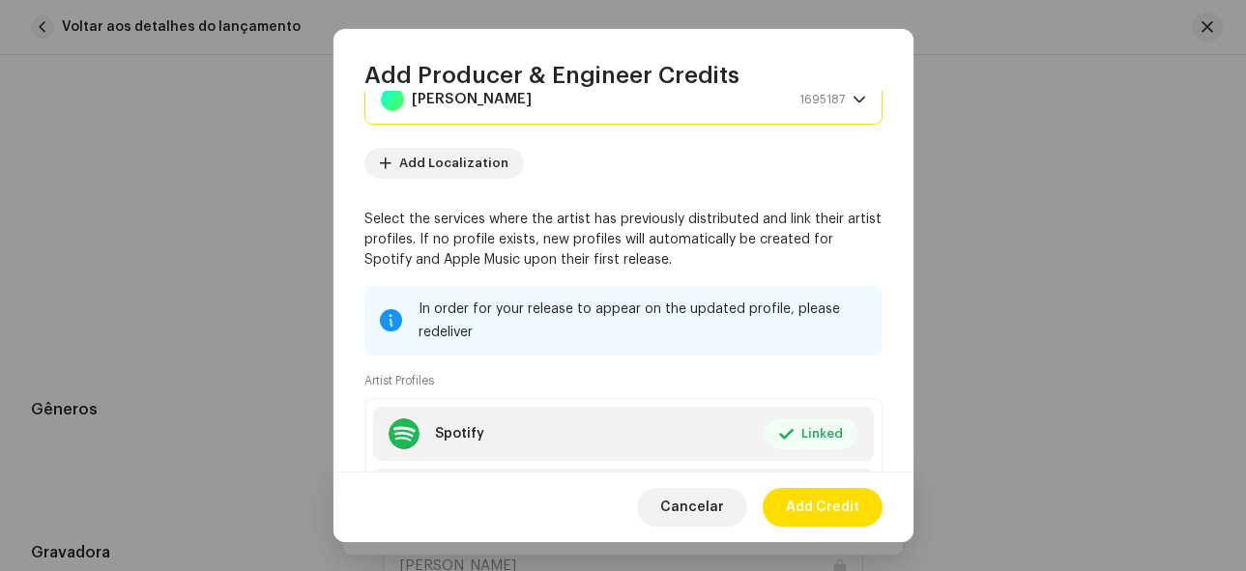
scroll to position [342, 0]
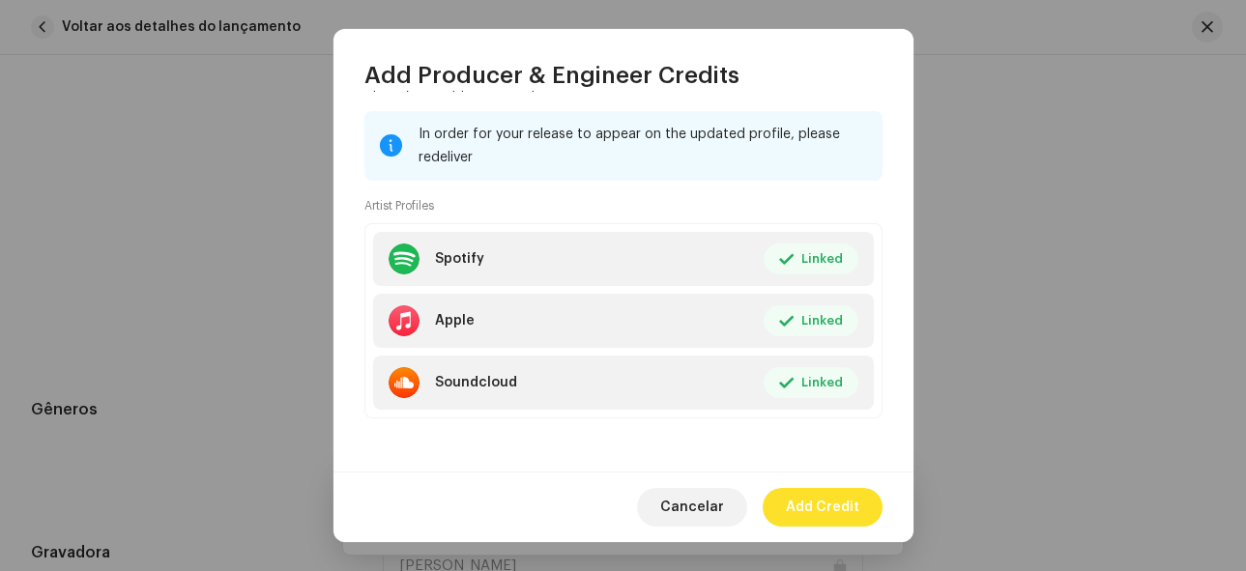
click at [852, 503] on span "Add Credit" at bounding box center [822, 507] width 73 height 39
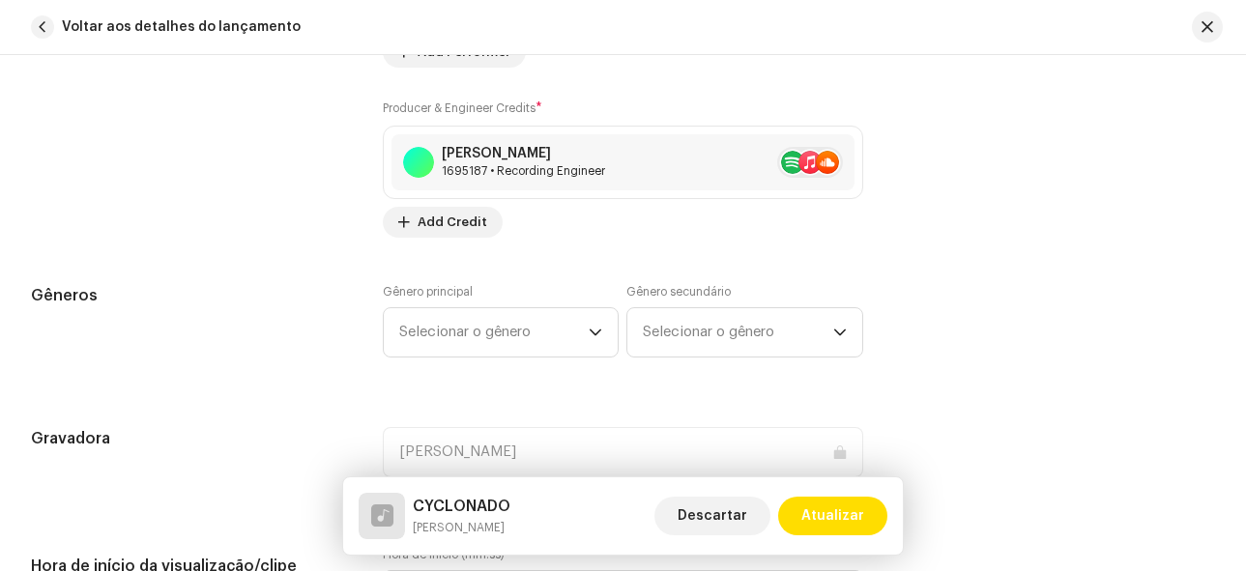
scroll to position [1643, 0]
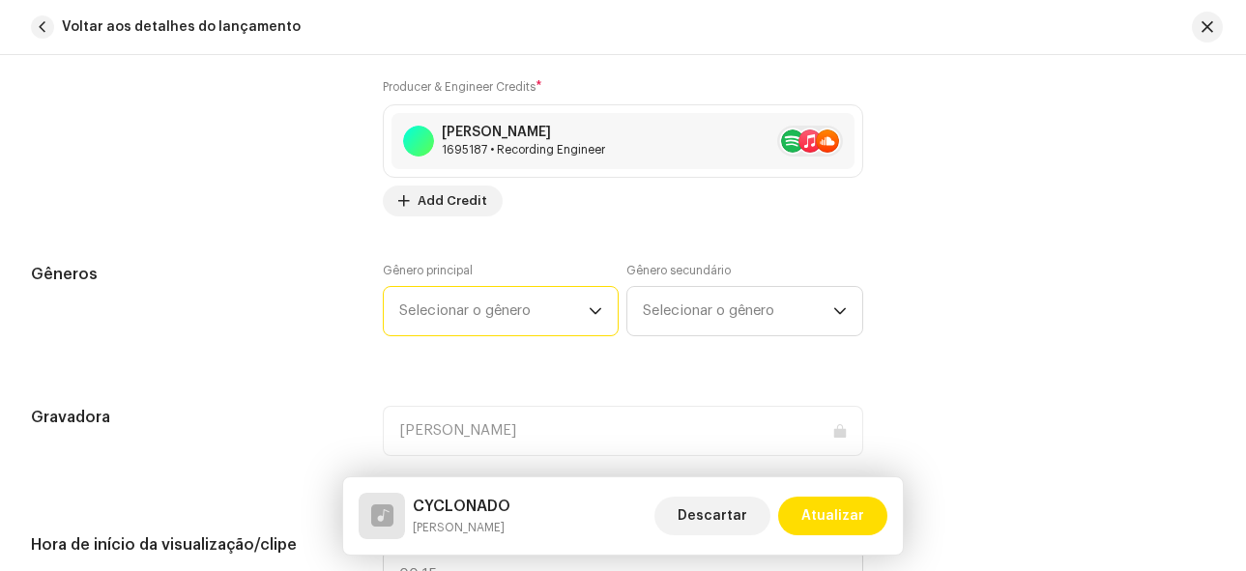
click at [525, 313] on span "Selecionar o gênero" at bounding box center [494, 311] width 190 height 48
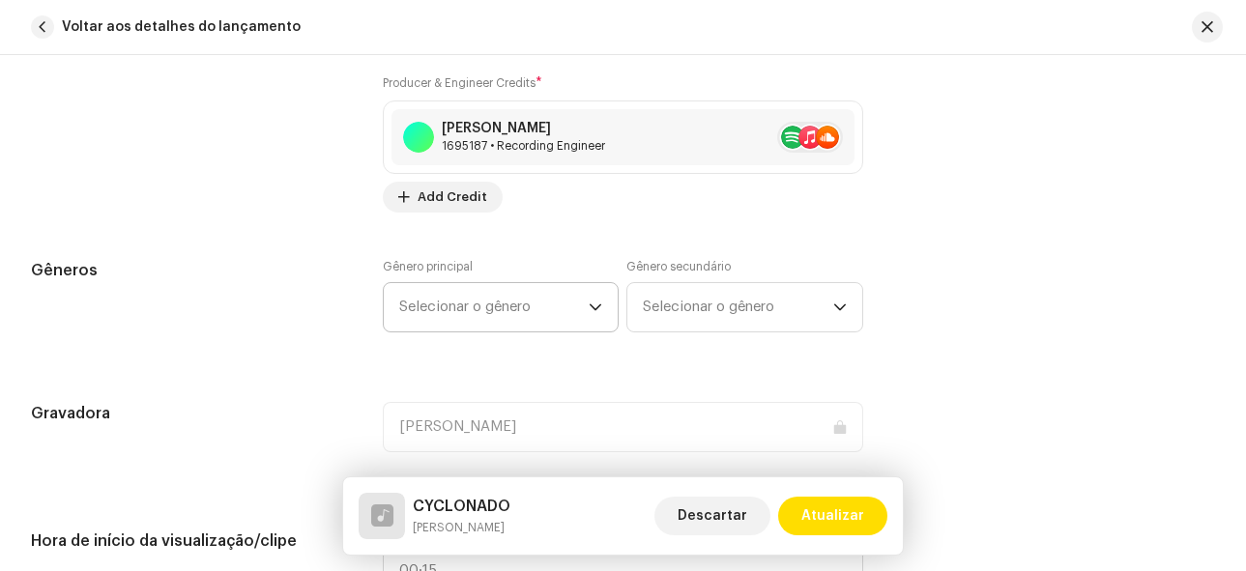
scroll to position [1636, 0]
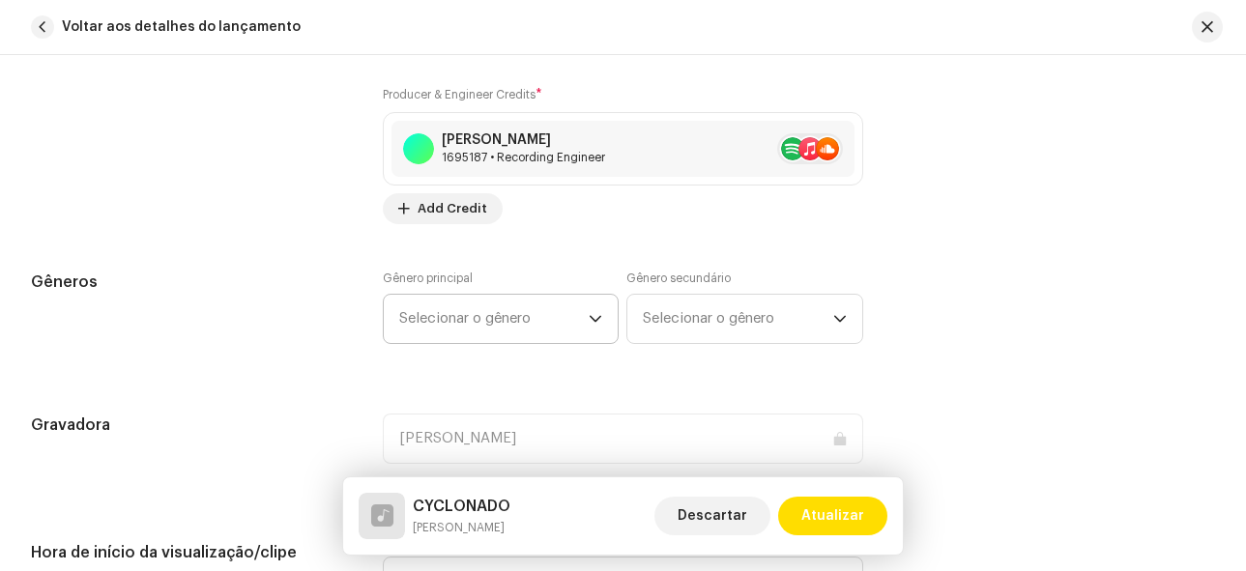
click at [493, 325] on span "Selecionar o gênero" at bounding box center [494, 319] width 190 height 48
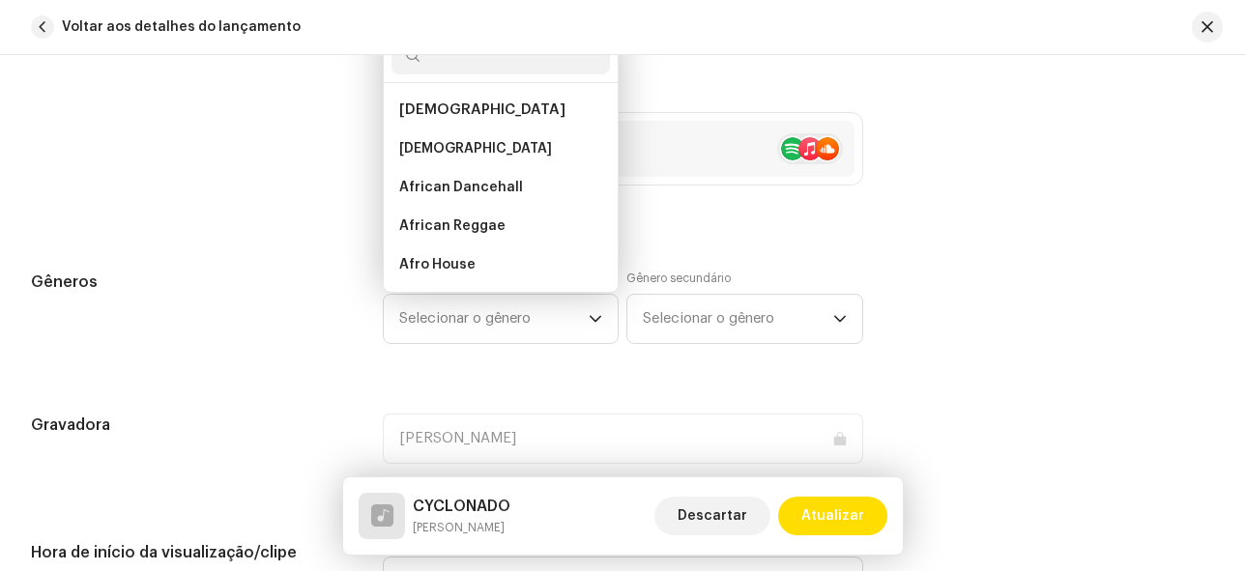
type input "b"
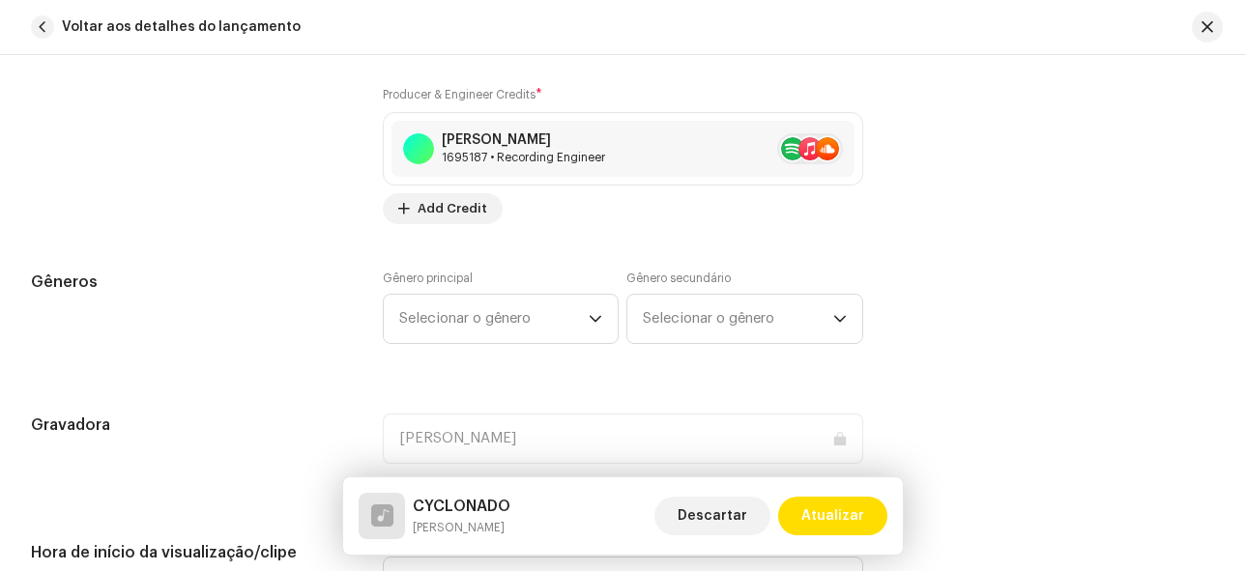
type input "a"
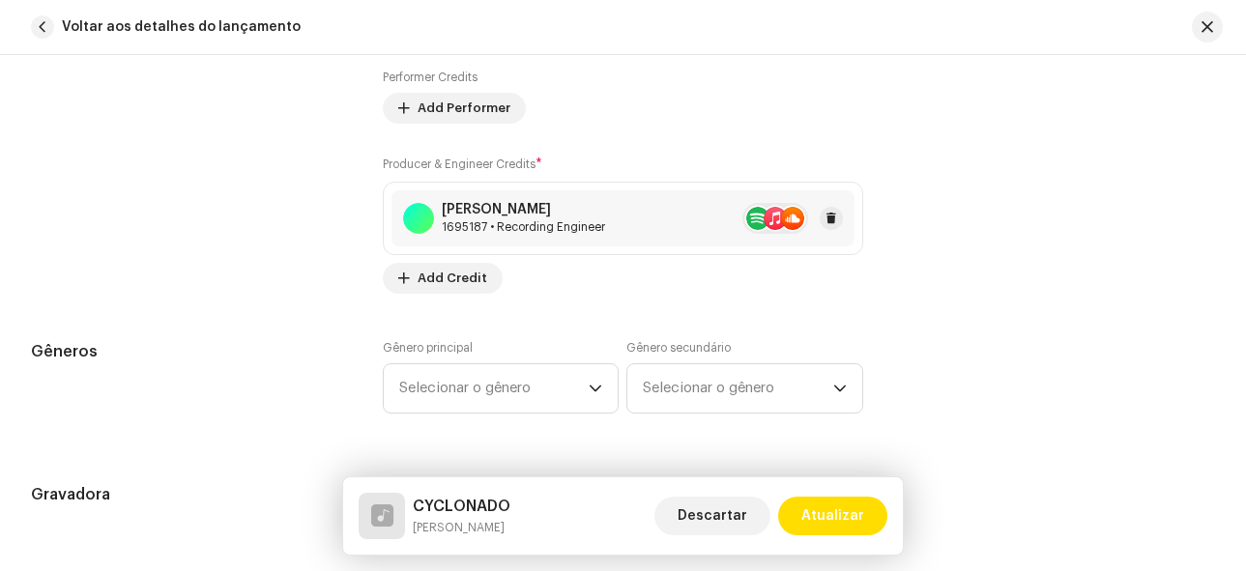
scroll to position [1531, 0]
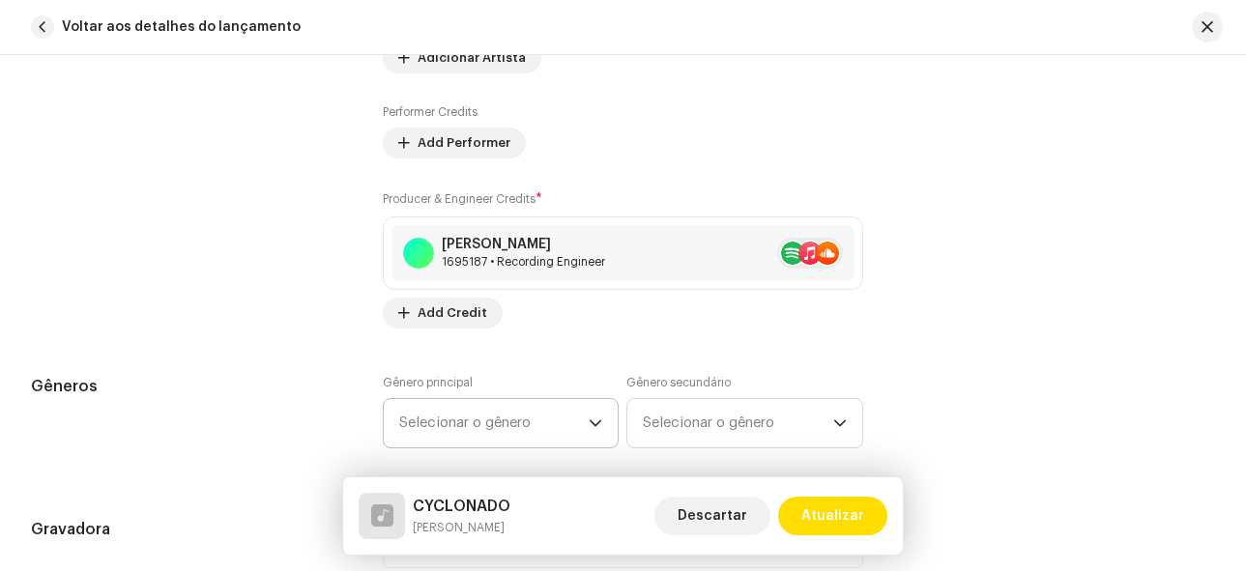
click at [548, 427] on span "Selecionar o gênero" at bounding box center [494, 423] width 190 height 48
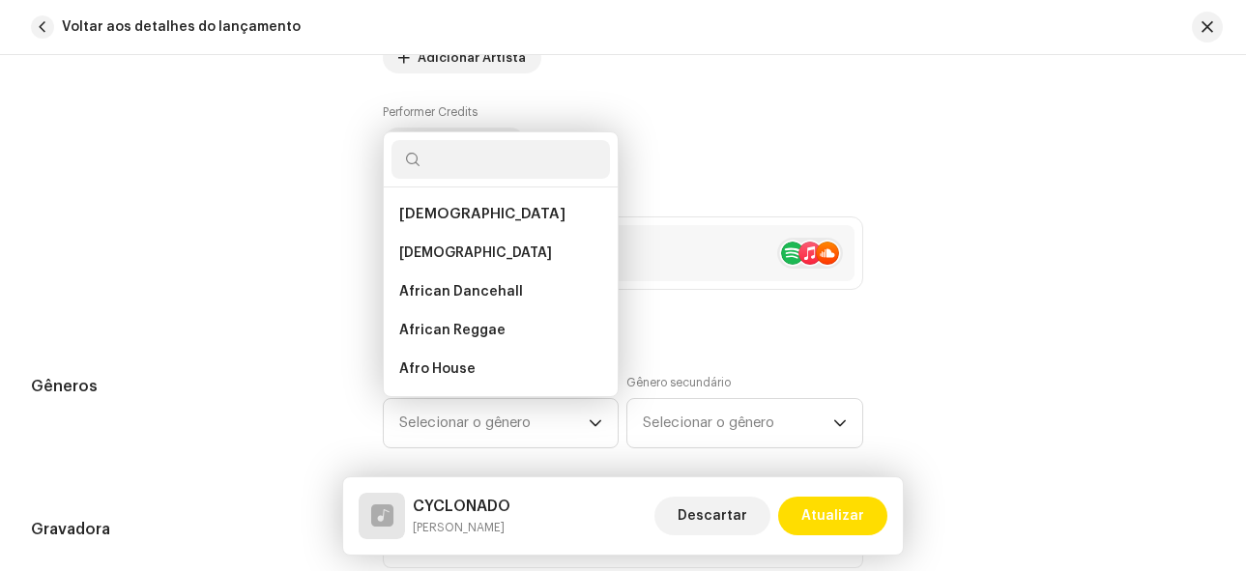
click at [473, 166] on input "text" at bounding box center [500, 159] width 219 height 39
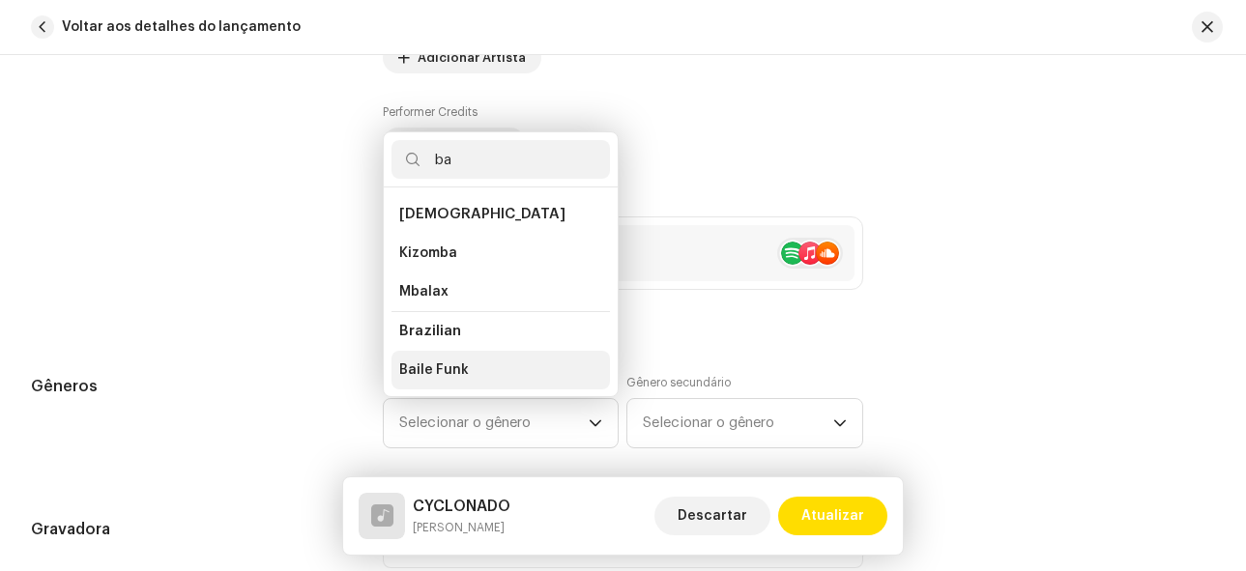
type input "ba"
click at [463, 360] on li "Baile Funk" at bounding box center [500, 370] width 219 height 39
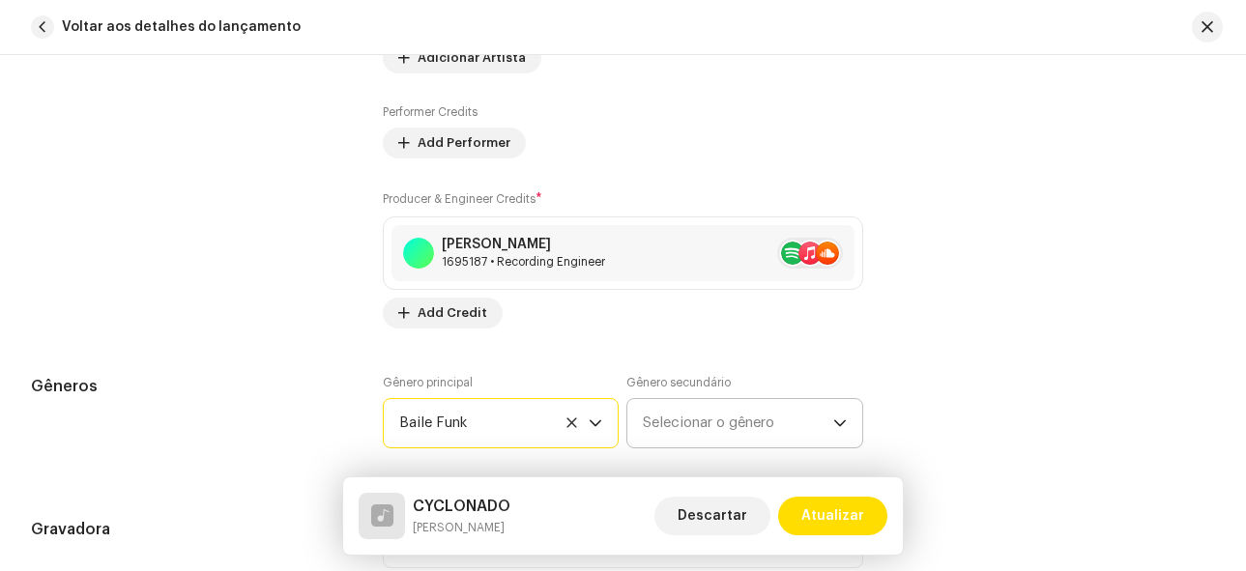
click at [655, 427] on span "Selecionar o gênero" at bounding box center [738, 423] width 190 height 48
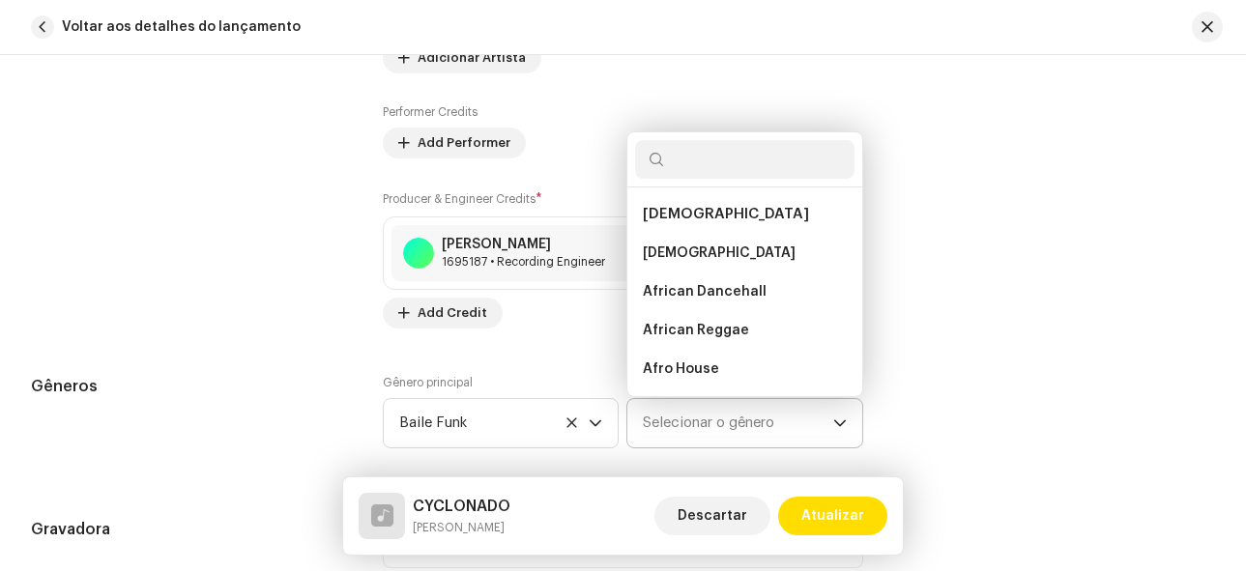
click at [723, 166] on input "text" at bounding box center [744, 159] width 219 height 39
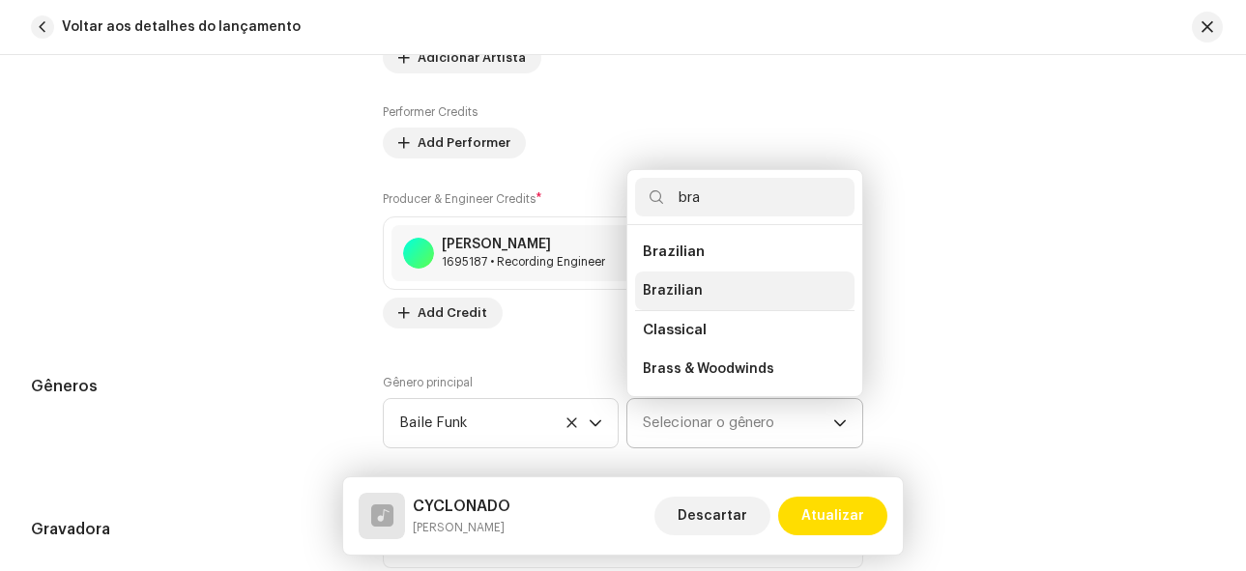
type input "bra"
click at [692, 287] on span "Brazilian" at bounding box center [673, 290] width 60 height 19
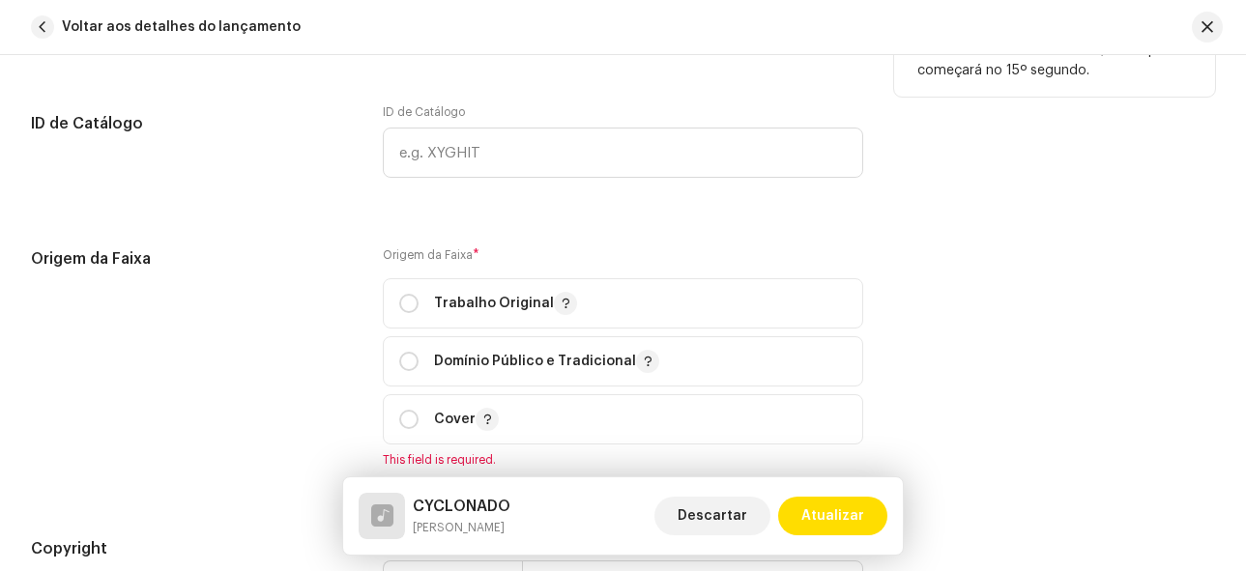
scroll to position [2304, 0]
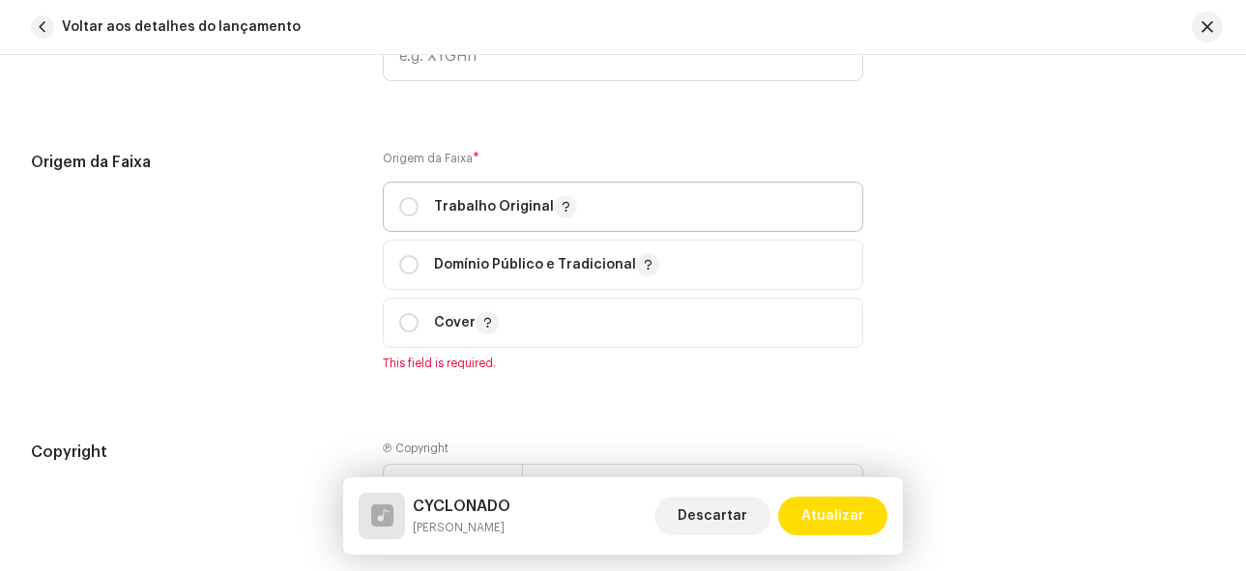
click at [429, 217] on div "Trabalho Original" at bounding box center [488, 206] width 178 height 23
radio input "true"
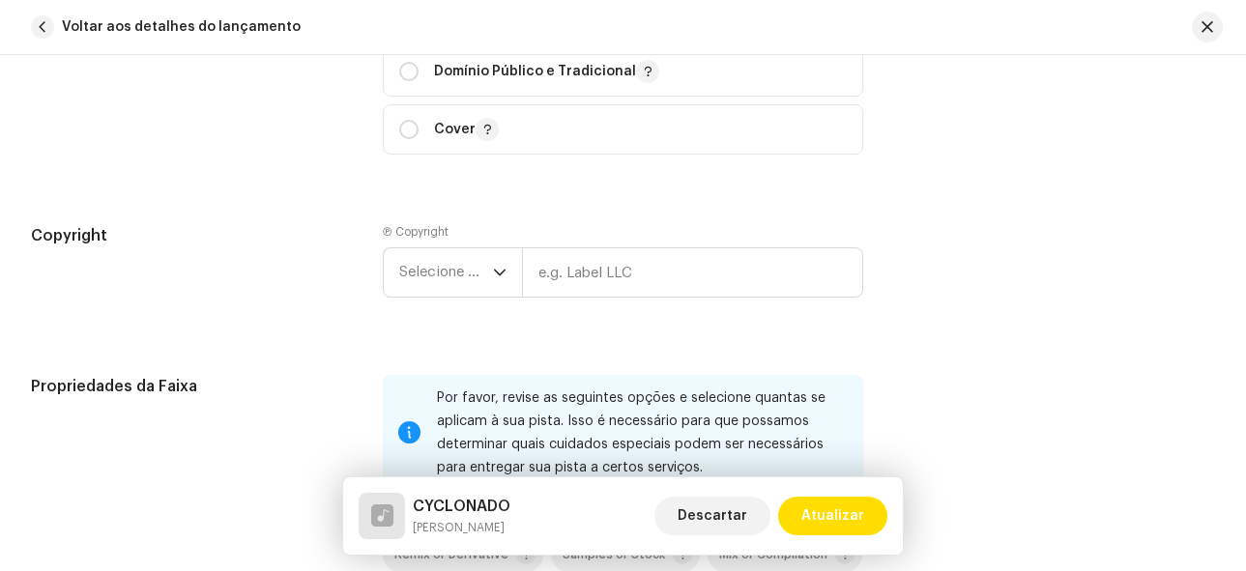
scroll to position [2691, 0]
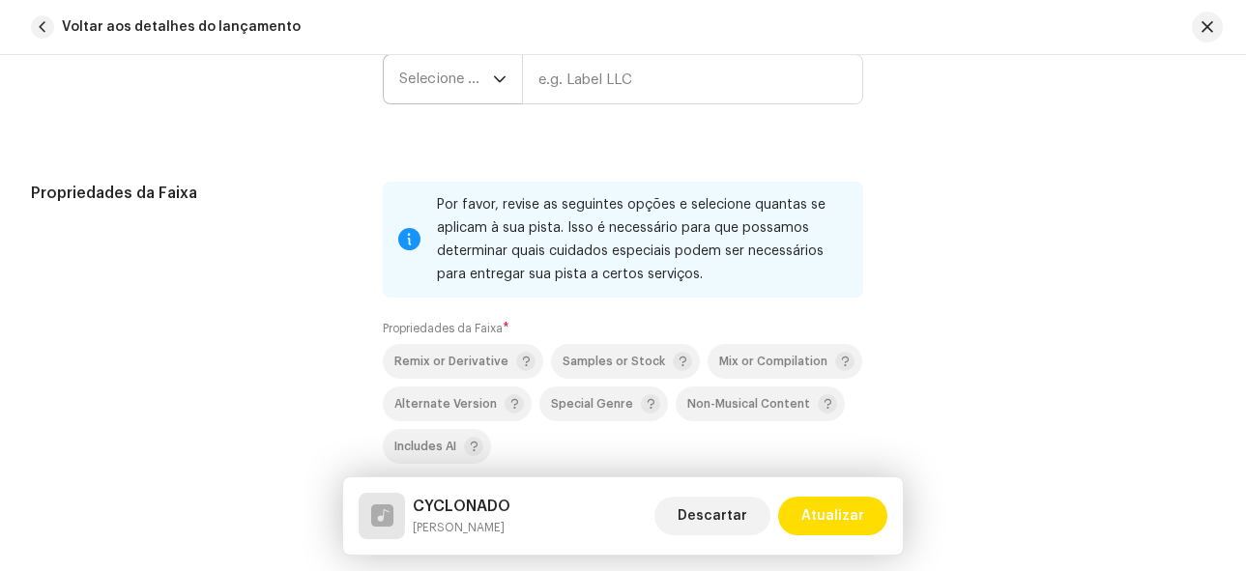
click at [468, 85] on span "Selecione o ano" at bounding box center [446, 79] width 94 height 48
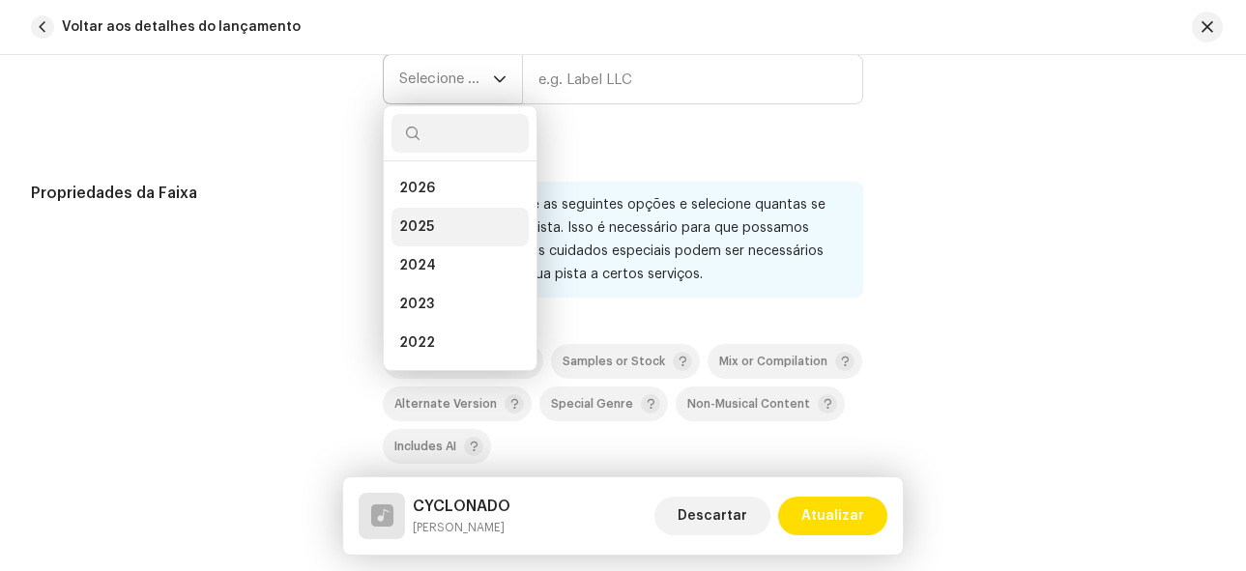
click at [452, 220] on li "2025" at bounding box center [459, 227] width 137 height 39
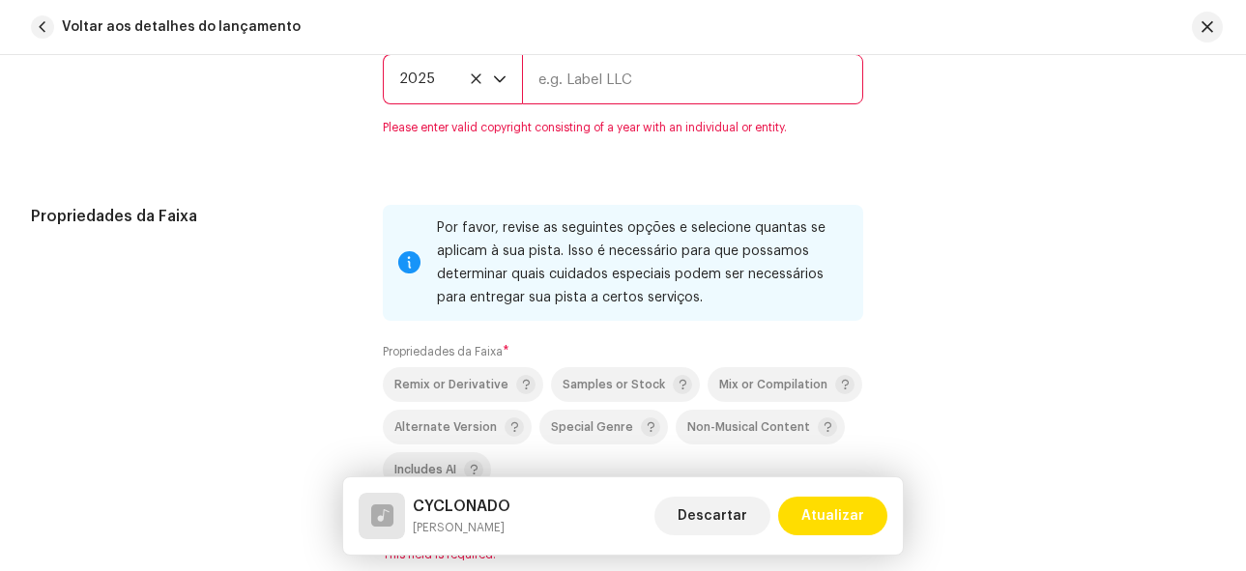
click at [575, 95] on input "text" at bounding box center [693, 79] width 342 height 50
type input "[PERSON_NAME]"
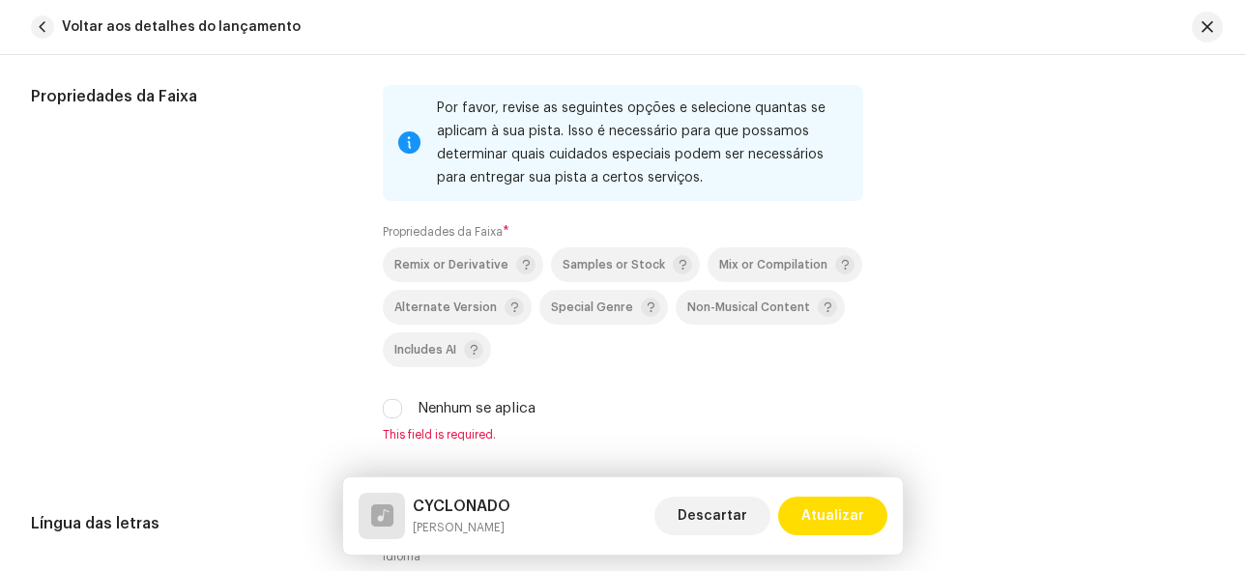
scroll to position [2884, 0]
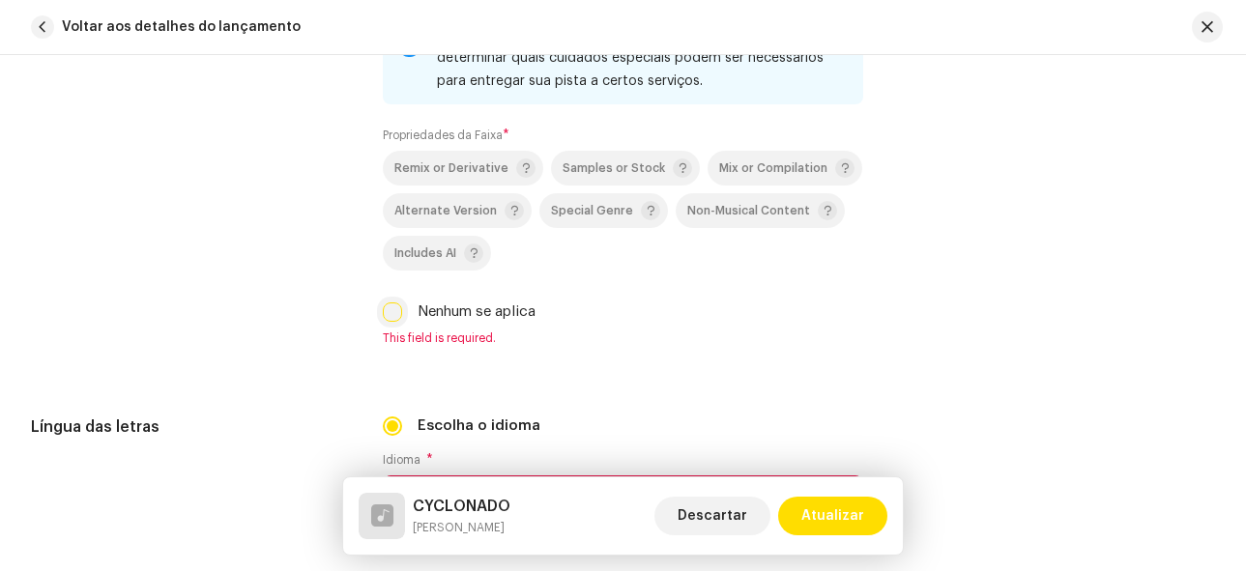
click at [383, 312] on input "Nenhum se aplica" at bounding box center [392, 312] width 19 height 19
checkbox input "true"
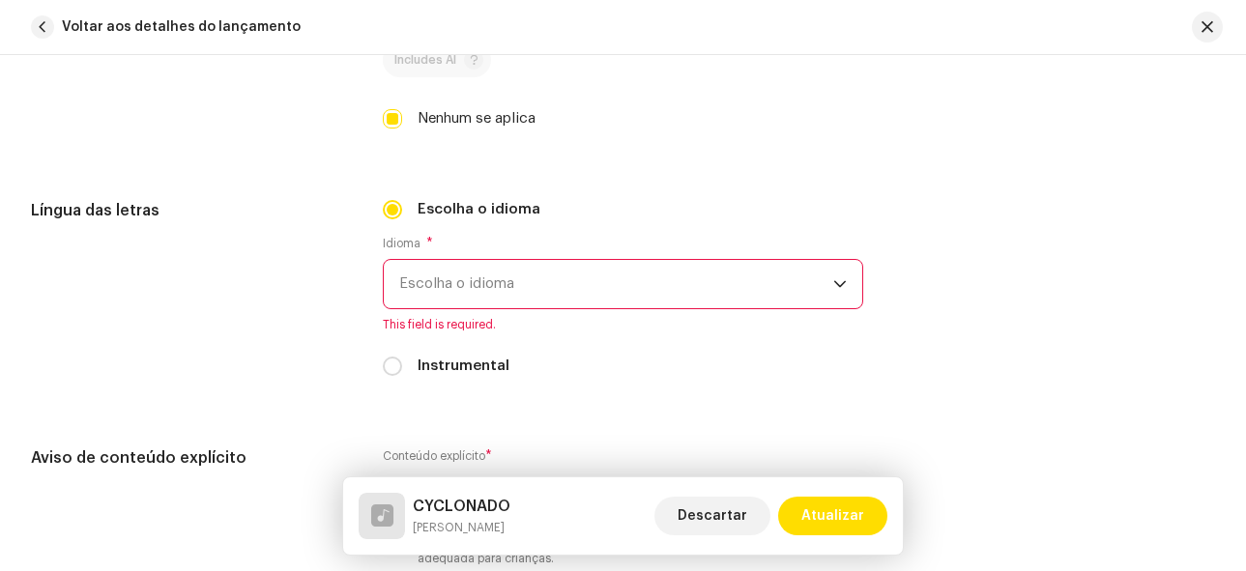
scroll to position [3174, 0]
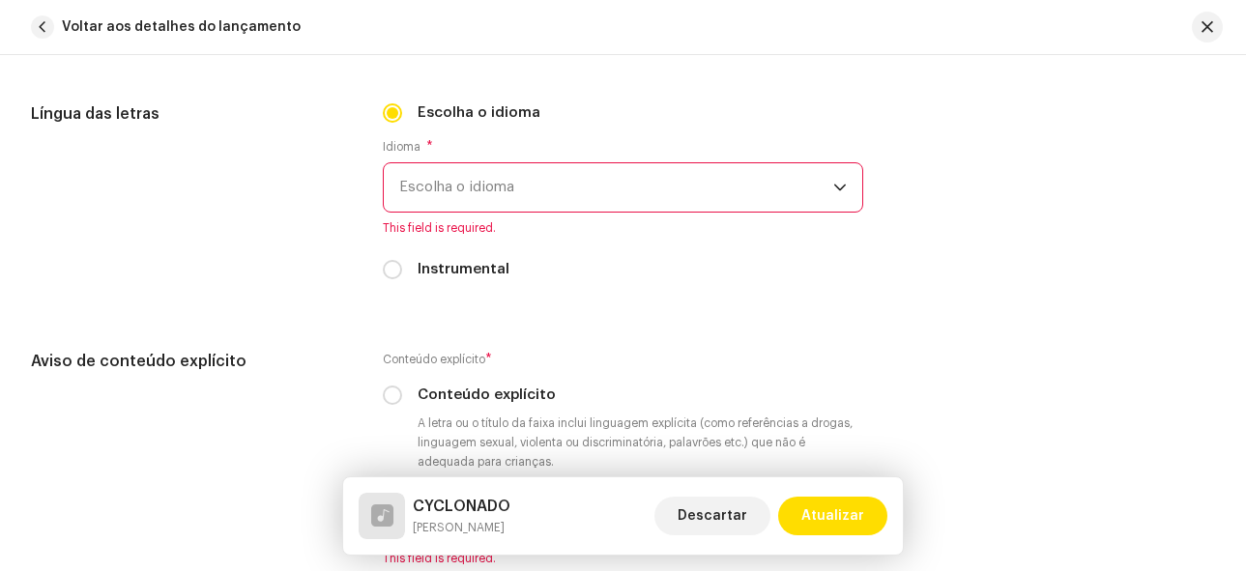
click at [549, 175] on span "Escolha o idioma" at bounding box center [616, 187] width 435 height 48
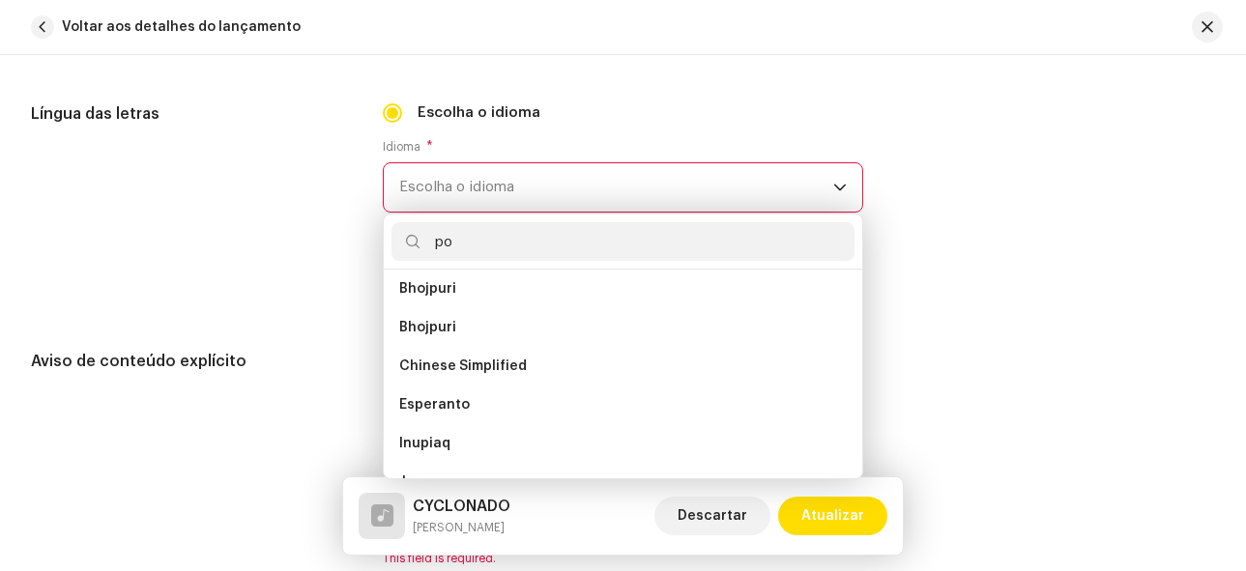
scroll to position [0, 0]
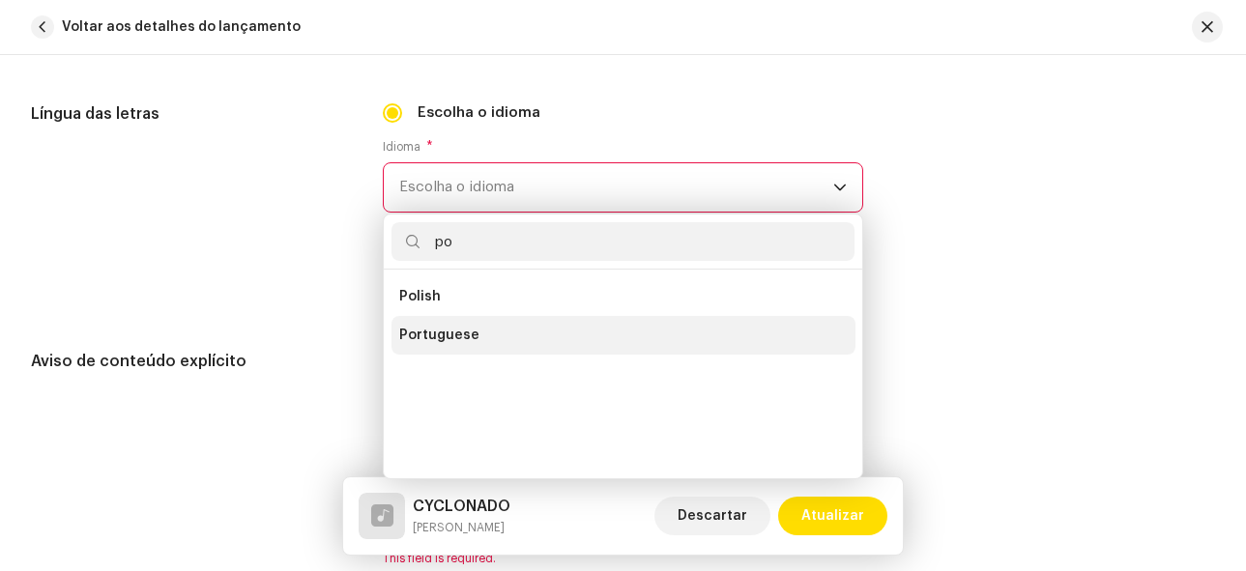
type input "po"
click at [470, 332] on span "Portuguese" at bounding box center [439, 335] width 80 height 19
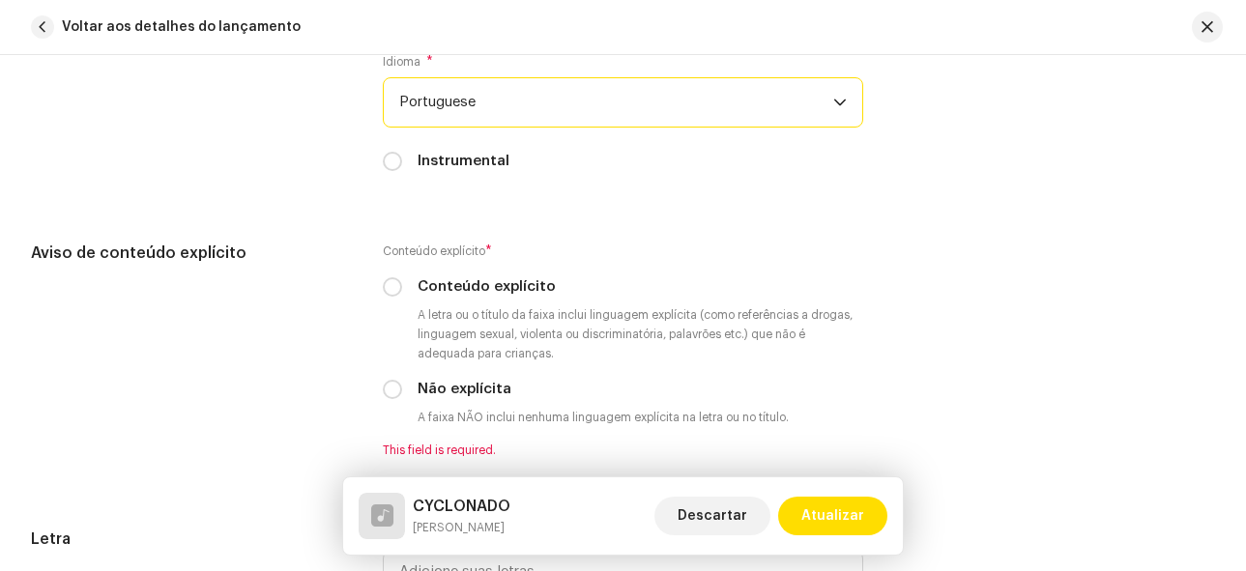
scroll to position [3271, 0]
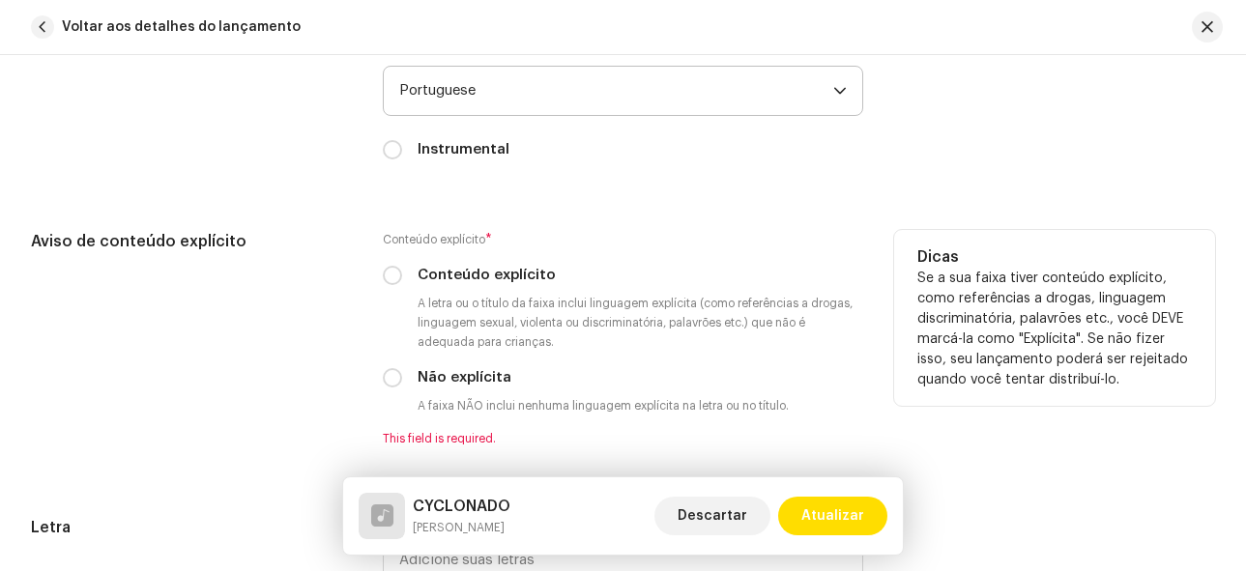
click at [400, 374] on div "Não explícita" at bounding box center [623, 377] width 481 height 21
click at [383, 380] on input "Não explícita" at bounding box center [392, 377] width 19 height 19
radio input "true"
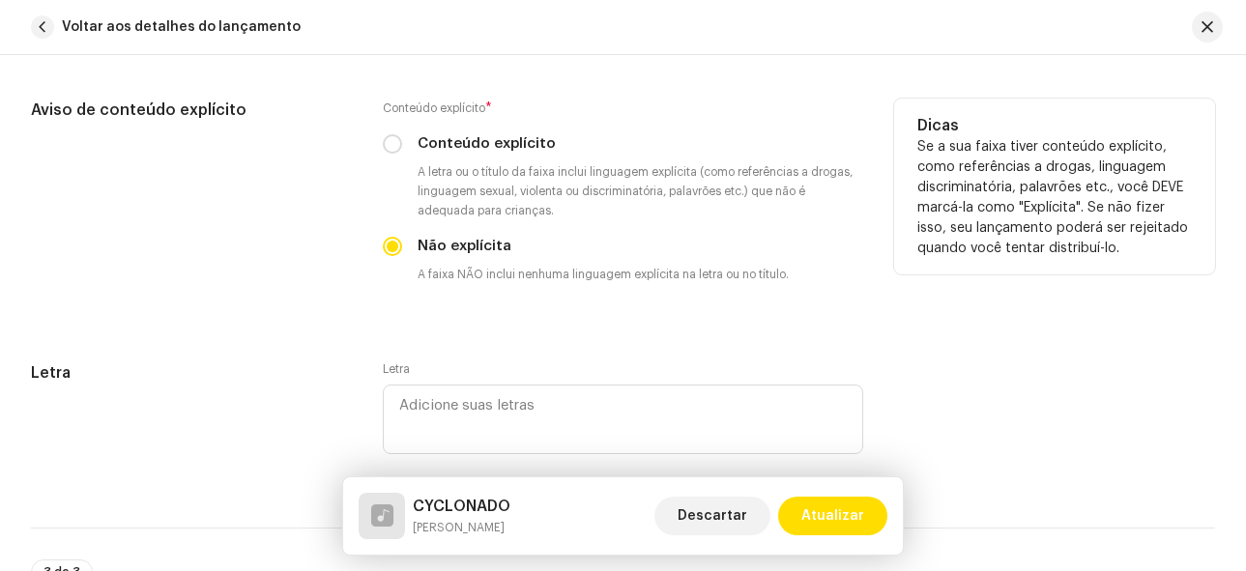
scroll to position [3464, 0]
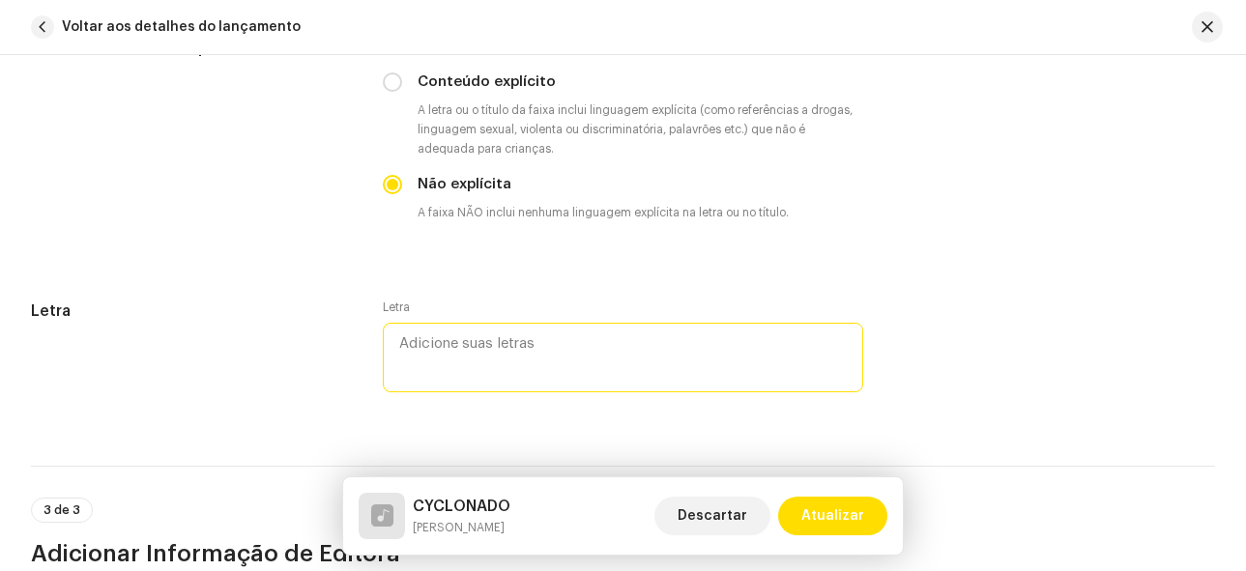
click at [462, 343] on textarea at bounding box center [623, 358] width 481 height 70
type textarea "m"
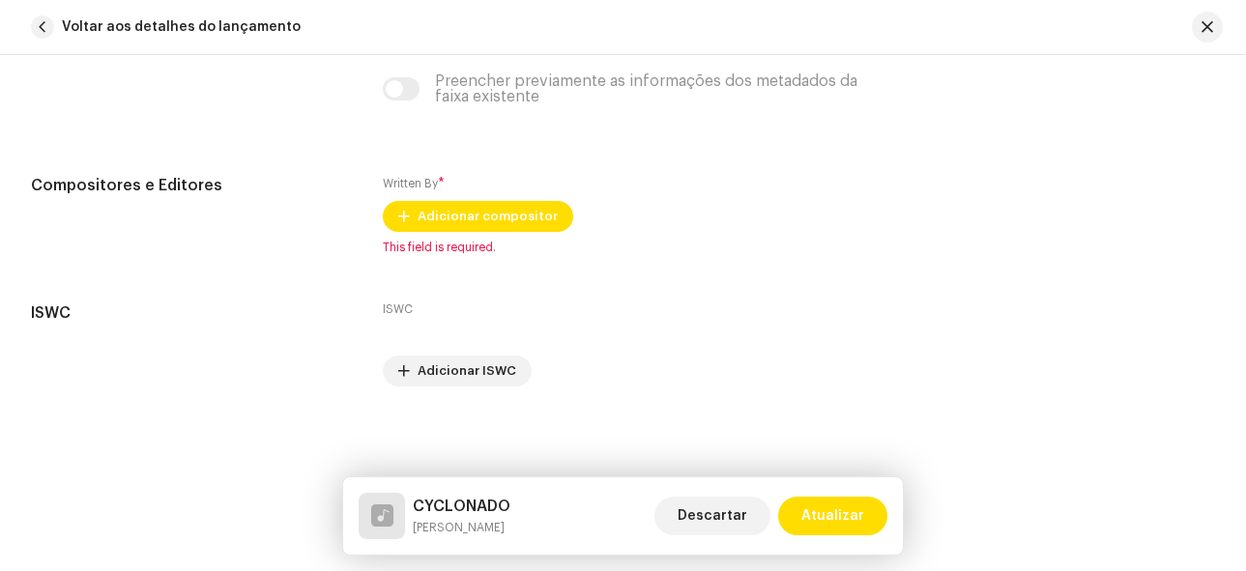
scroll to position [3985, 0]
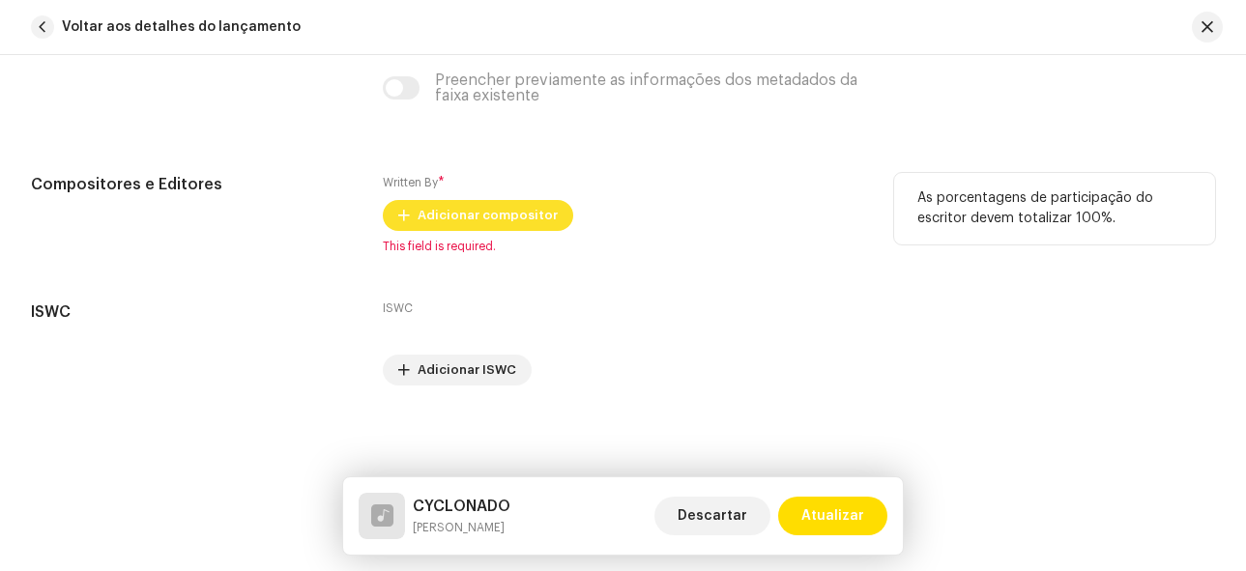
type textarea "MC NEM JM- CYCLONADO DJ PLAYSON SEGUE INSTA : @djplayson_original"
click at [456, 217] on span "Adicionar compositor" at bounding box center [488, 215] width 140 height 39
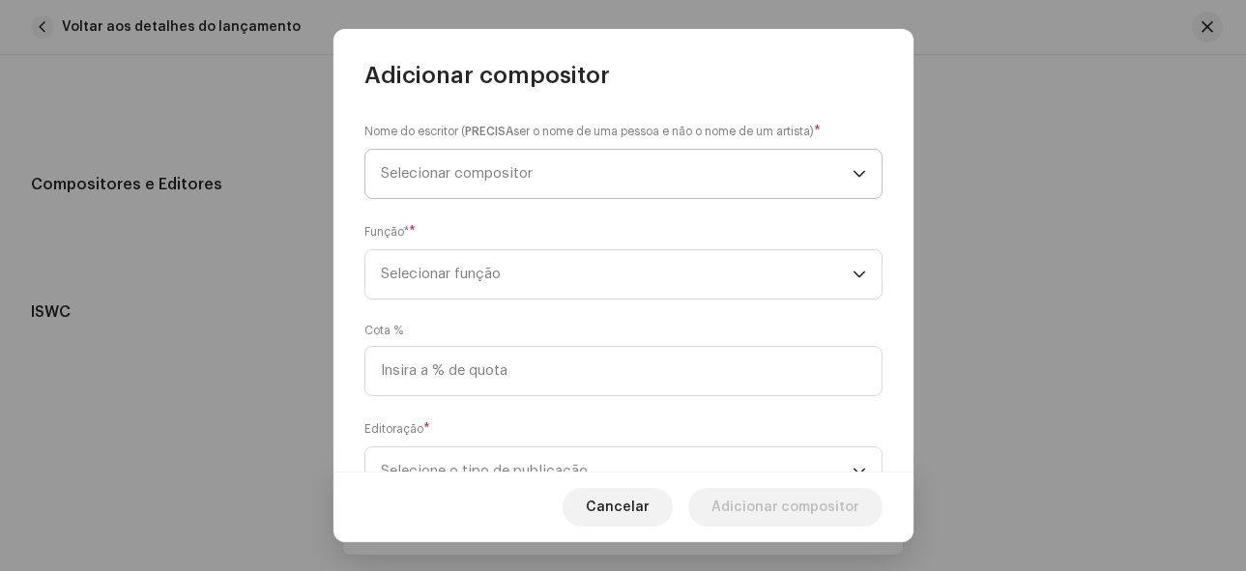
click at [586, 181] on span "Selecionar compositor" at bounding box center [617, 174] width 472 height 48
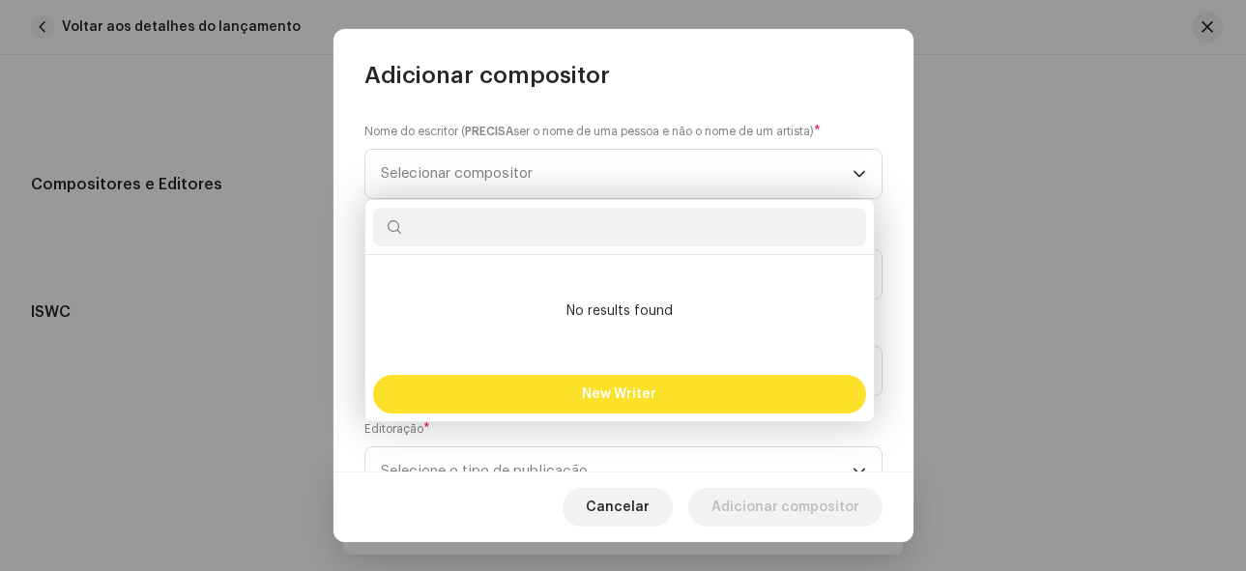
click at [628, 383] on button "New Writer" at bounding box center [619, 394] width 493 height 39
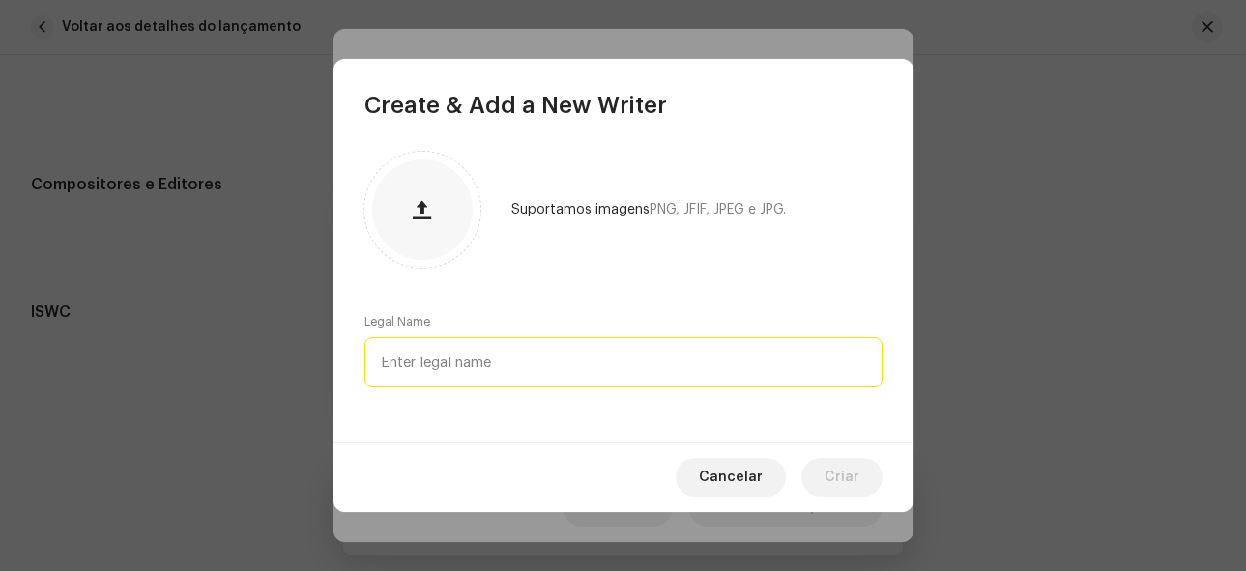
click at [538, 366] on input "text" at bounding box center [623, 362] width 518 height 50
type input "Mc Nem Jm"
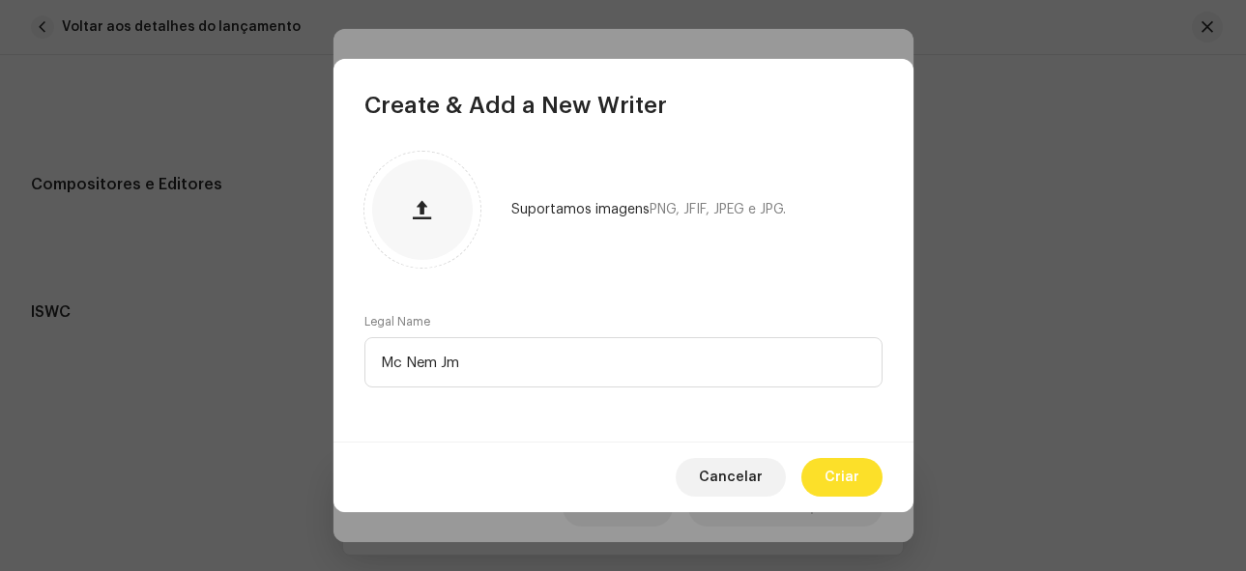
click at [819, 466] on button "Criar" at bounding box center [841, 477] width 81 height 39
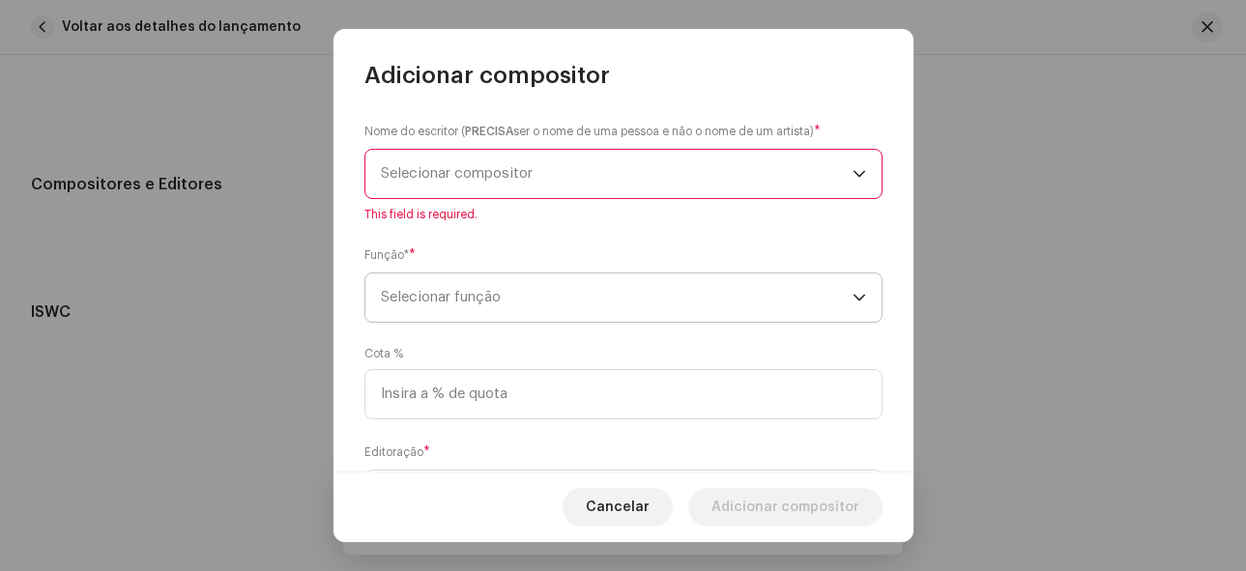
click at [594, 293] on span "Selecionar função" at bounding box center [617, 298] width 472 height 48
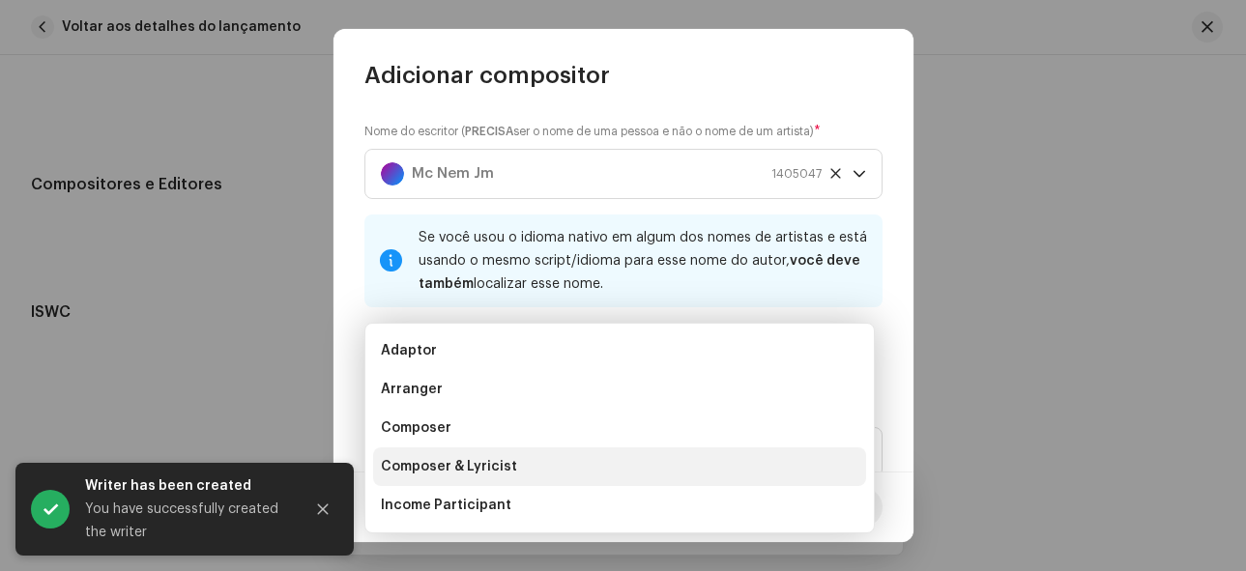
click at [503, 471] on span "Composer & Lyricist" at bounding box center [449, 466] width 136 height 19
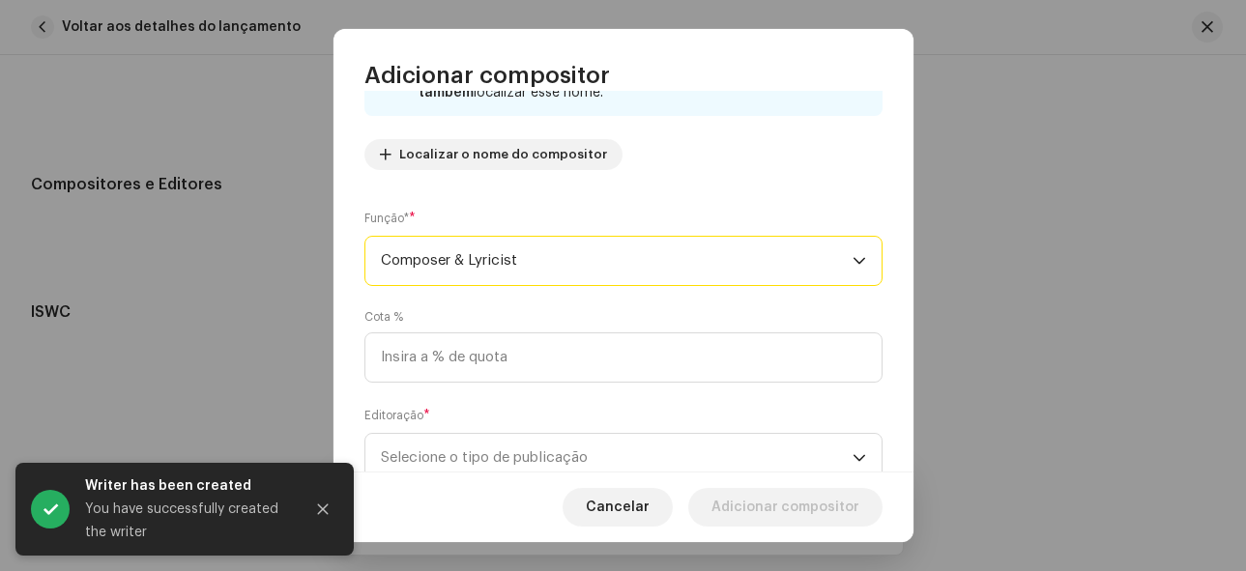
scroll to position [193, 0]
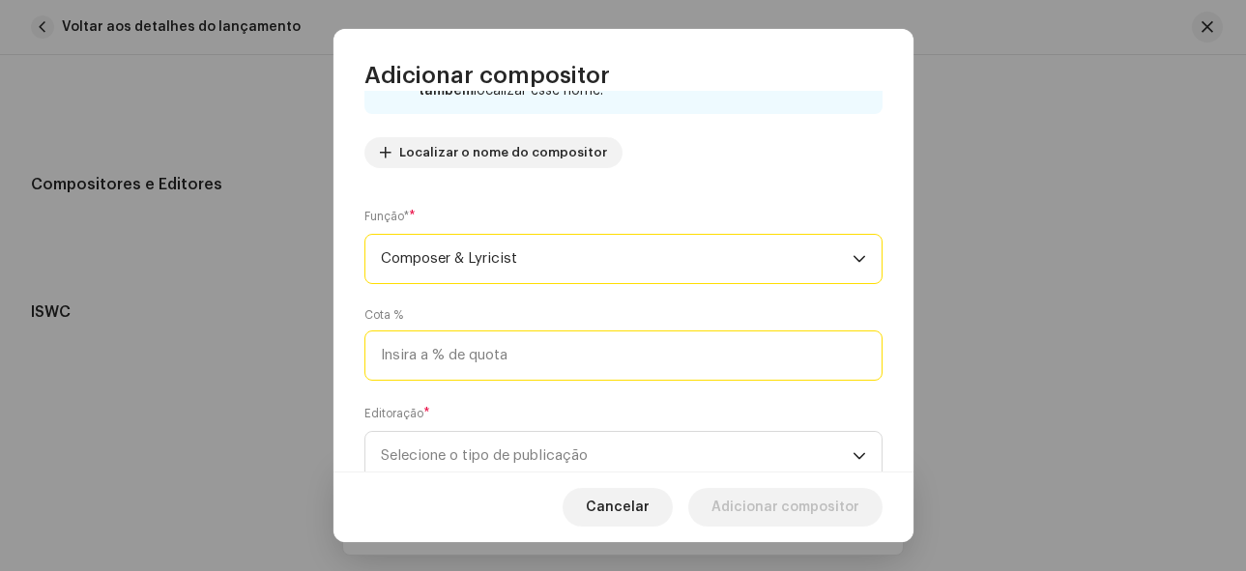
click at [656, 355] on input at bounding box center [623, 356] width 518 height 50
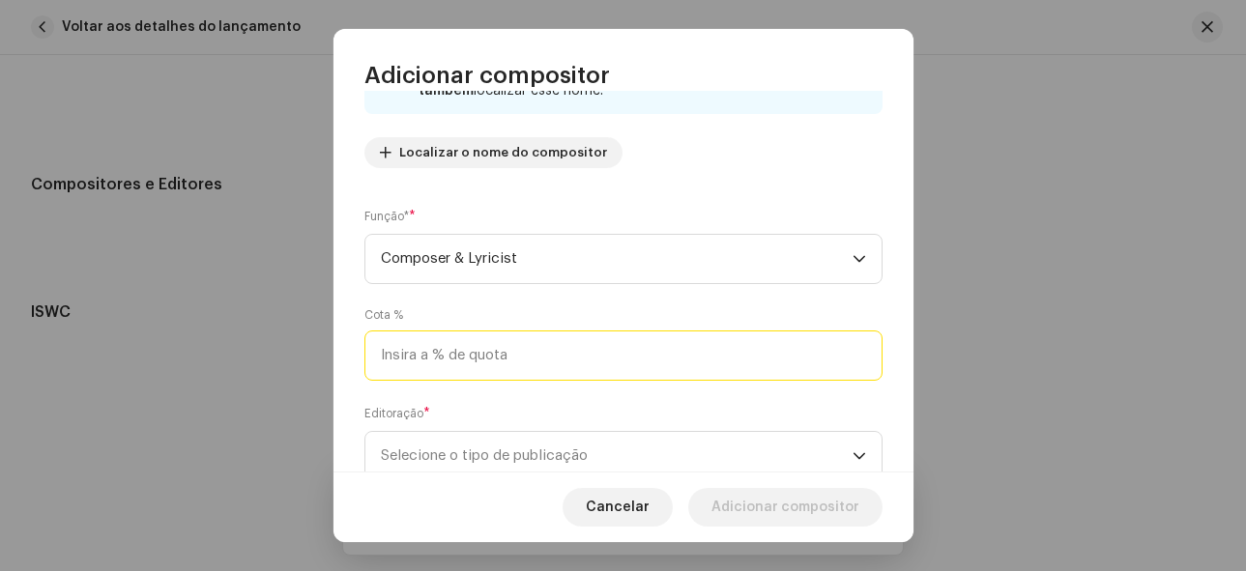
click at [557, 356] on input at bounding box center [623, 356] width 518 height 50
type input "100,00"
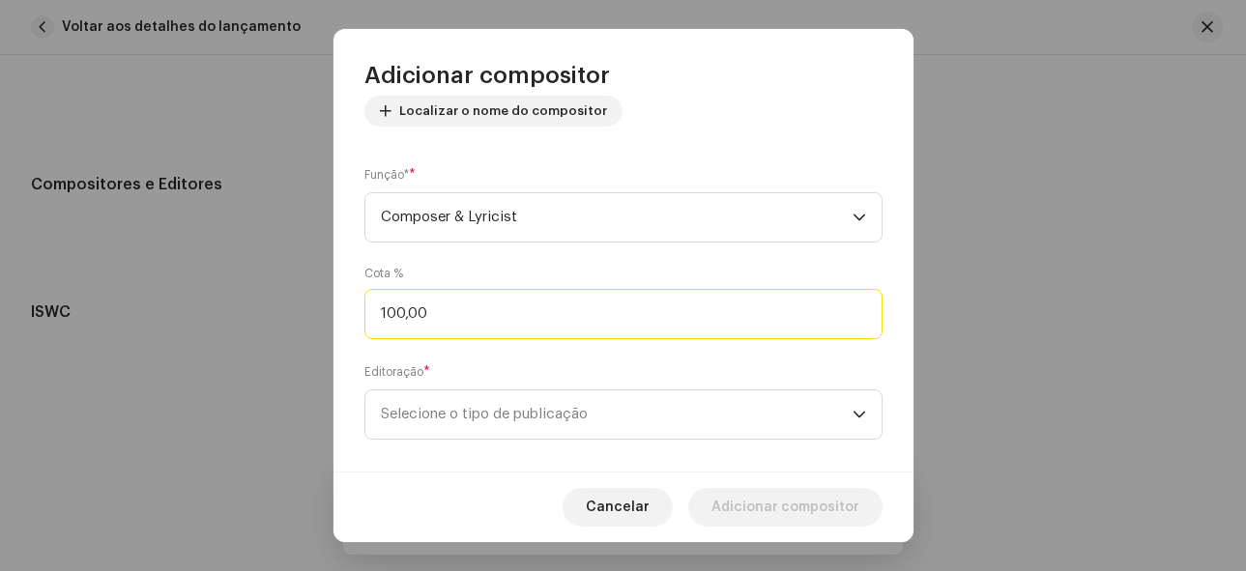
scroll to position [256, 0]
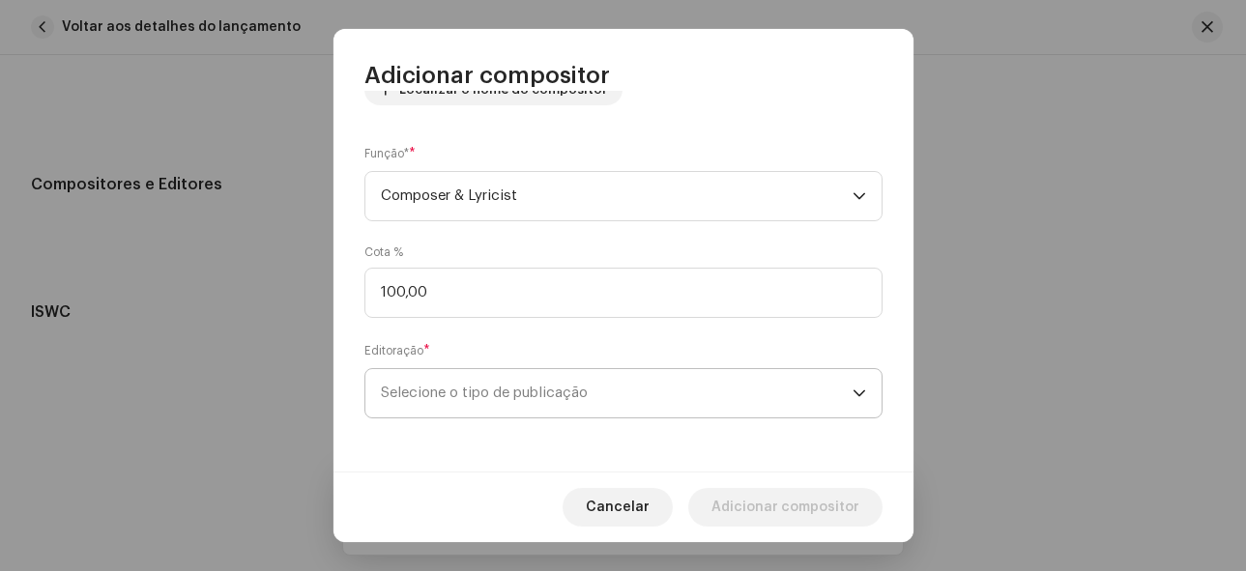
click at [564, 400] on span "Selecione o tipo de publicação" at bounding box center [617, 393] width 472 height 48
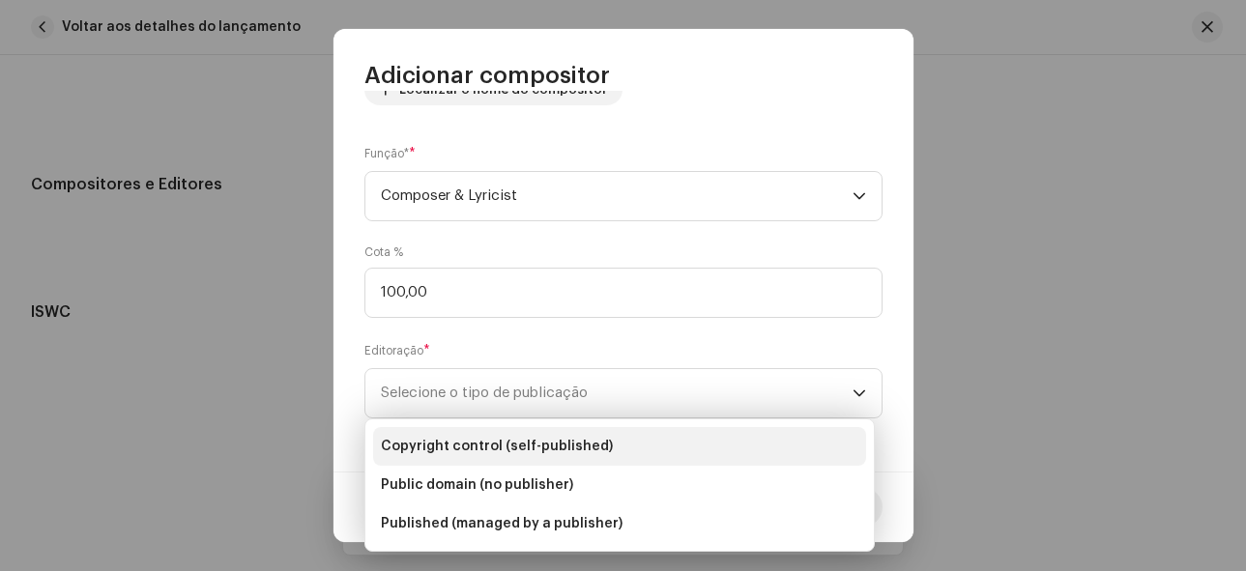
click at [553, 448] on span "Copyright control (self-published)" at bounding box center [497, 446] width 232 height 19
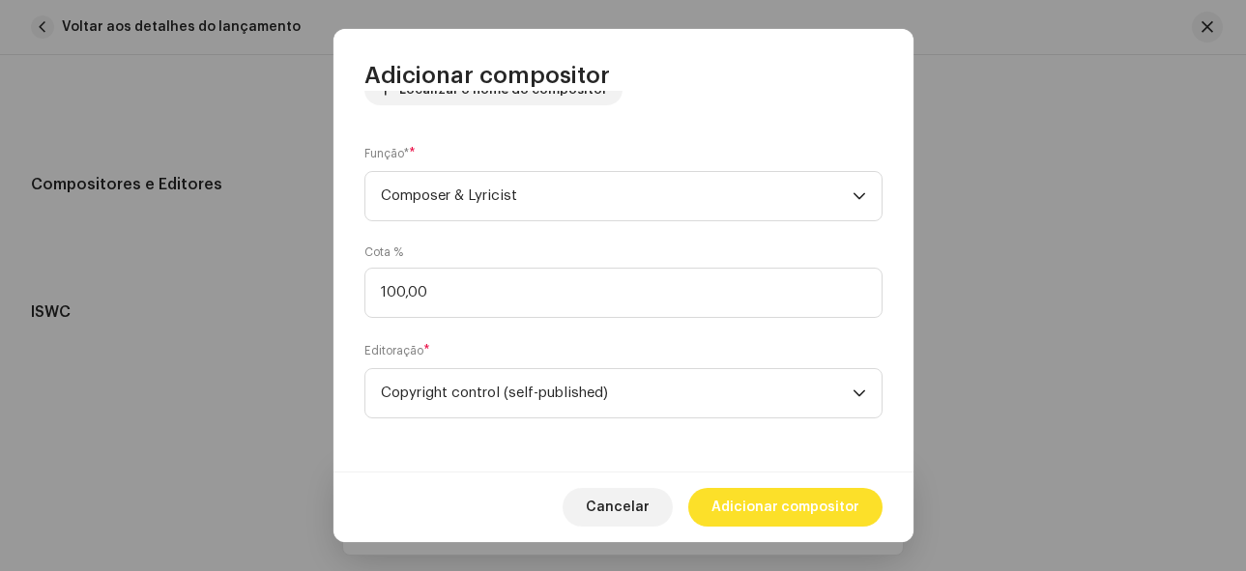
click at [829, 505] on span "Adicionar compositor" at bounding box center [785, 507] width 148 height 39
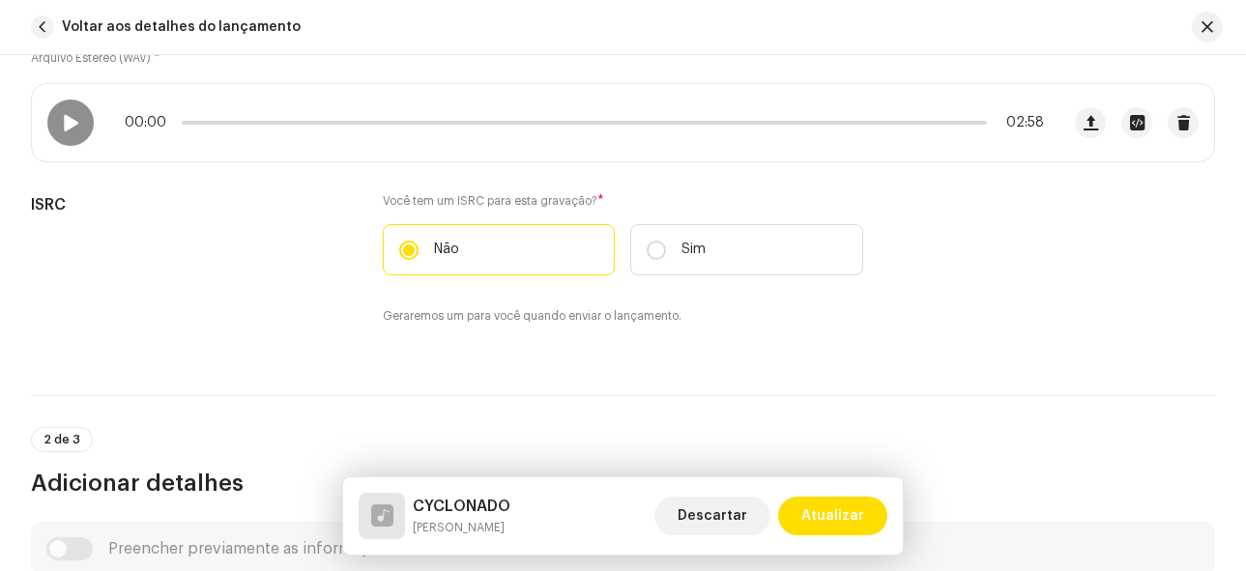
scroll to position [0, 0]
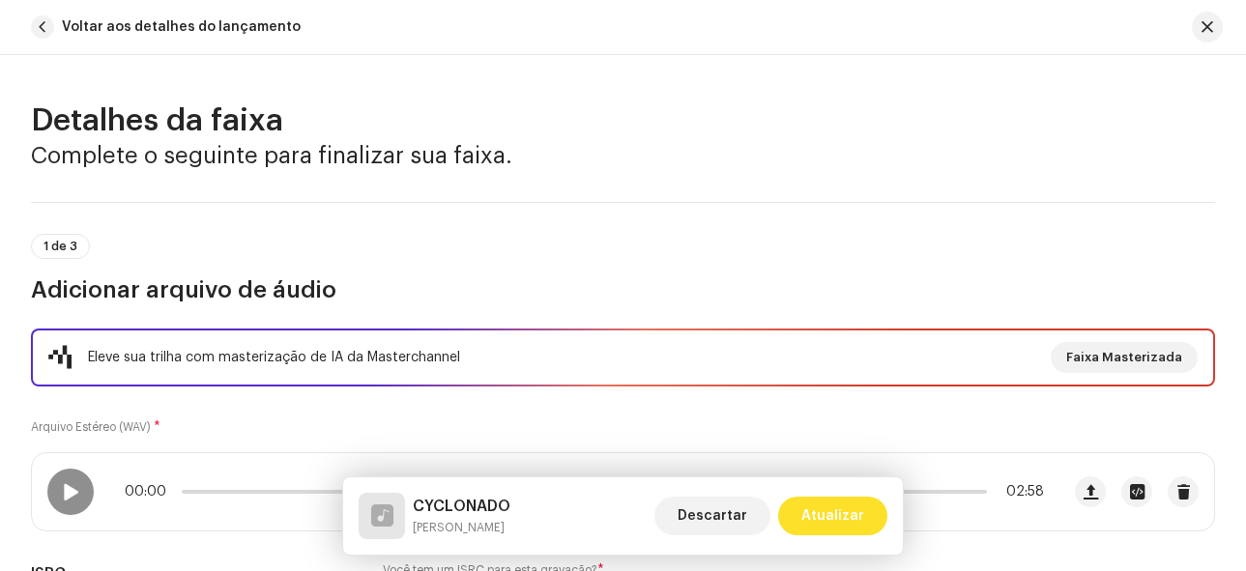
click at [863, 516] on span "Atualizar" at bounding box center [832, 516] width 63 height 39
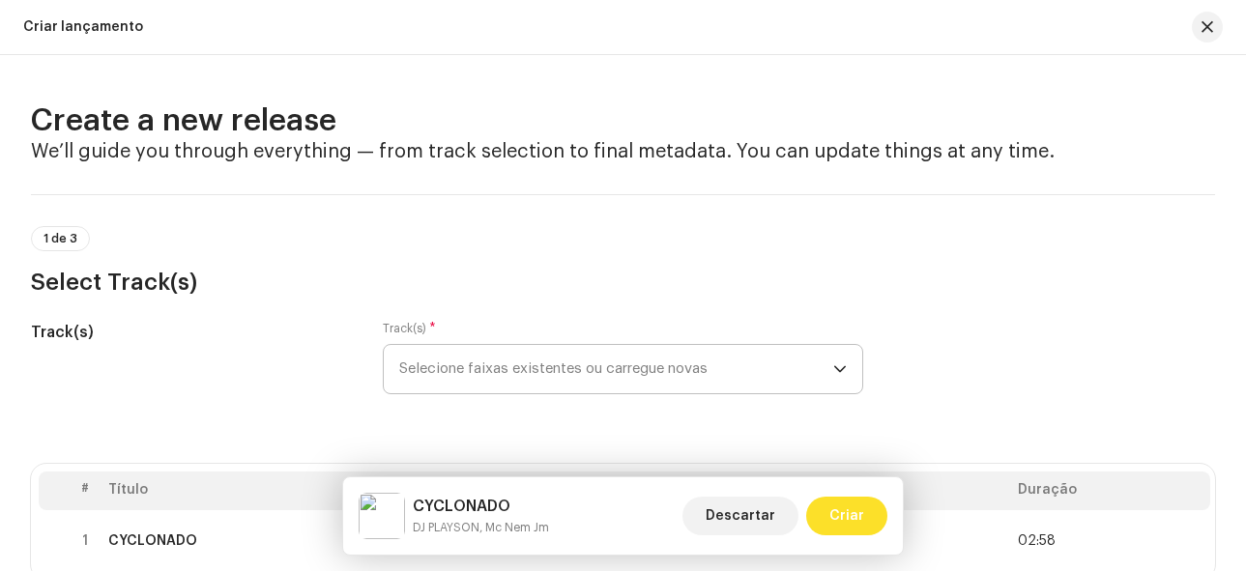
click at [861, 515] on span "Criar" at bounding box center [846, 516] width 35 height 39
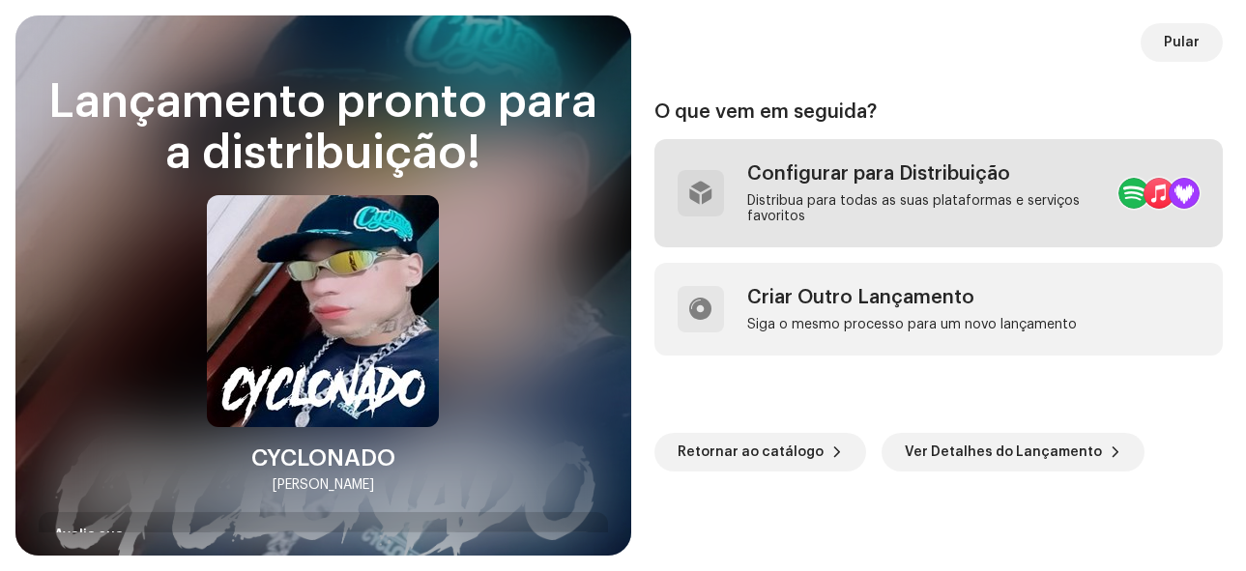
click at [890, 182] on div "Configurar para Distribuição" at bounding box center [925, 173] width 357 height 23
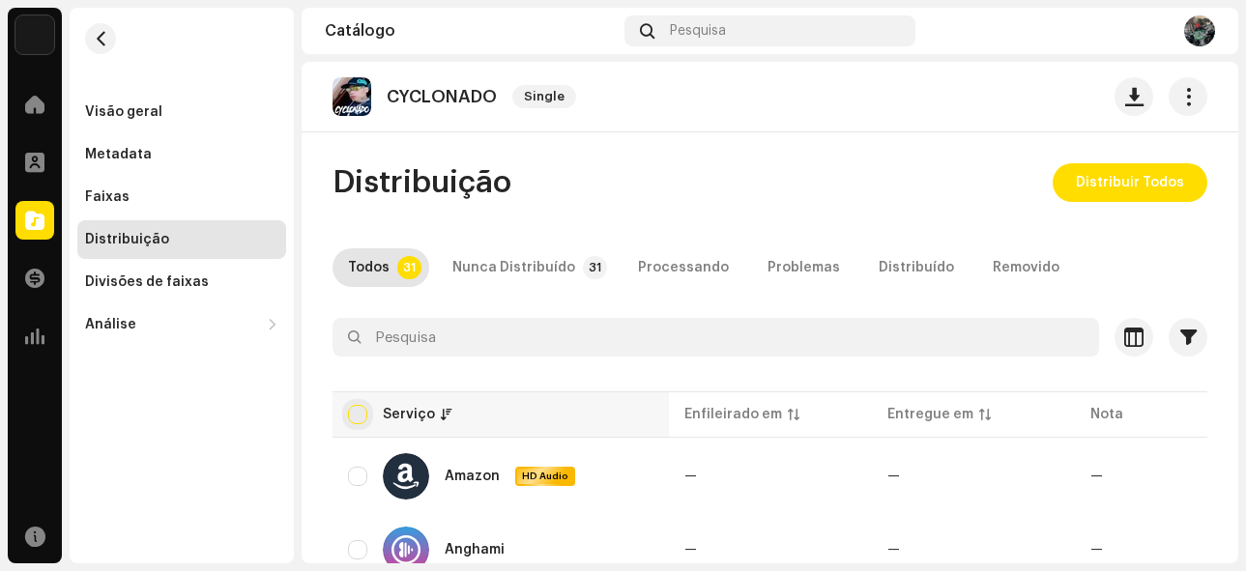
click at [348, 414] on input "checkbox" at bounding box center [357, 414] width 19 height 19
checkbox input "true"
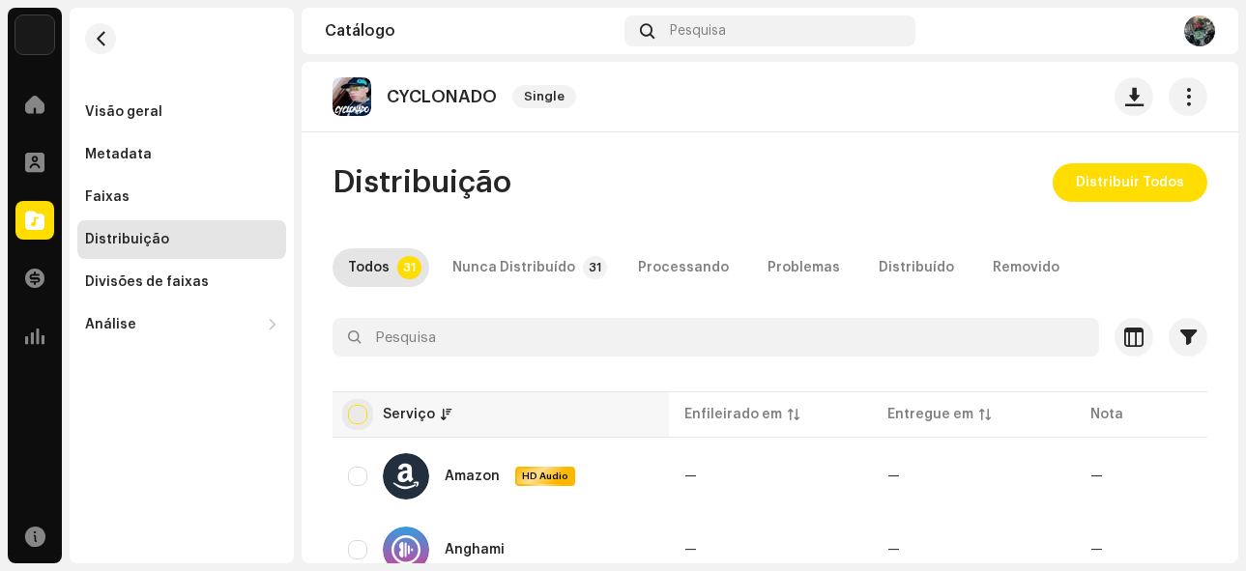
checkbox input "true"
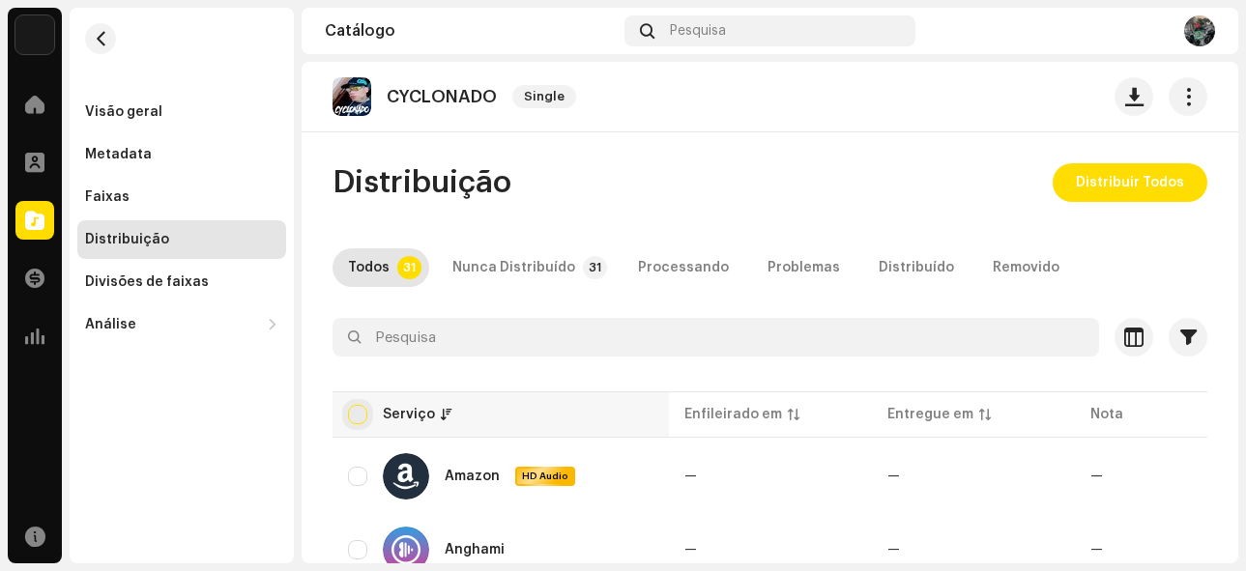
checkbox input "true"
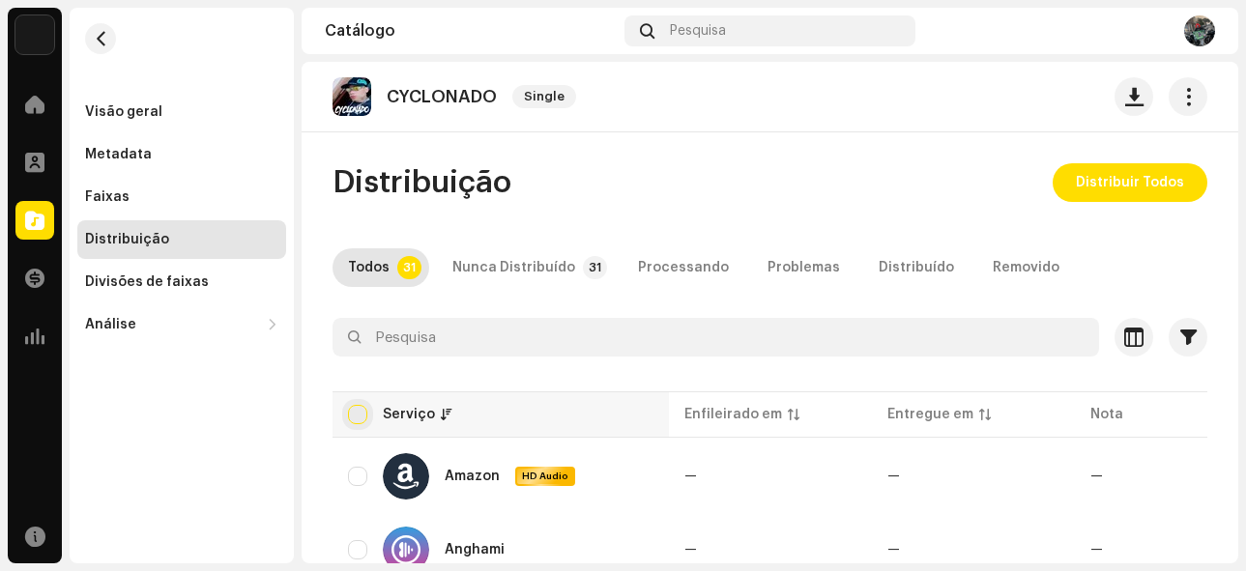
checkbox input "true"
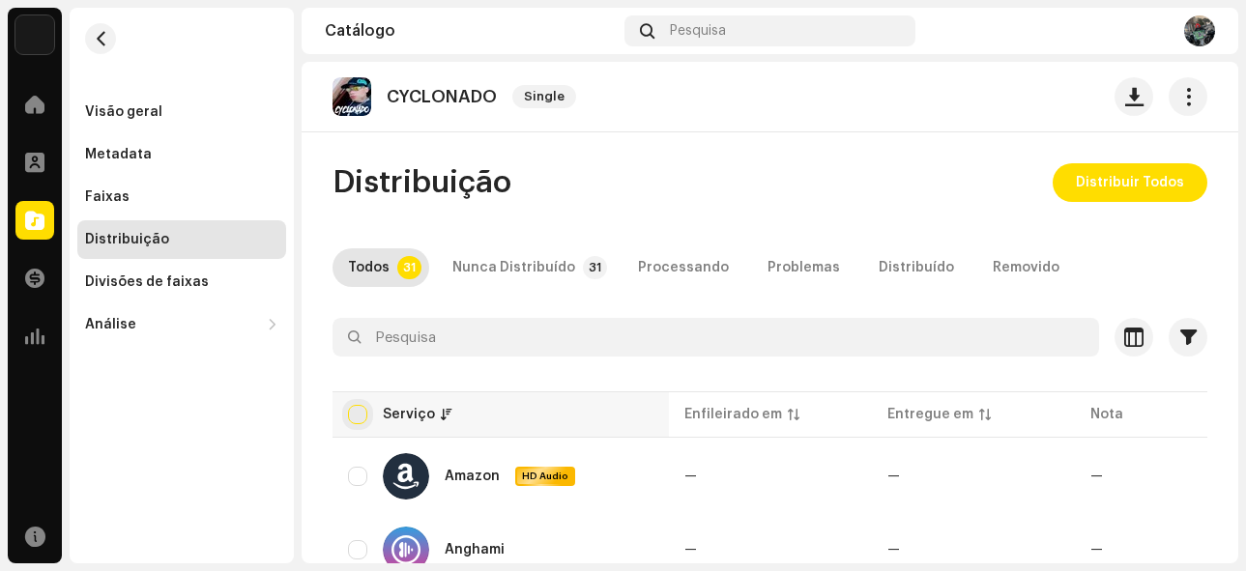
checkbox input "true"
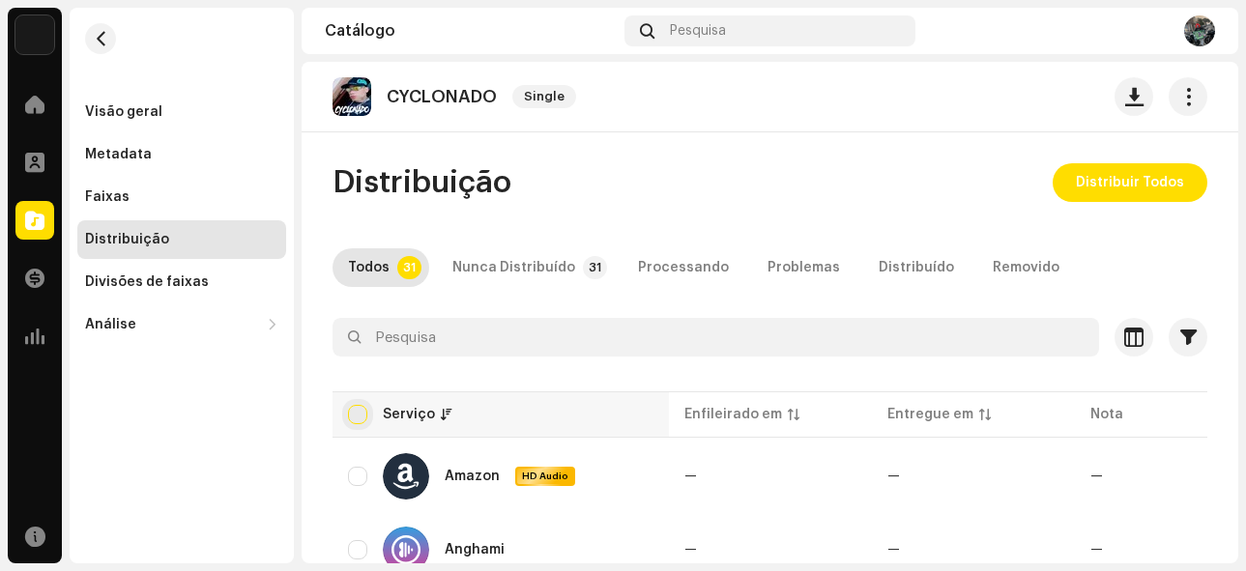
checkbox input "true"
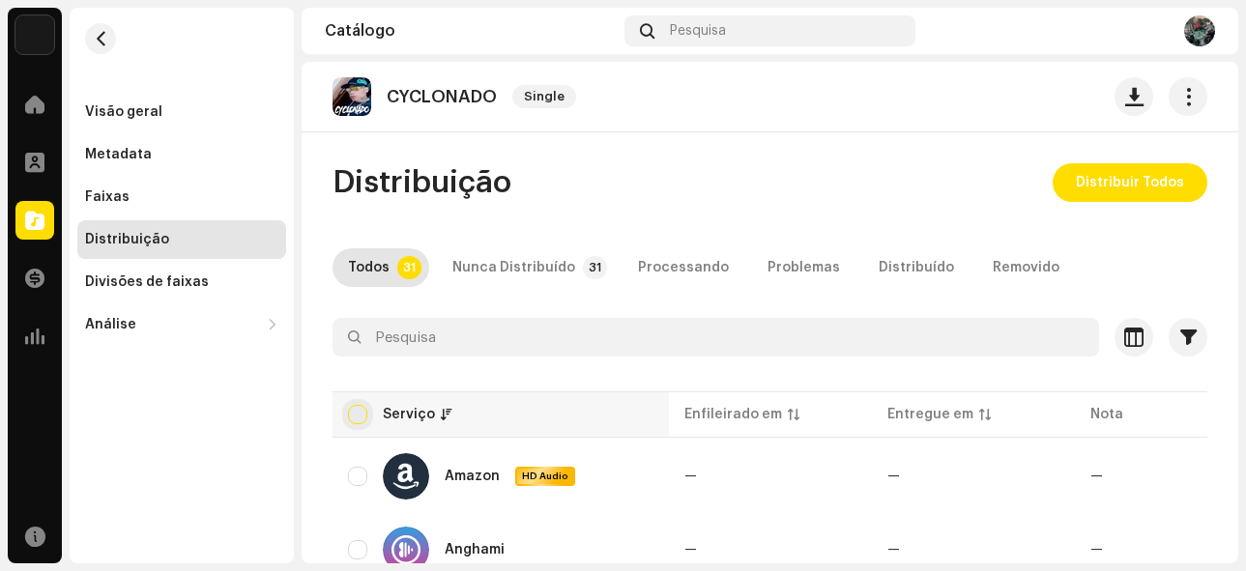
checkbox input "true"
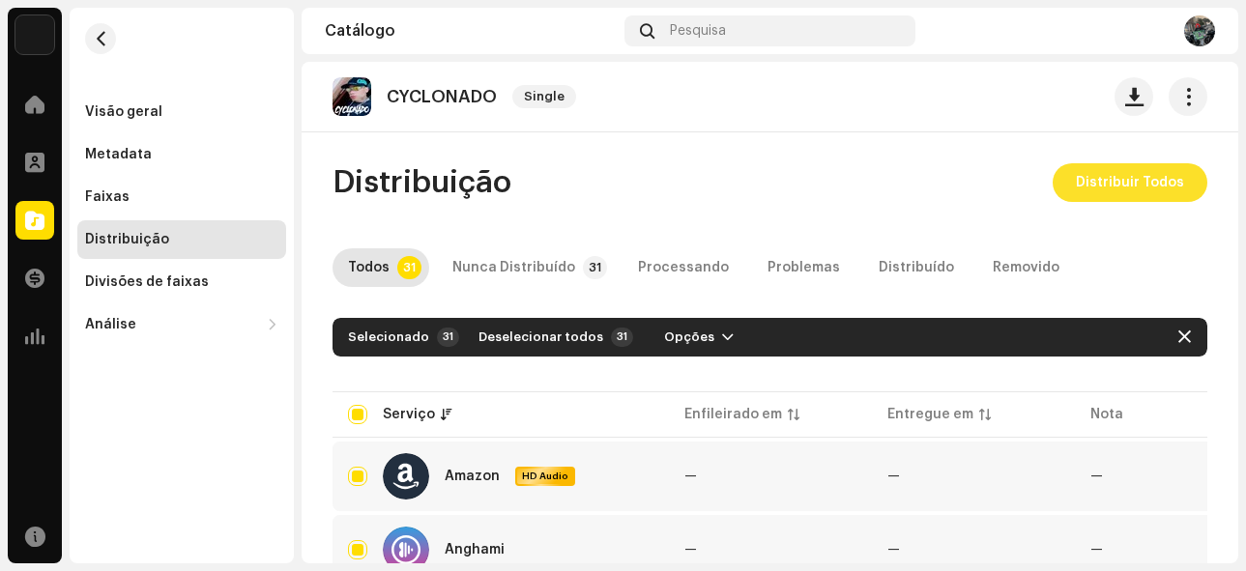
click at [1084, 181] on span "Distribuir Todos" at bounding box center [1130, 182] width 108 height 39
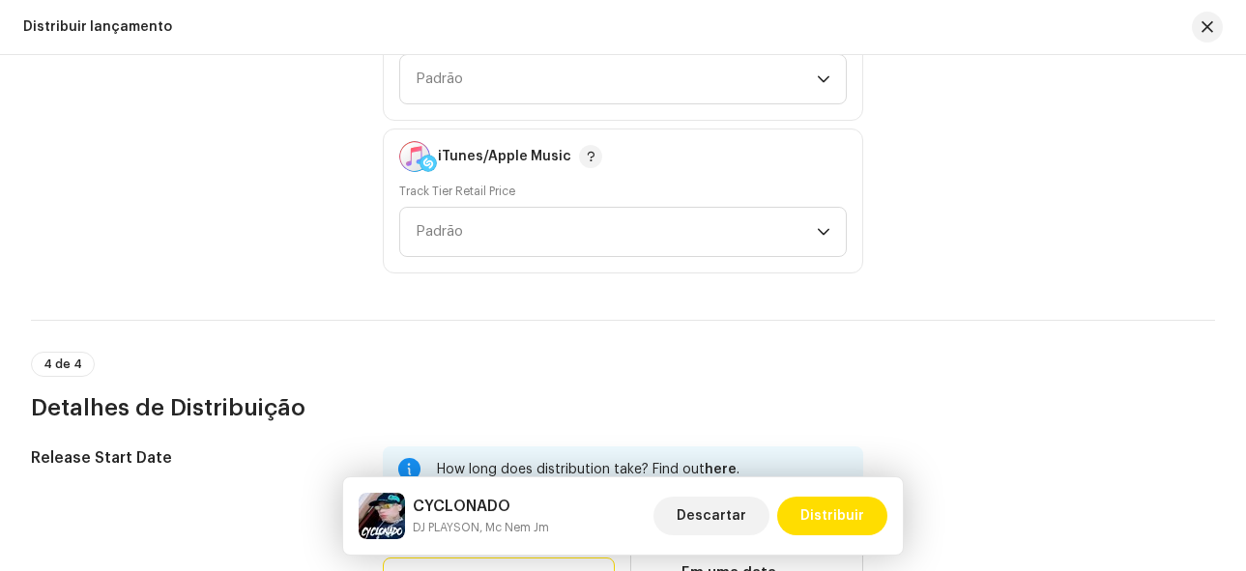
scroll to position [2855, 0]
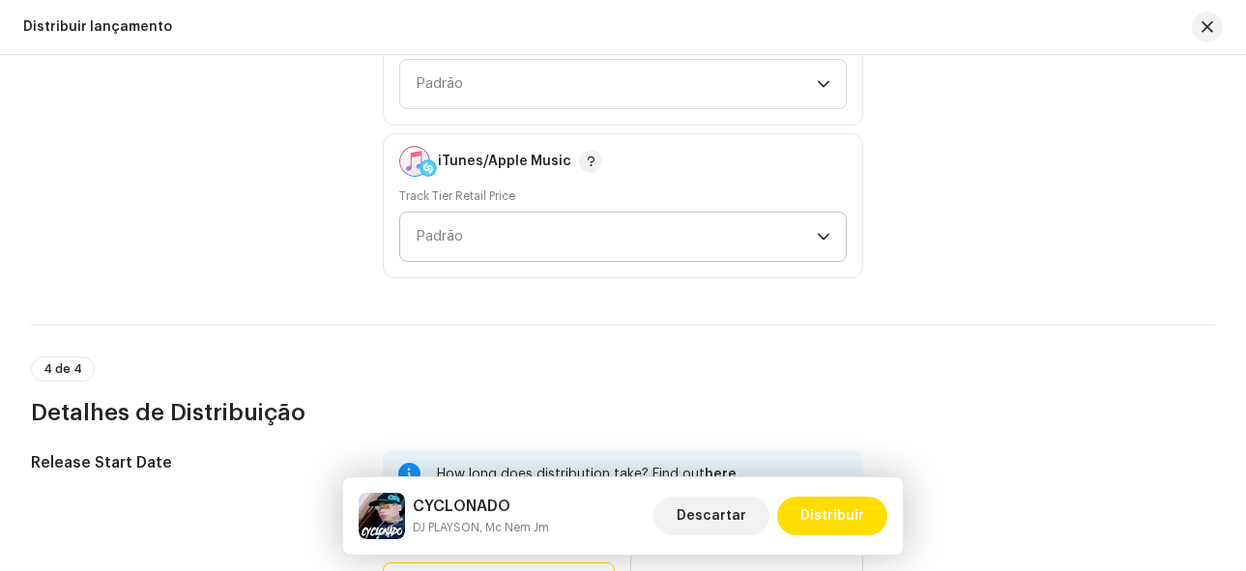
click at [449, 251] on span "Padrão" at bounding box center [617, 237] width 402 height 48
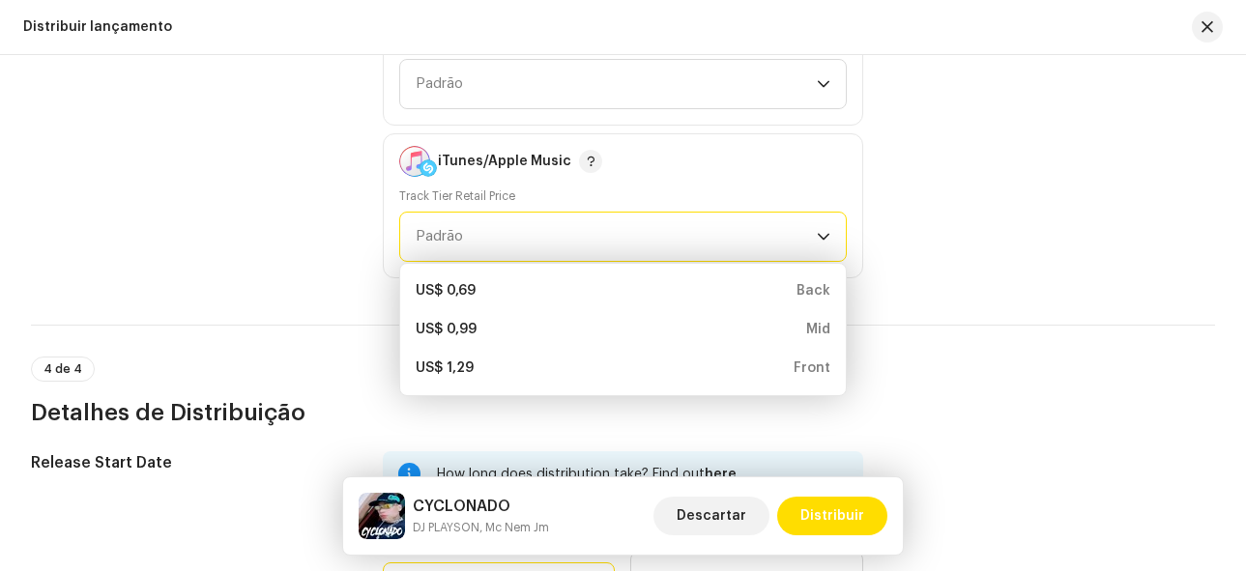
click at [450, 246] on span "Padrão" at bounding box center [617, 237] width 402 height 48
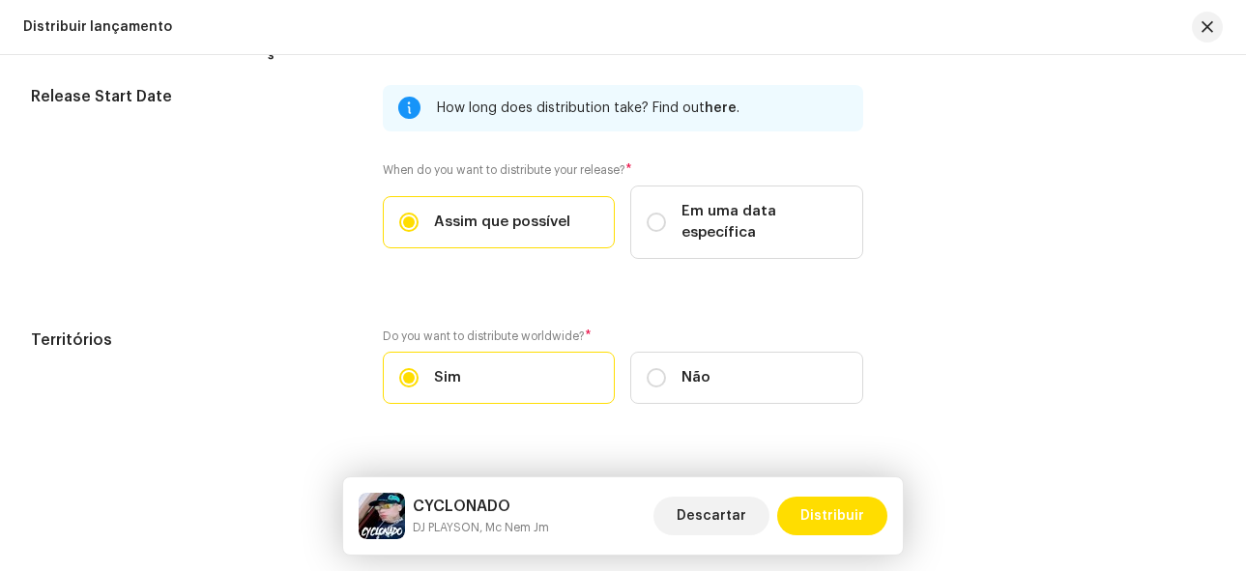
scroll to position [3242, 0]
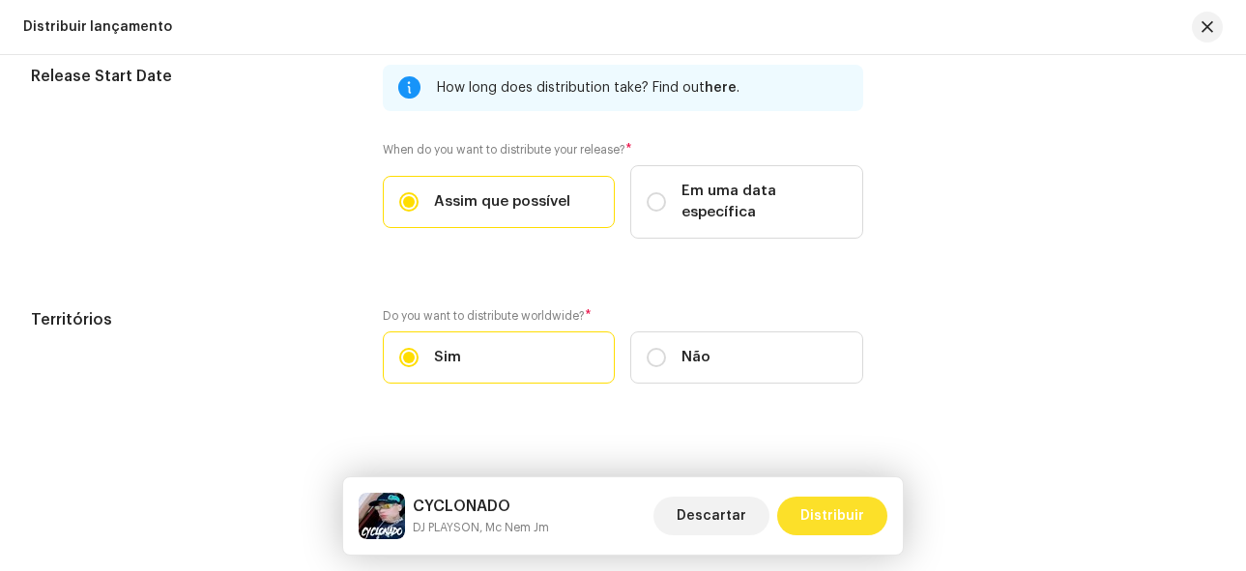
click at [842, 512] on span "Distribuir" at bounding box center [832, 516] width 64 height 39
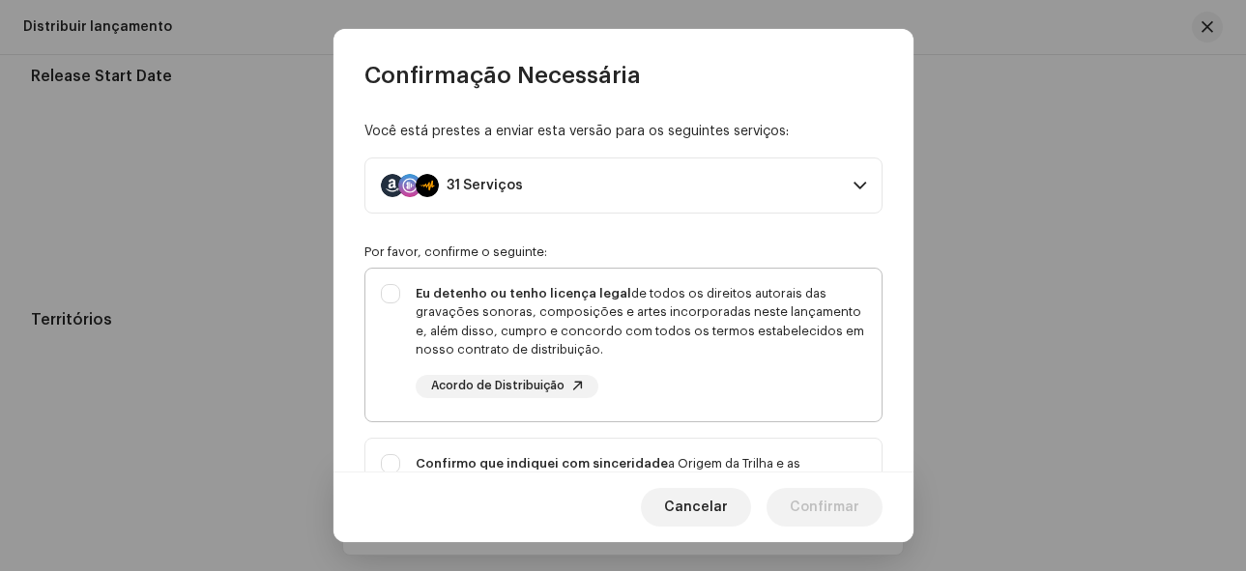
click at [387, 294] on div "Eu detenho ou tenho licença legal de todos os direitos autorais das gravações s…" at bounding box center [623, 341] width 516 height 145
checkbox input "true"
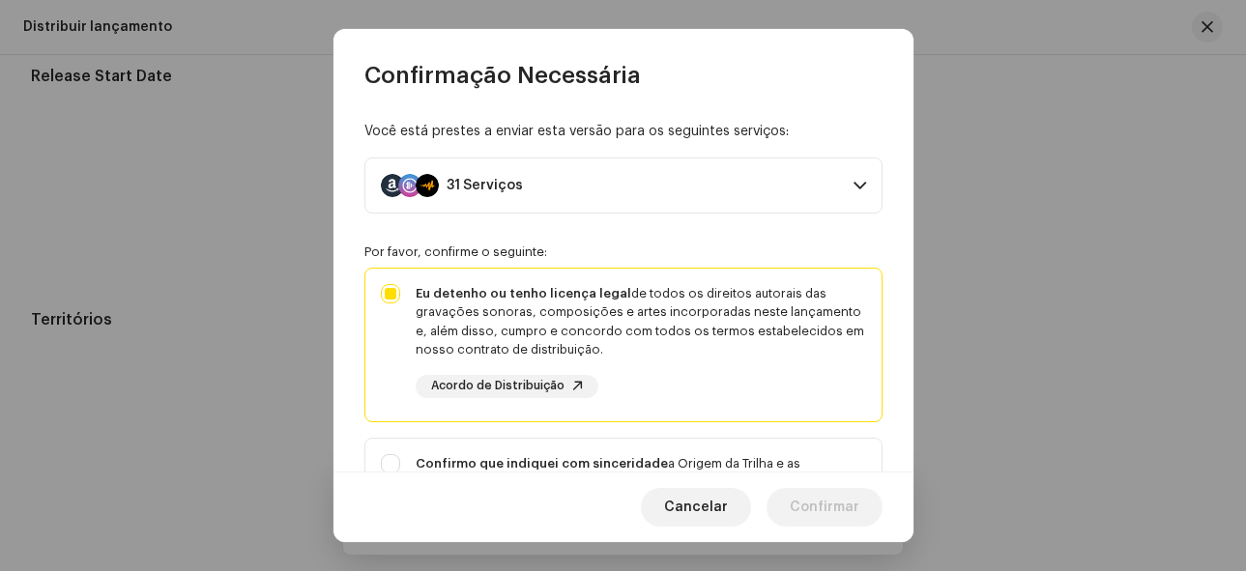
scroll to position [290, 0]
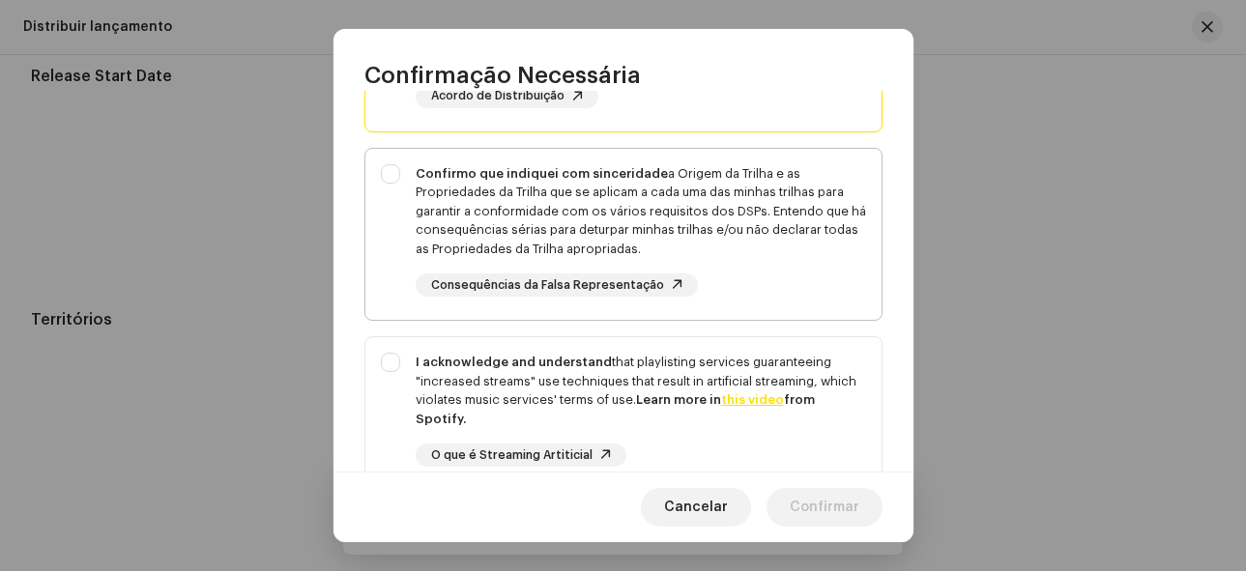
click at [395, 178] on div "Confirmo que indiquei com sinceridade a Origem da Trilha e as Propriedades da T…" at bounding box center [623, 231] width 516 height 164
checkbox input "true"
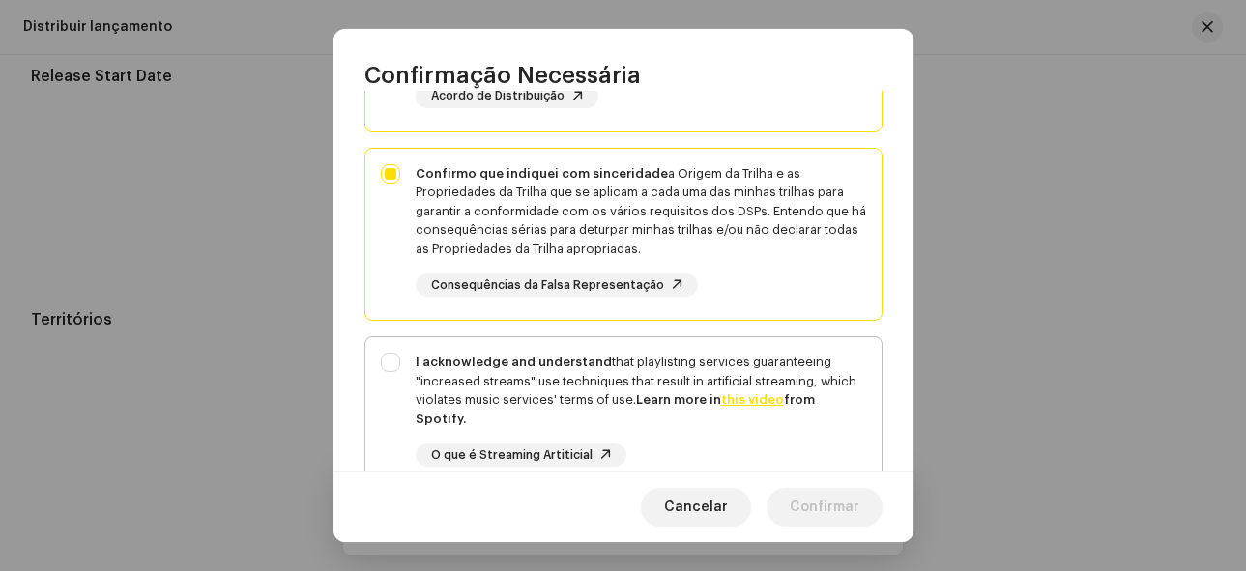
click at [390, 365] on div "I acknowledge and understand that playlisting services guaranteeing "increased …" at bounding box center [623, 425] width 516 height 176
checkbox input "true"
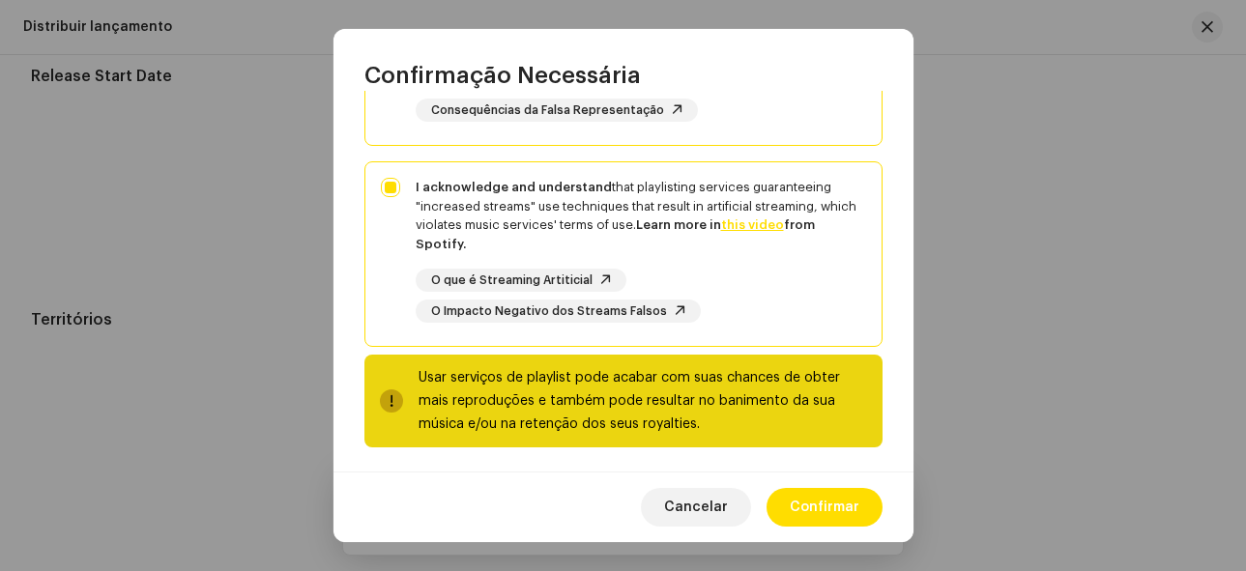
scroll to position [472, 0]
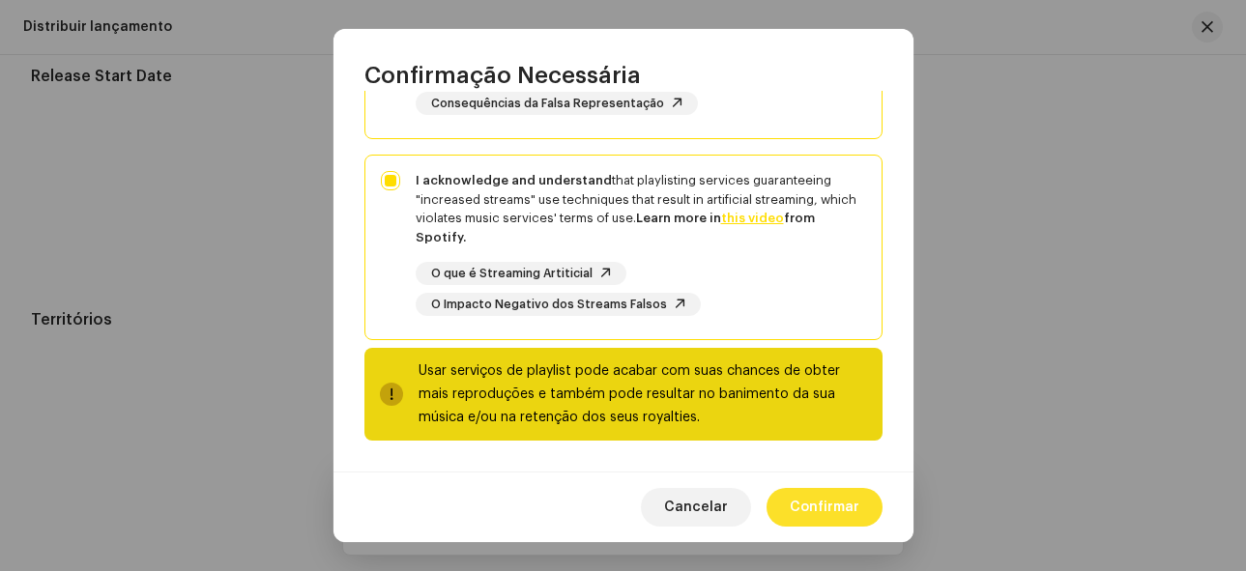
click at [813, 506] on span "Confirmar" at bounding box center [825, 507] width 70 height 39
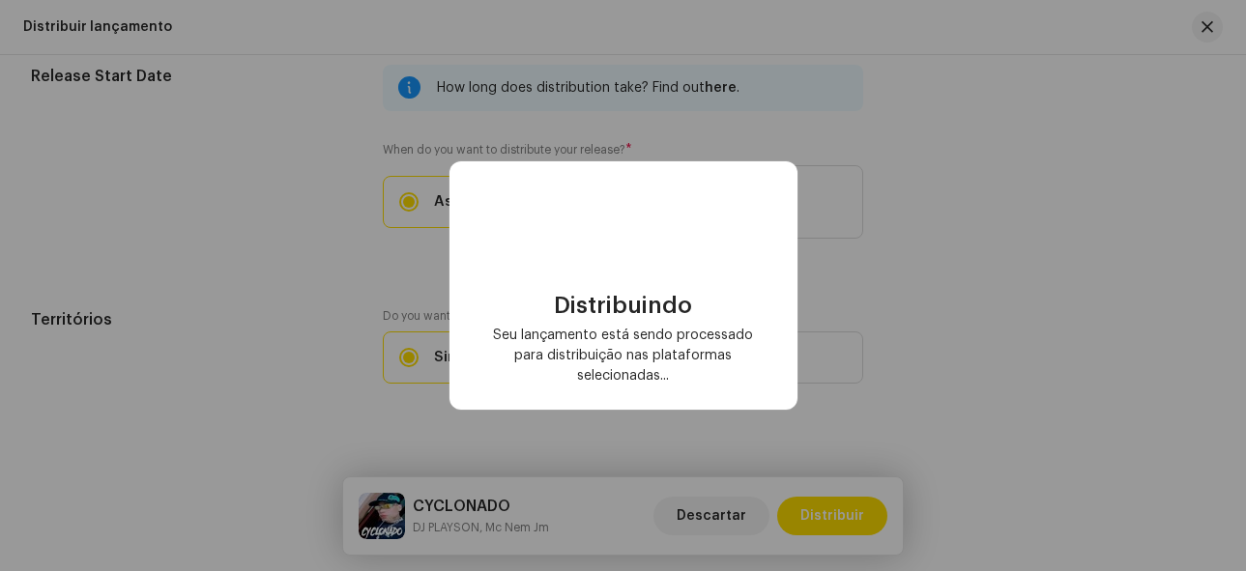
checkbox input "false"
